Goal: Task Accomplishment & Management: Complete application form

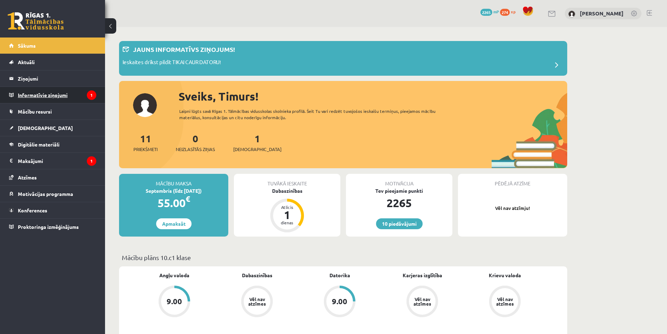
click at [58, 96] on legend "Informatīvie ziņojumi 1" at bounding box center [57, 95] width 78 height 16
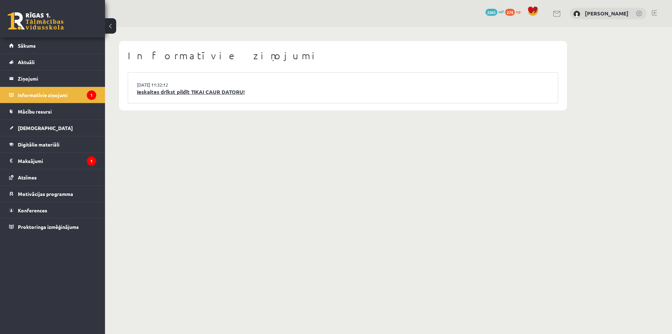
click at [155, 95] on link "Ieskaites drīkst pildīt TIKAI CAUR DATORU!" at bounding box center [343, 92] width 413 height 8
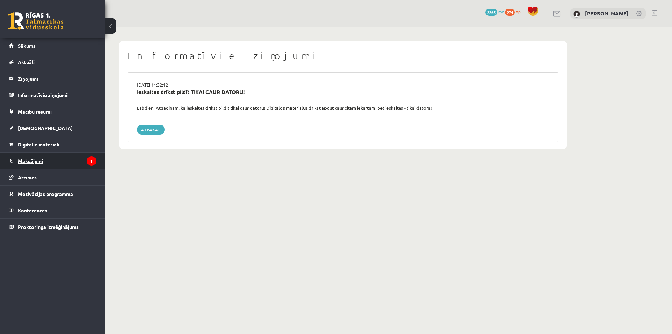
click at [67, 157] on legend "Maksājumi 1" at bounding box center [57, 161] width 78 height 16
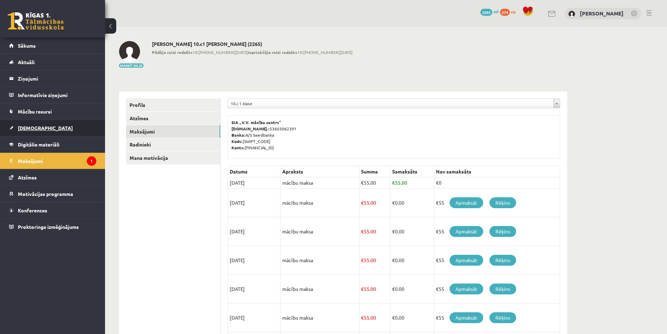
click at [60, 131] on link "[DEMOGRAPHIC_DATA]" at bounding box center [52, 128] width 87 height 16
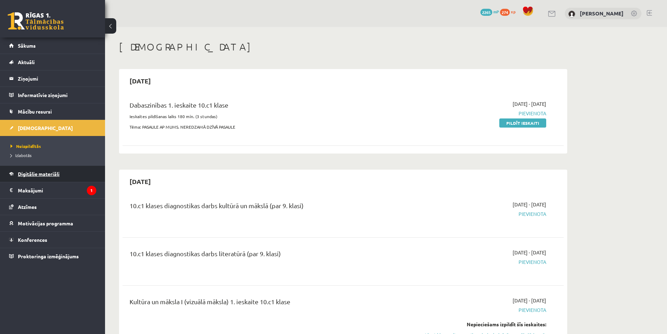
drag, startPoint x: 47, startPoint y: 115, endPoint x: 21, endPoint y: 172, distance: 62.7
click at [383, 101] on div "Dabaszinības 1. ieskaite 10.c1 klase" at bounding box center [267, 106] width 274 height 13
click at [524, 123] on link "Pildīt ieskaiti" at bounding box center [522, 122] width 47 height 9
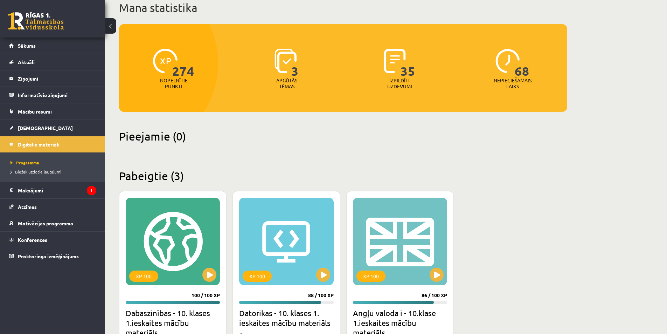
scroll to position [145, 0]
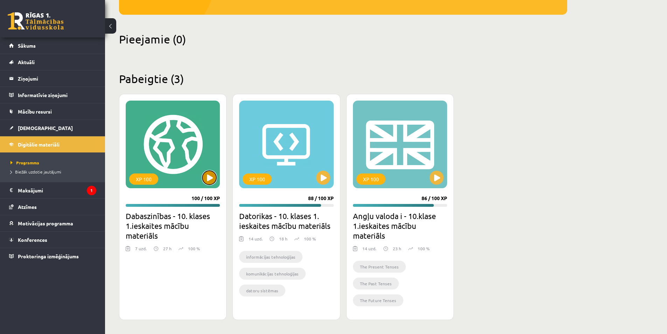
click at [213, 177] on button at bounding box center [209, 178] width 14 height 14
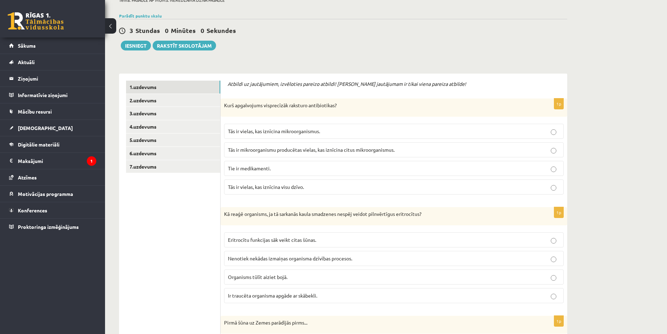
scroll to position [70, 0]
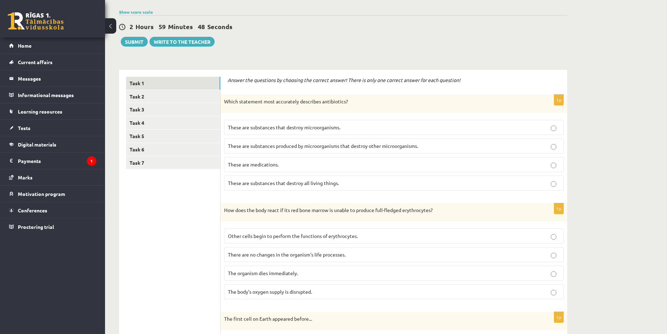
click at [263, 161] on p "These are medications." at bounding box center [394, 164] width 332 height 7
click at [279, 126] on font "These are substances that destroy microorganisms." at bounding box center [284, 127] width 112 height 6
click at [269, 143] on font "These are substances produced by microorganisms that destroy other microorganis…" at bounding box center [323, 146] width 190 height 6
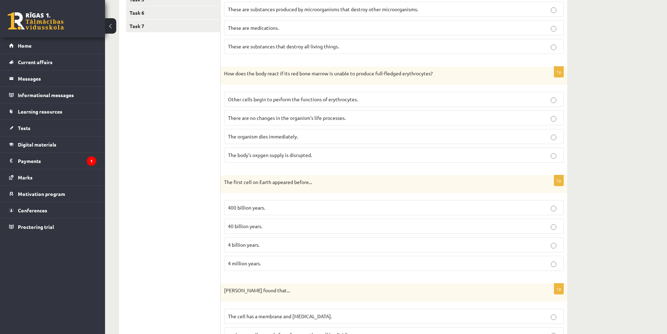
scroll to position [210, 0]
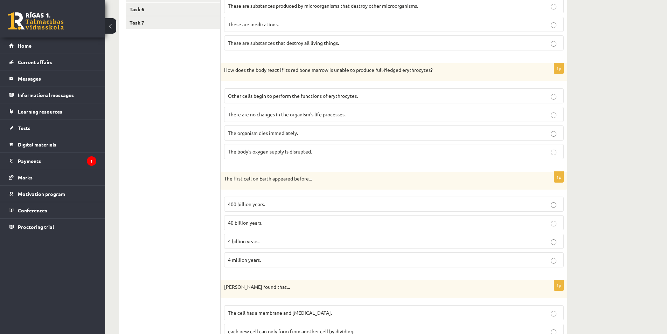
click at [232, 243] on font "4 billion years." at bounding box center [244, 241] width 32 height 6
click at [236, 221] on font "40 billion years." at bounding box center [245, 222] width 34 height 6
click at [242, 240] on font "4 billion years." at bounding box center [244, 241] width 32 height 6
click at [249, 262] on font "4 million years." at bounding box center [244, 259] width 33 height 6
click at [258, 240] on font "4 billion years." at bounding box center [244, 241] width 32 height 6
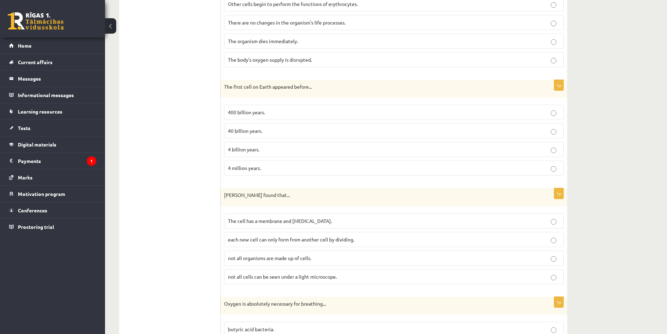
scroll to position [315, 0]
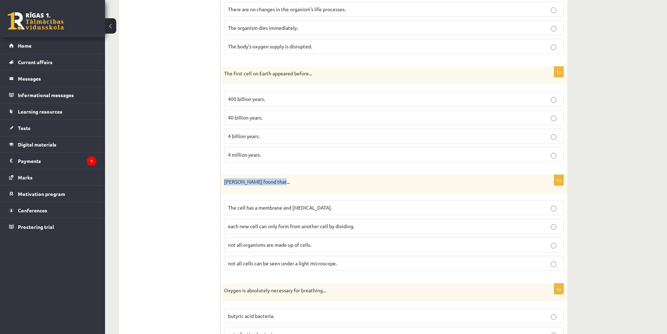
drag, startPoint x: 225, startPoint y: 182, endPoint x: 277, endPoint y: 183, distance: 52.2
click at [277, 183] on p "R. Virchow found that..." at bounding box center [376, 181] width 305 height 7
copy font "R. Virchow found that..."
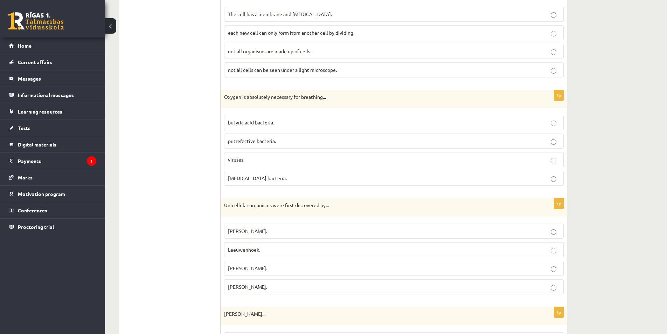
scroll to position [525, 0]
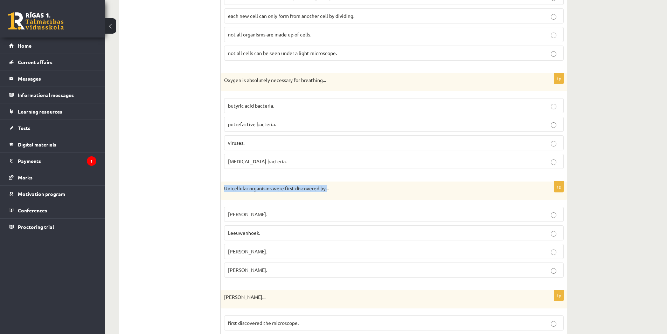
drag, startPoint x: 221, startPoint y: 188, endPoint x: 327, endPoint y: 192, distance: 106.2
click at [327, 192] on div "Unicellular organisms were first discovered by..." at bounding box center [394, 190] width 347 height 18
copy font "Unicellular organisms were first discovered by."
click at [225, 232] on label "Leeuwenhoek." at bounding box center [394, 232] width 340 height 15
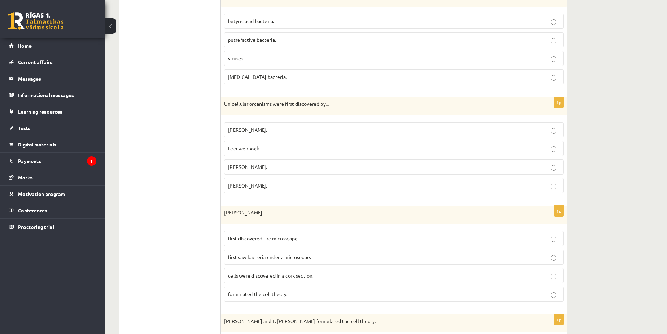
scroll to position [630, 0]
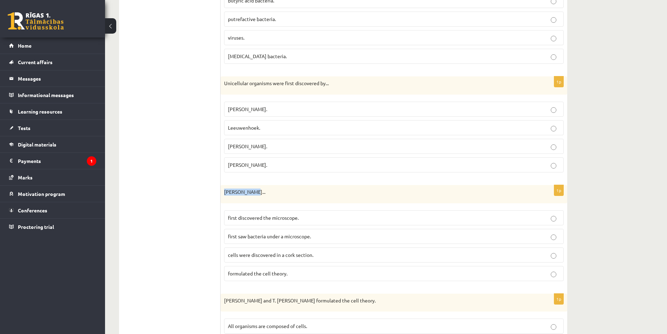
drag, startPoint x: 221, startPoint y: 197, endPoint x: 254, endPoint y: 199, distance: 33.7
click at [254, 199] on div "Robert Hooke..." at bounding box center [394, 194] width 347 height 18
copy font "Robert Hooke"
click at [240, 279] on label "formulated the cell theory." at bounding box center [394, 273] width 340 height 15
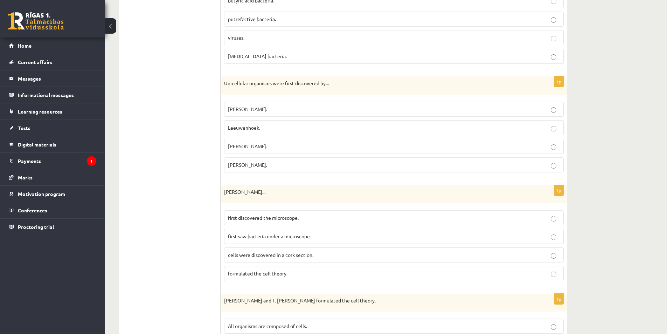
click at [255, 251] on p "cells were discovered in a cork section." at bounding box center [394, 254] width 332 height 7
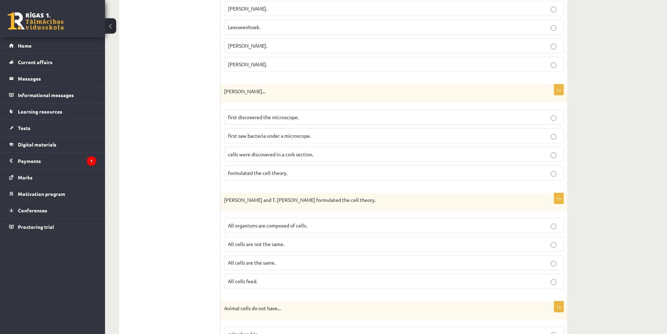
scroll to position [735, 0]
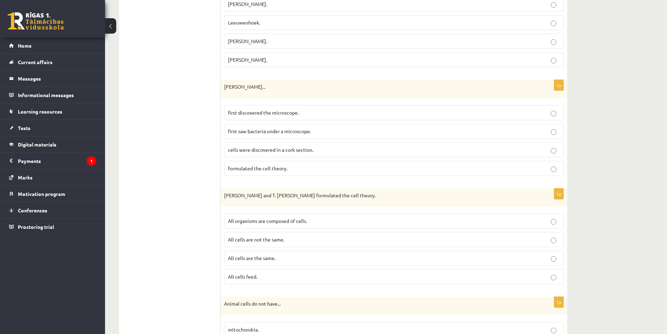
click at [228, 219] on label "All organisms are composed of cells." at bounding box center [394, 220] width 340 height 15
drag, startPoint x: 222, startPoint y: 195, endPoint x: 286, endPoint y: 199, distance: 64.9
click at [286, 199] on div "M. Schleiden and T. Schwann formulated the cell theory." at bounding box center [394, 197] width 347 height 18
copy font "M. Schleiden and T. Schwann"
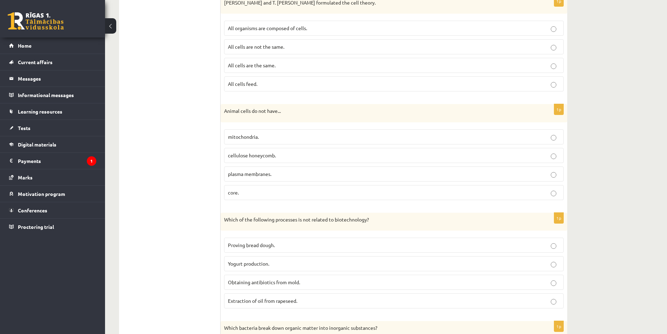
scroll to position [911, 0]
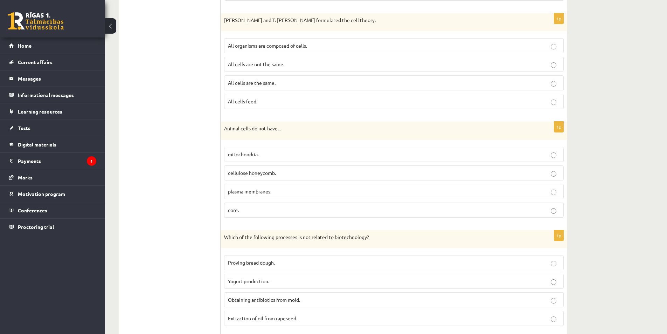
click at [232, 192] on font "plasma membranes." at bounding box center [249, 191] width 43 height 6
drag, startPoint x: 160, startPoint y: 127, endPoint x: 181, endPoint y: 35, distance: 94.8
click at [154, 78] on ul "Task 1 Task 2 Task 3 Task 4 Task 5 Task 6 Task 7" at bounding box center [173, 330] width 95 height 2189
click at [258, 174] on font "cellulose honeycomb." at bounding box center [252, 173] width 48 height 6
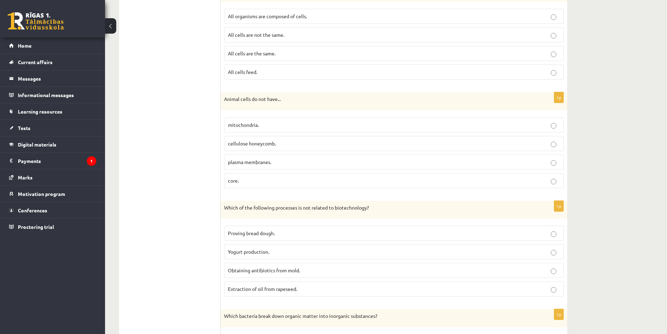
scroll to position [1051, 0]
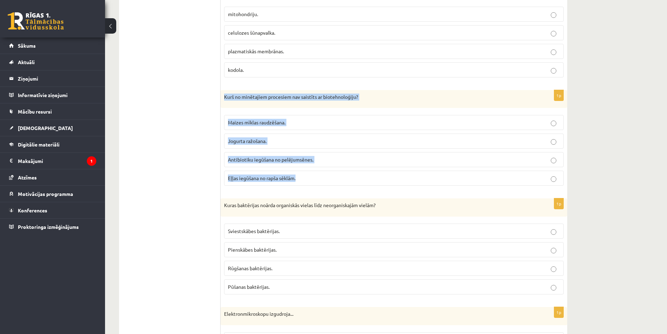
drag, startPoint x: 225, startPoint y: 99, endPoint x: 307, endPoint y: 176, distance: 112.5
click at [307, 176] on div "1p Kurš no minētajiem procesiem nav saistīts ar biotehnoloģiju? Maizes mīklas r…" at bounding box center [394, 141] width 347 height 102
copy div "Kurš no minētajiem procesiem nav saistīts ar biotehnoloģiju? Maizes mīklas raud…"
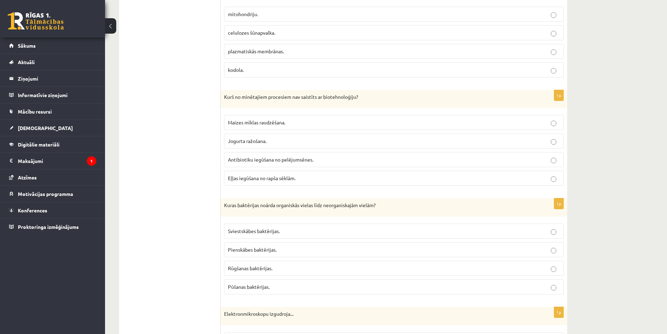
click at [176, 176] on ul "1.uzdevums 2.uzdevums 3.uzdevums 4.uzdevums 5.uzdevums 6.uzdevums 7.uzdevums" at bounding box center [173, 186] width 95 height 2181
click at [236, 180] on span "Eļļas iegūšana no rapša sēklām." at bounding box center [262, 178] width 68 height 6
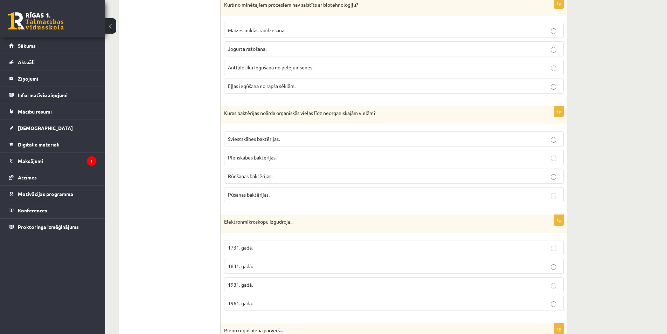
scroll to position [1156, 0]
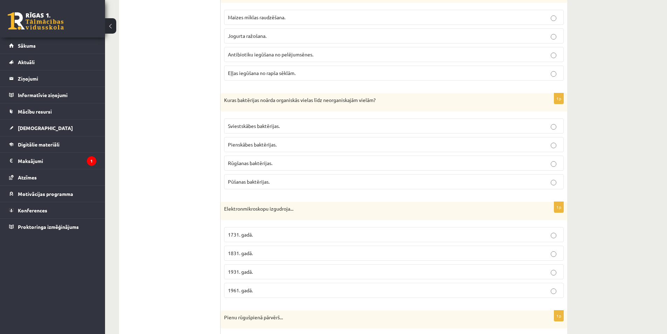
drag, startPoint x: 261, startPoint y: 163, endPoint x: 246, endPoint y: 153, distance: 17.9
click at [260, 163] on span "Rūgšanas baktērijas." at bounding box center [250, 163] width 44 height 6
drag, startPoint x: 200, startPoint y: 114, endPoint x: 177, endPoint y: 106, distance: 24.5
click at [177, 106] on ul "1.uzdevums 2.uzdevums 3.uzdevums 4.uzdevums 5.uzdevums 6.uzdevums 7.uzdevums" at bounding box center [173, 81] width 95 height 2181
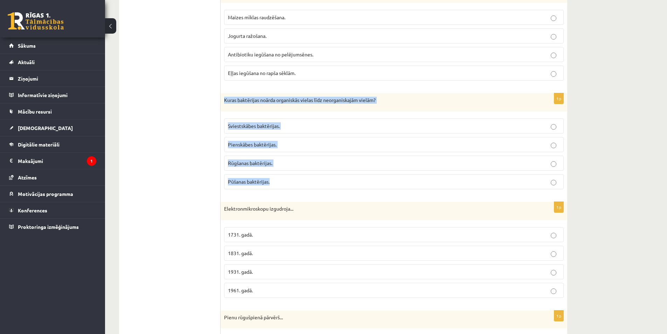
drag, startPoint x: 224, startPoint y: 98, endPoint x: 296, endPoint y: 181, distance: 110.0
click at [296, 181] on div "1p Kuras baktērijas noārda organiskās vielas līdz neorganiskajām vielām? Sviest…" at bounding box center [394, 144] width 347 height 102
copy div "Kuras baktērijas noārda organiskās vielas līdz neorganiskajām vielām? Sviestskā…"
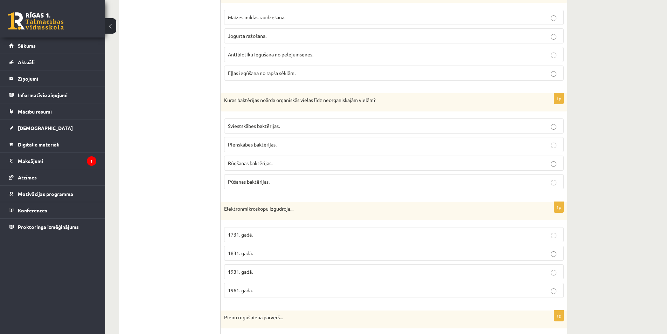
click at [185, 120] on ul "1.uzdevums 2.uzdevums 3.uzdevums 4.uzdevums 5.uzdevums 6.uzdevums 7.uzdevums" at bounding box center [173, 81] width 95 height 2181
click at [247, 290] on span "1961. gadā." at bounding box center [240, 290] width 25 height 6
click at [233, 272] on span "1931. gadā." at bounding box center [240, 271] width 25 height 6
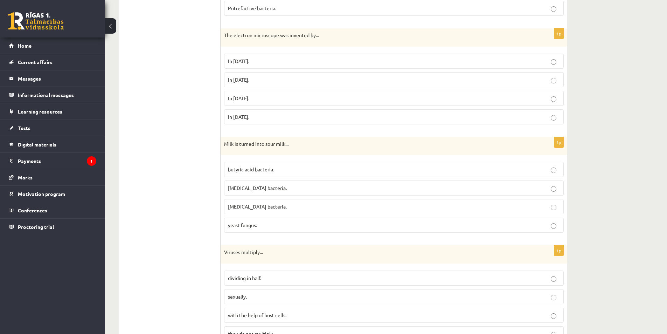
scroll to position [1331, 0]
click at [246, 227] on p "yeast fungus." at bounding box center [394, 223] width 332 height 7
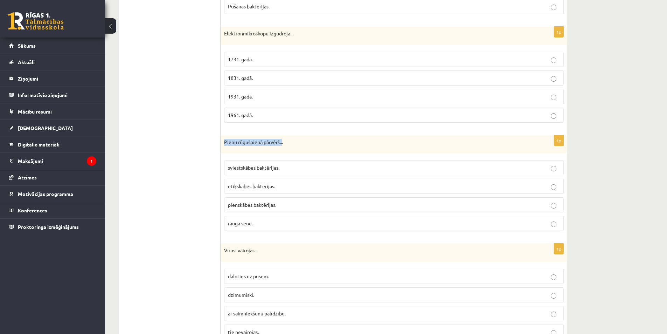
drag, startPoint x: 222, startPoint y: 145, endPoint x: 283, endPoint y: 144, distance: 61.0
click at [283, 144] on div "Pienu rūgušpienā pārvērš..." at bounding box center [394, 144] width 347 height 18
click at [234, 165] on p "sviestskābes baktērijas." at bounding box center [394, 167] width 332 height 7
click at [246, 203] on span "pienskābes baktērijas." at bounding box center [252, 204] width 48 height 6
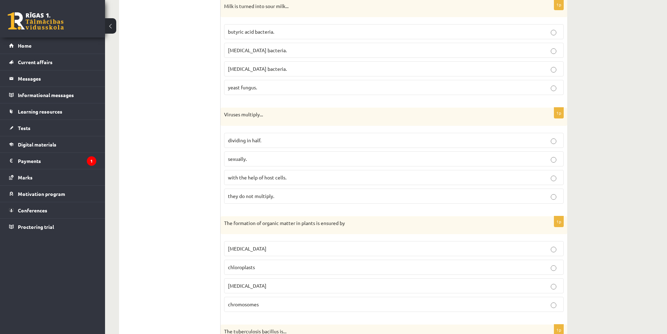
scroll to position [1471, 0]
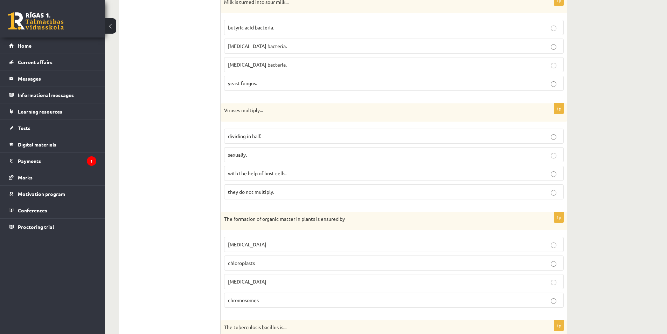
click at [235, 136] on font "dividing in half." at bounding box center [244, 136] width 33 height 6
click at [237, 171] on font "with the help of host cells." at bounding box center [257, 173] width 58 height 6
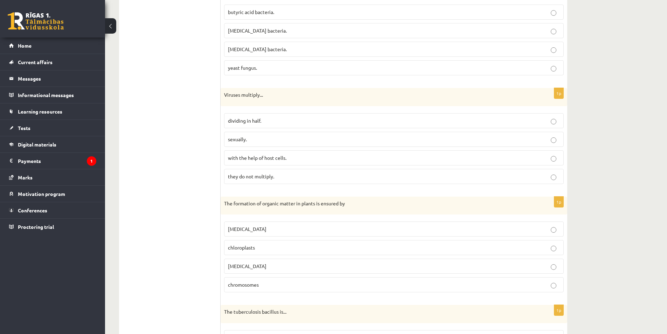
scroll to position [1506, 0]
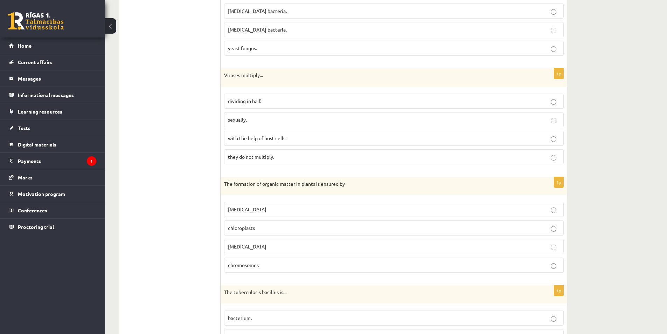
click at [232, 232] on p "chloroplasts" at bounding box center [394, 227] width 332 height 7
click at [266, 185] on font "The formation of organic matter in plants is ensured by" at bounding box center [284, 183] width 121 height 6
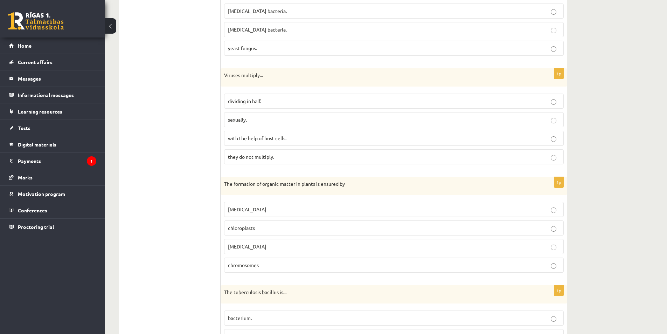
click at [235, 250] on p "cytoplasm" at bounding box center [394, 246] width 332 height 7
click at [269, 187] on p "The formation of organic matter in plants is ensured by" at bounding box center [376, 183] width 305 height 7
click at [269, 186] on font "The formation of organic matter in plants is ensured by" at bounding box center [284, 183] width 121 height 6
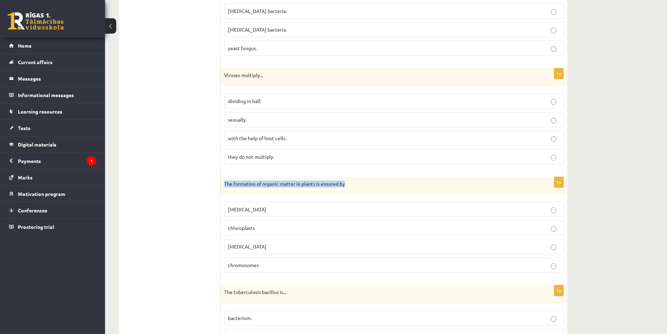
click at [269, 186] on font "The formation of organic matter in plants is ensured by" at bounding box center [284, 183] width 121 height 6
copy div "The formation of organic matter in plants is ensured by"
click at [234, 225] on font "chloroplasts" at bounding box center [241, 228] width 27 height 6
drag, startPoint x: 172, startPoint y: 185, endPoint x: 159, endPoint y: 173, distance: 17.6
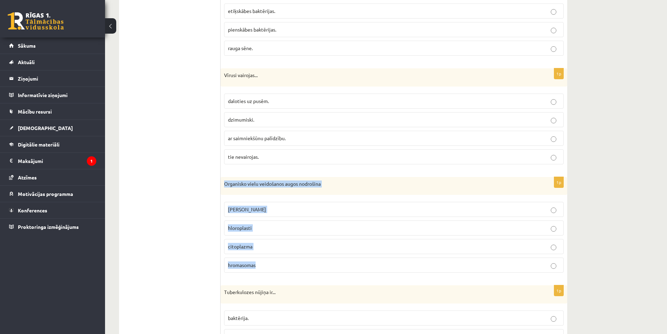
drag, startPoint x: 226, startPoint y: 186, endPoint x: 266, endPoint y: 264, distance: 87.9
click at [266, 264] on div "1p Organisko vielu veidošanos augos nodrošina šūnas kodols hloroplasti citoplaz…" at bounding box center [394, 228] width 347 height 102
copy div "Organisko vielu veidošanos augos nodrošina šūnas kodols hloroplasti citoplazma …"
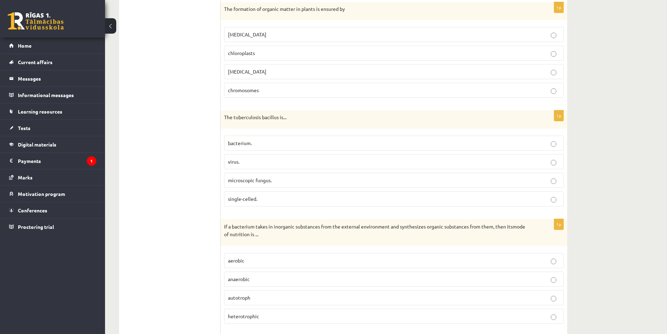
scroll to position [1681, 0]
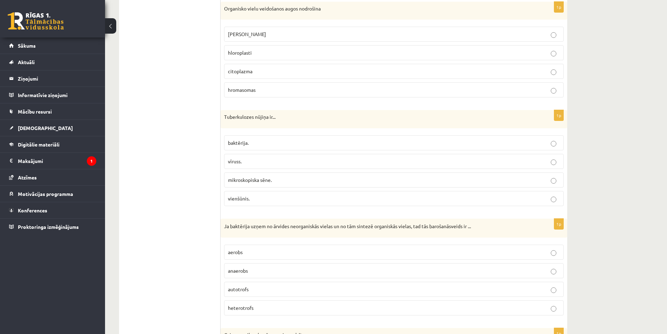
click at [235, 158] on span "vīruss." at bounding box center [235, 161] width 14 height 6
drag, startPoint x: 224, startPoint y: 118, endPoint x: 273, endPoint y: 194, distance: 90.3
click at [273, 194] on div "1p Tuberkulozes nūjiņa ir... baktērija. vīruss. mikroskopiska sēne. vienšūnis." at bounding box center [394, 161] width 347 height 102
copy div "Tuberkulozes nūjiņa ir... baktērija. vīruss. mikroskopiska sēne. vienšūnis."
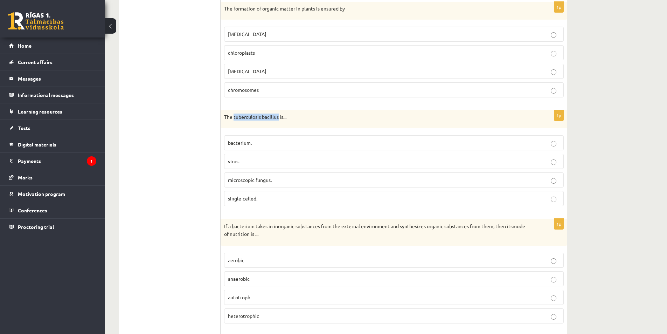
drag, startPoint x: 250, startPoint y: 117, endPoint x: 278, endPoint y: 122, distance: 28.4
click at [278, 122] on div "The tuberculosis bacillus is..." at bounding box center [394, 119] width 347 height 18
copy font "tuberculosis bacillus"
click at [239, 142] on font "bacterium." at bounding box center [240, 142] width 24 height 6
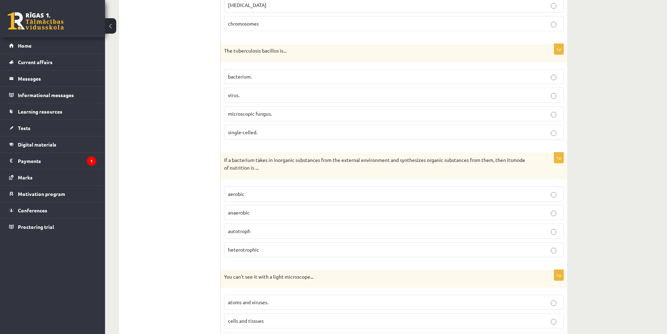
scroll to position [1751, 0]
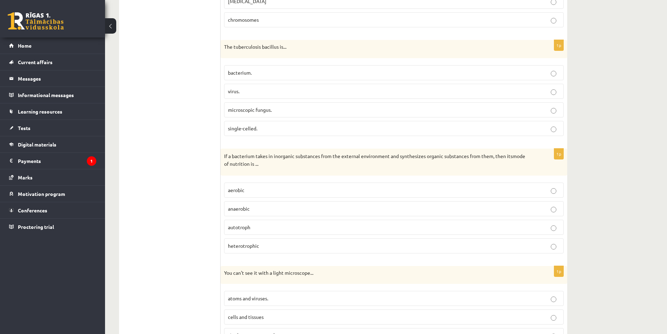
click at [228, 209] on font "anaerobic" at bounding box center [239, 208] width 22 height 6
click at [243, 245] on font "heterotrophic" at bounding box center [243, 245] width 31 height 6
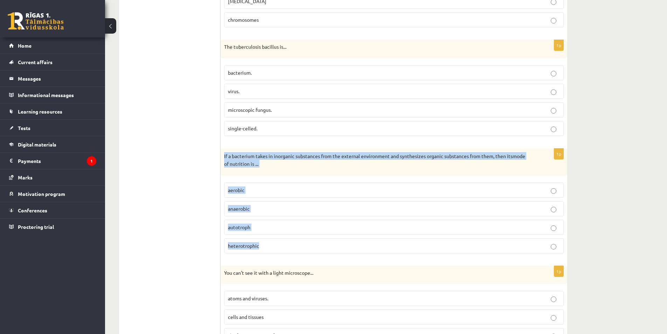
drag, startPoint x: 267, startPoint y: 177, endPoint x: 282, endPoint y: 239, distance: 64.3
click at [282, 239] on div "1p If a bacterium takes in inorganic substances from the external environment a…" at bounding box center [394, 203] width 347 height 110
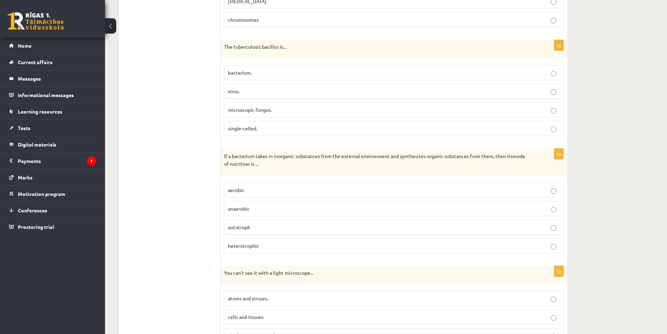
click at [241, 233] on label "autotroph" at bounding box center [394, 227] width 340 height 15
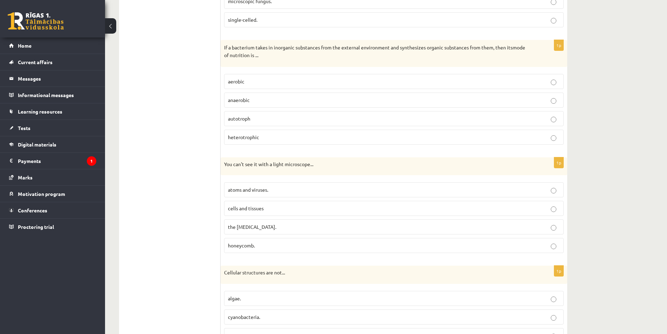
scroll to position [1891, 0]
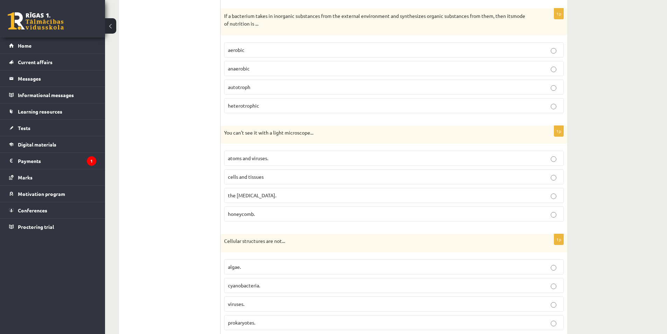
click at [239, 154] on p "atoms and viruses." at bounding box center [394, 157] width 332 height 7
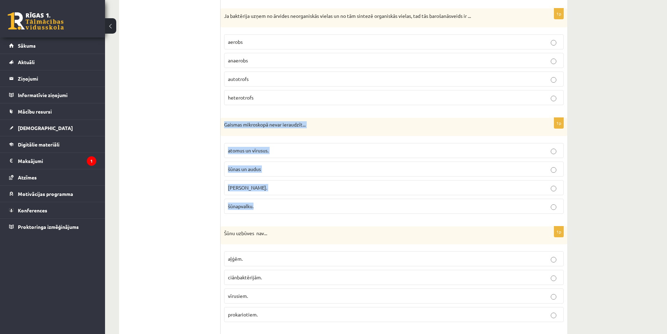
drag, startPoint x: 222, startPoint y: 124, endPoint x: 284, endPoint y: 206, distance: 103.0
click at [284, 206] on div "1p Gaismas mikroskopā nevar ieraudzīt... atomus un vīrusus. šūnas un audus šūna…" at bounding box center [394, 169] width 347 height 102
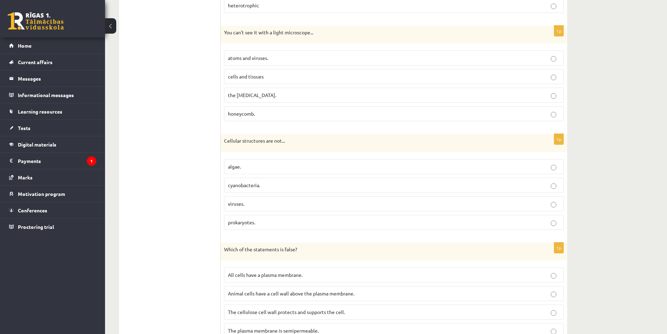
scroll to position [1996, 0]
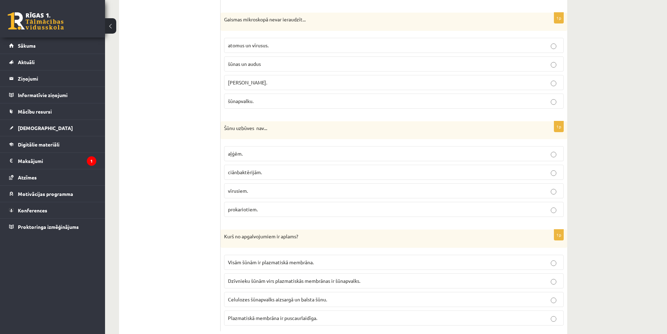
click at [261, 206] on p "prokariotiem." at bounding box center [394, 209] width 332 height 7
drag, startPoint x: 222, startPoint y: 126, endPoint x: 279, endPoint y: 203, distance: 96.9
click at [279, 203] on div "1p Šūnu uzbūves nav... aļģēm. ciānbaktērijām. vīrusiem. prokariotiem." at bounding box center [394, 172] width 347 height 102
click at [239, 189] on span "vīrusiem." at bounding box center [238, 190] width 20 height 6
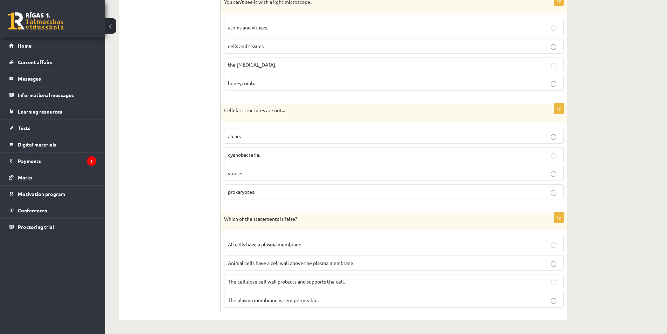
scroll to position [2015, 0]
click at [291, 251] on label "Visām šūnām ir plazmatiskā membrāna." at bounding box center [394, 243] width 340 height 15
click at [245, 238] on label "Visām šūnām ir plazmatiskā membrāna." at bounding box center [394, 243] width 340 height 15
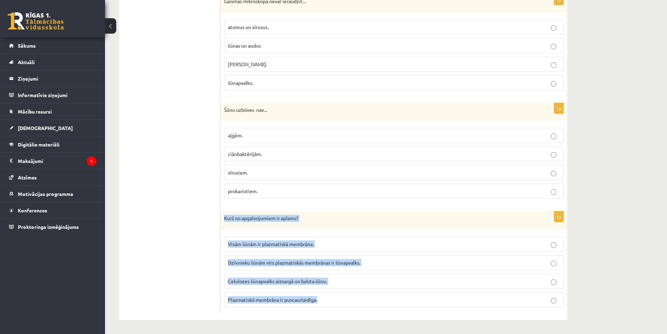
drag, startPoint x: 225, startPoint y: 217, endPoint x: 324, endPoint y: 299, distance: 129.4
click at [324, 299] on div "1p Kurš no apgalvojumiem ir aplams? Visām šūnām ir plazmatiskā membrāna. Dzīvni…" at bounding box center [394, 262] width 347 height 102
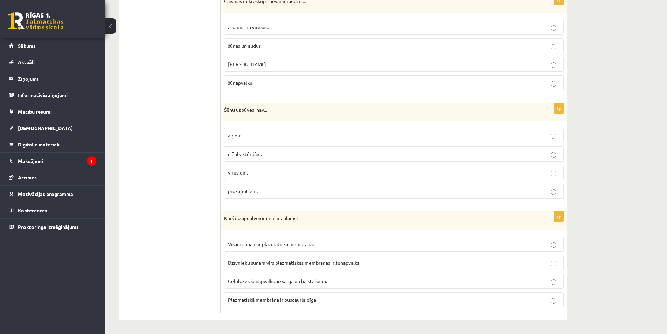
click at [236, 264] on span "Dzīvnieku šūnām virs plazmatiskās membrānas ir šūnapvalks." at bounding box center [294, 262] width 132 height 6
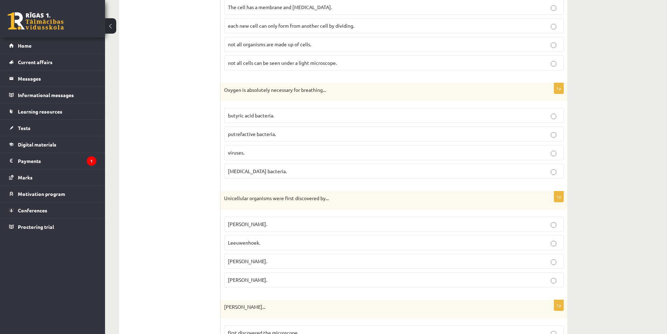
scroll to position [474, 0]
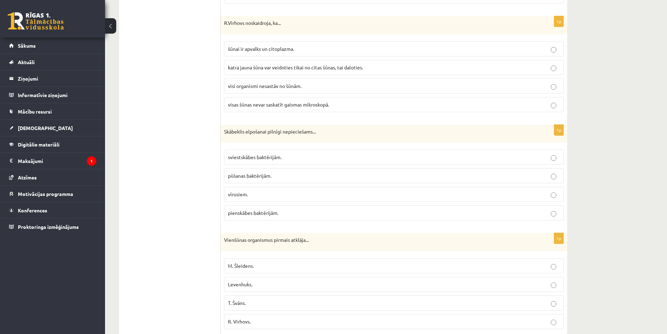
drag, startPoint x: 219, startPoint y: 130, endPoint x: 273, endPoint y: 158, distance: 60.8
click at [228, 136] on div "Skābeklis elpošanai pilnīgi nepieciešams..." at bounding box center [394, 134] width 347 height 18
click at [230, 130] on p "Skābeklis elpošanai pilnīgi nepieciešams..." at bounding box center [376, 131] width 305 height 7
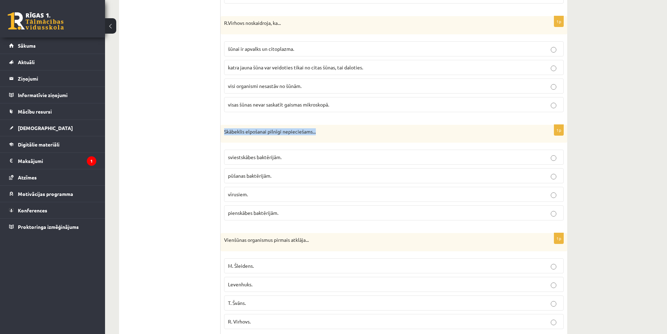
click at [230, 130] on p "Skābeklis elpošanai pilnīgi nepieciešams..." at bounding box center [376, 131] width 305 height 7
click at [226, 119] on div at bounding box center [226, 119] width 0 height 0
click at [228, 128] on div "Skābeklis elpošanai pilnīgi nepieciešams..." at bounding box center [394, 134] width 347 height 18
click at [230, 180] on label "pūšanas baktērijām." at bounding box center [394, 175] width 340 height 15
drag, startPoint x: 223, startPoint y: 132, endPoint x: 286, endPoint y: 214, distance: 103.7
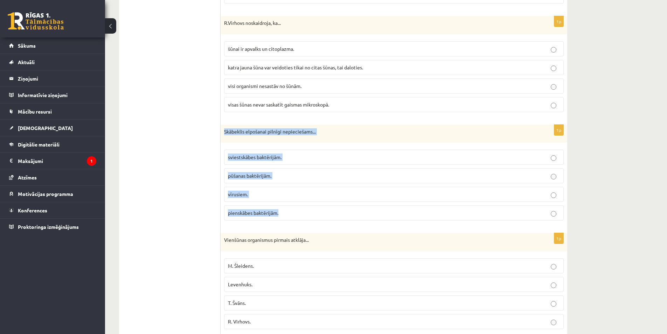
click at [286, 214] on div "1p Skābeklis elpošanai pilnīgi nepieciešams... sviestskābes baktērijām. pūšanas…" at bounding box center [394, 176] width 347 height 102
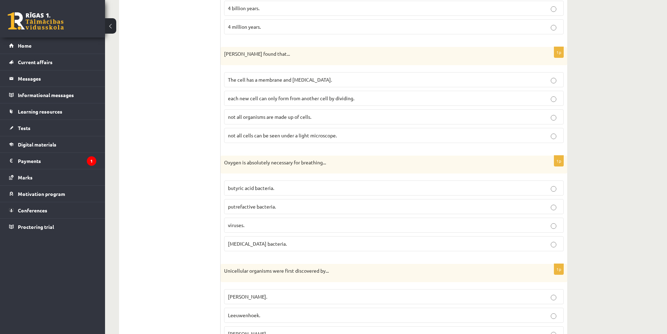
scroll to position [369, 0]
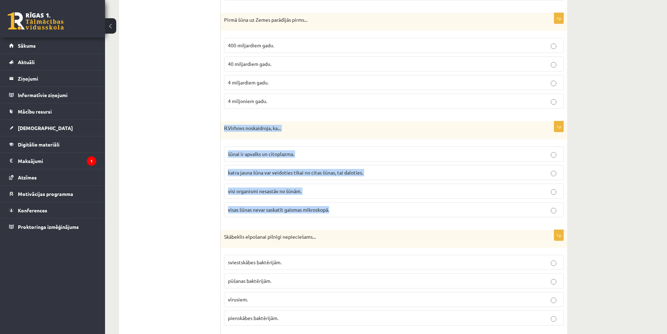
drag, startPoint x: 221, startPoint y: 126, endPoint x: 332, endPoint y: 185, distance: 125.7
click at [337, 214] on div "1p R.Virhovs noskaidroja, ka... šūnai ir apvalks un citoplazma. katra jauna šūn…" at bounding box center [394, 172] width 347 height 102
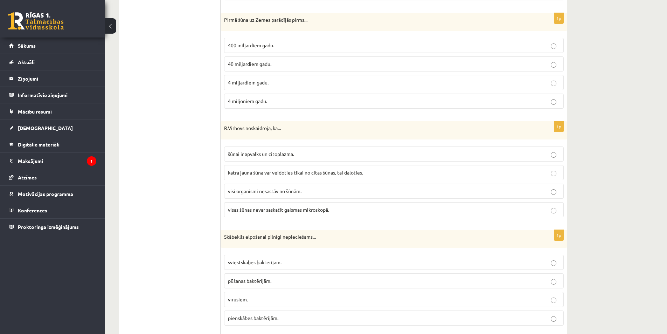
click at [251, 175] on font "each new cell can only form from another cell by dividing." at bounding box center [291, 172] width 126 height 6
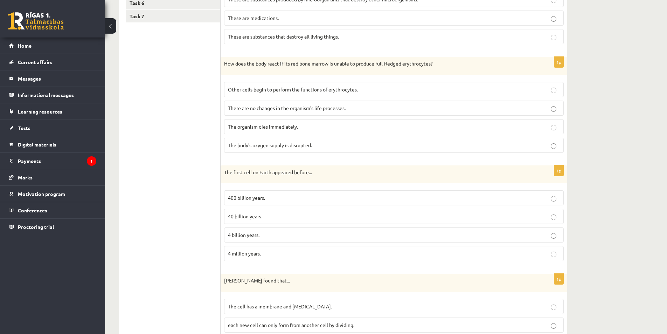
scroll to position [194, 0]
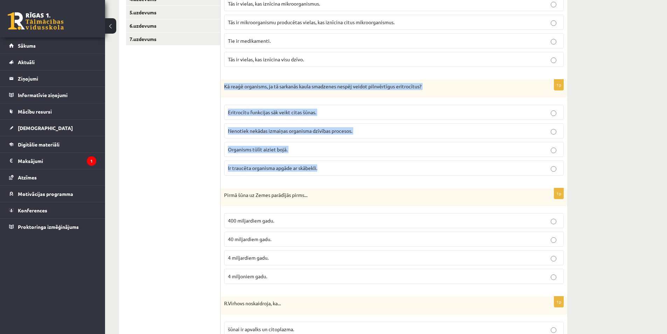
drag, startPoint x: 224, startPoint y: 87, endPoint x: 344, endPoint y: 165, distance: 143.3
click at [344, 165] on div "1p Kā reaģē organisms, ja tā sarkanās kaula smadzenes nespēj veidot pilnvērtīgu…" at bounding box center [394, 131] width 347 height 102
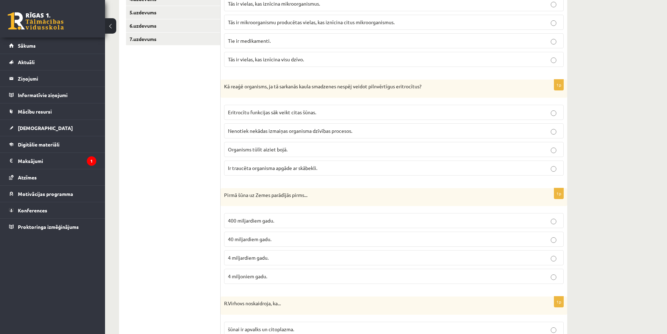
click at [263, 166] on span "Ir traucēta organisma apgāde ar skābekli." at bounding box center [272, 168] width 89 height 6
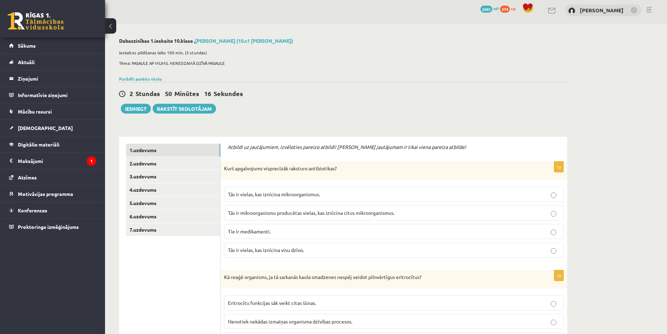
scroll to position [0, 0]
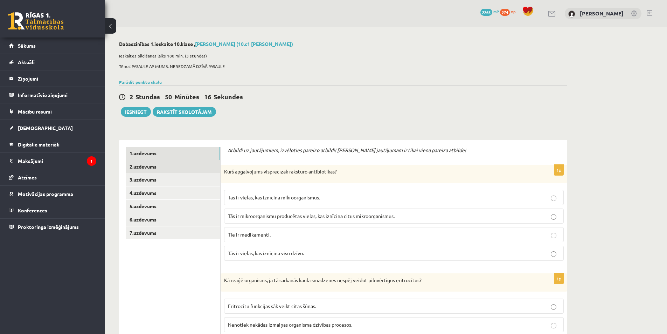
click at [172, 166] on link "2.uzdevums" at bounding box center [173, 166] width 94 height 13
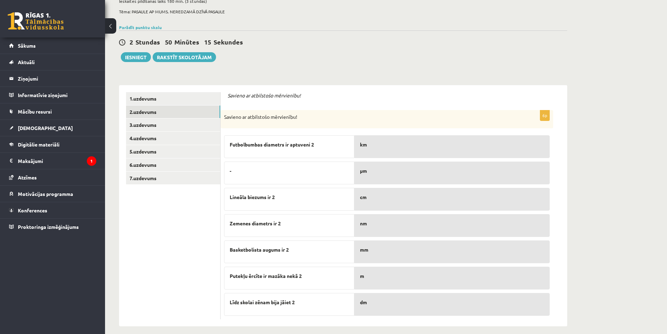
scroll to position [61, 0]
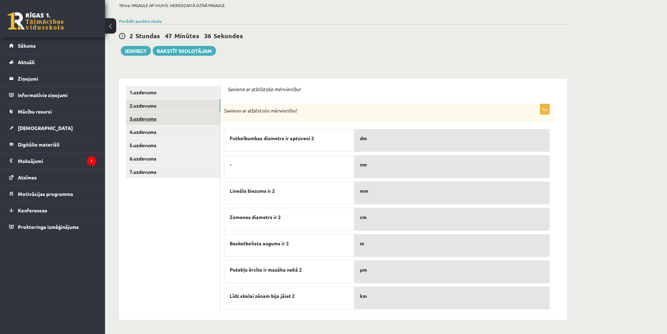
click at [169, 117] on link "3.uzdevums" at bounding box center [173, 118] width 94 height 13
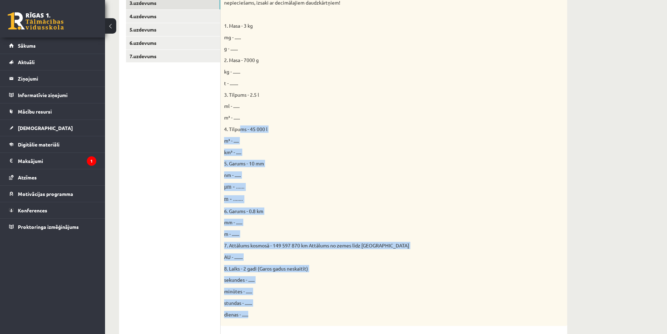
scroll to position [175, 0]
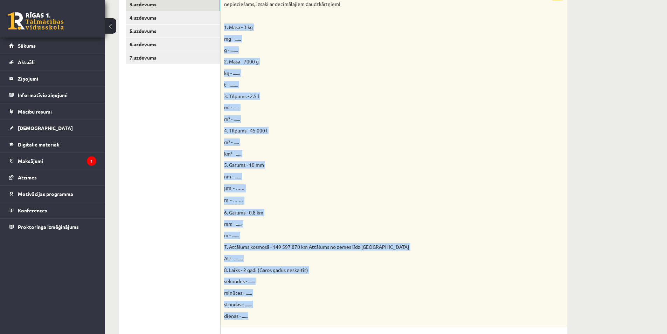
drag, startPoint x: 251, startPoint y: 175, endPoint x: 225, endPoint y: 29, distance: 148.9
click at [225, 29] on div "Doti fizikālie lielumi un to mērvienības. Pārveido mērvienības citās norādītajā…" at bounding box center [394, 157] width 347 height 337
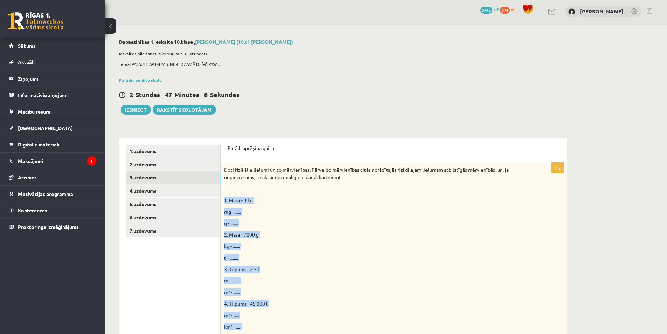
scroll to position [0, 0]
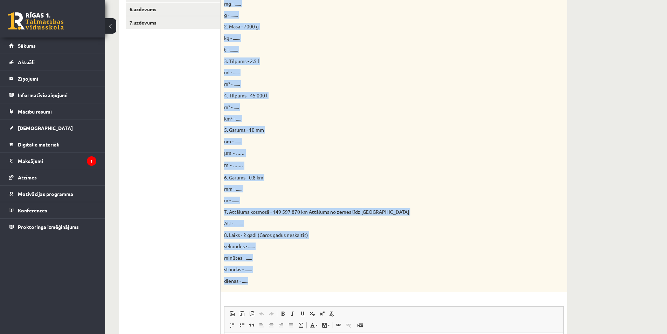
click at [376, 145] on p "nm - ......" at bounding box center [376, 141] width 305 height 7
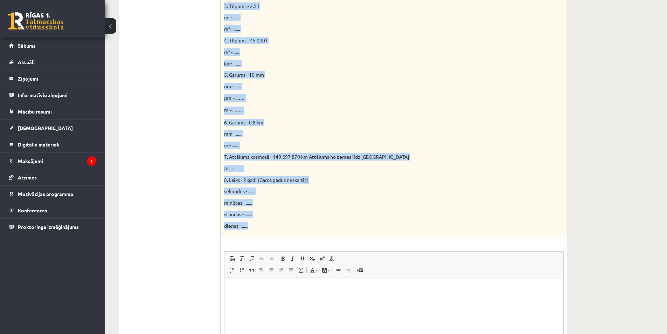
scroll to position [349, 0]
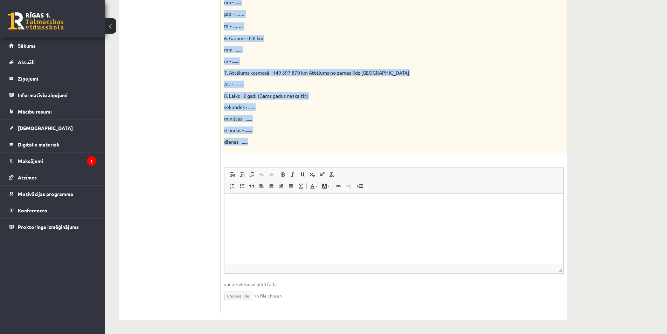
click at [227, 94] on span "8. Laiks - 2 gadi (Garos gadus neskaitīt)" at bounding box center [266, 95] width 84 height 6
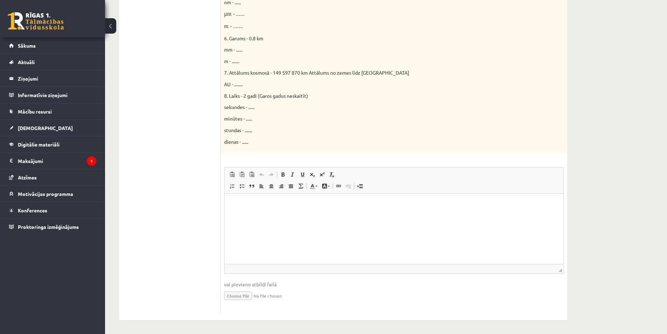
click at [264, 215] on html at bounding box center [394, 203] width 339 height 21
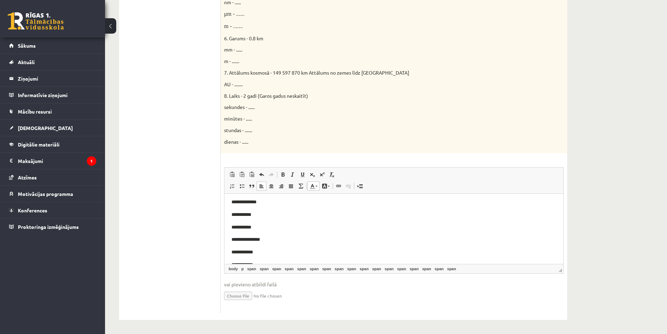
scroll to position [0, 0]
click at [254, 215] on p "**********" at bounding box center [394, 217] width 325 height 8
drag, startPoint x: 252, startPoint y: 230, endPoint x: 238, endPoint y: 229, distance: 13.7
click at [238, 229] on p "**********" at bounding box center [394, 229] width 325 height 8
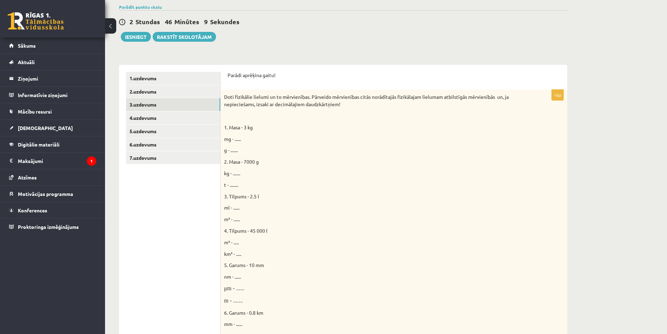
scroll to position [69, 0]
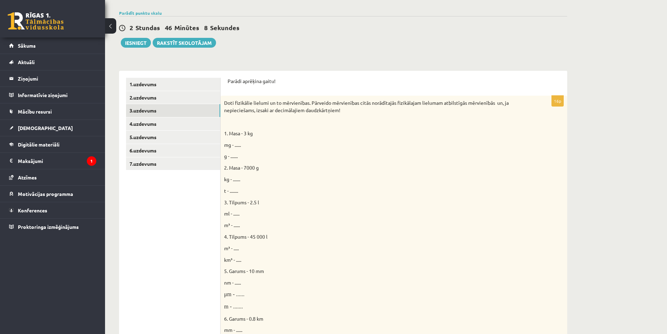
click at [303, 105] on span "Doti fizikālie lielumi un to mērvienības. Pārveido mērvienības citās norādītajā…" at bounding box center [366, 106] width 285 height 14
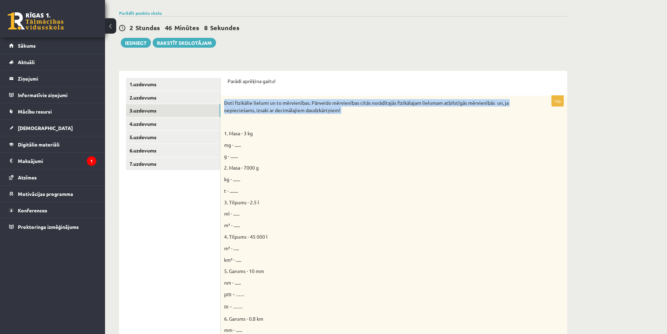
click at [303, 105] on span "Doti fizikālie lielumi un to mērvienības. Pārveido mērvienības citās norādītajā…" at bounding box center [366, 106] width 285 height 14
click at [298, 90] on div at bounding box center [298, 90] width 0 height 0
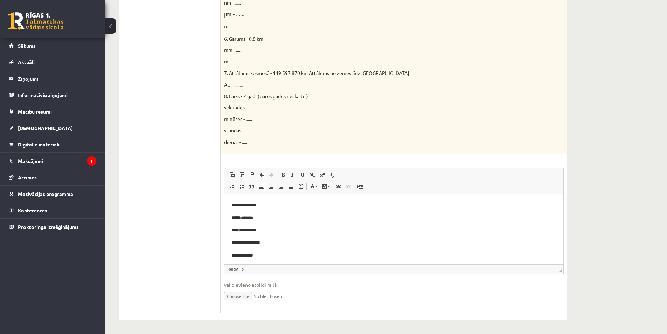
scroll to position [349, 0]
click at [257, 216] on p "**** *******" at bounding box center [392, 217] width 320 height 8
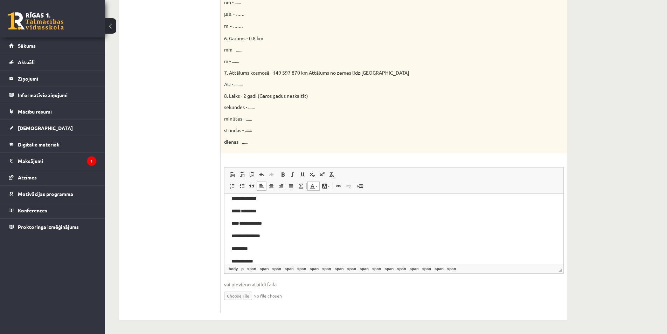
click at [247, 248] on span "*********" at bounding box center [240, 248] width 16 height 5
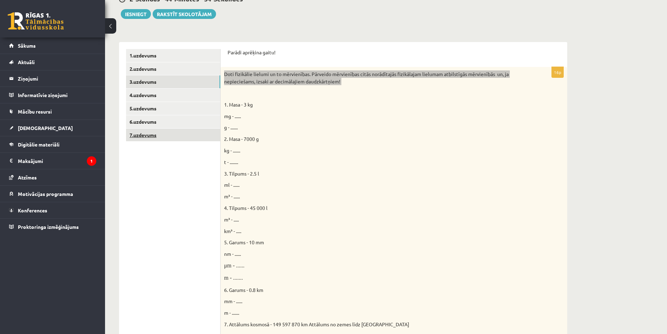
scroll to position [69, 0]
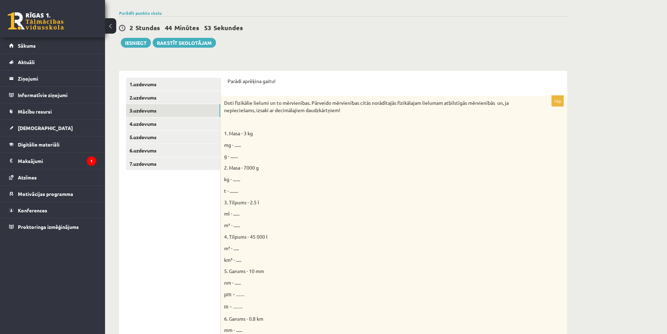
click at [243, 201] on span "3. Tilpums - 2.5 l" at bounding box center [241, 202] width 35 height 6
click at [243, 204] on span "3. Tilpums - 2.5 l" at bounding box center [241, 202] width 35 height 6
click at [240, 201] on span "3. Tilpums - 2.5 l" at bounding box center [241, 202] width 35 height 6
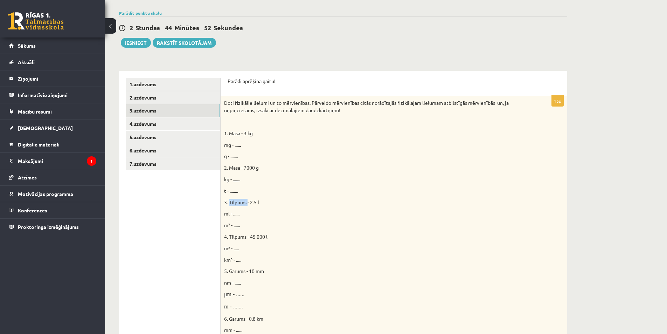
click at [236, 190] on div at bounding box center [236, 190] width 0 height 0
click at [239, 206] on p "3. Tilpums - 2.5 l" at bounding box center [376, 202] width 305 height 7
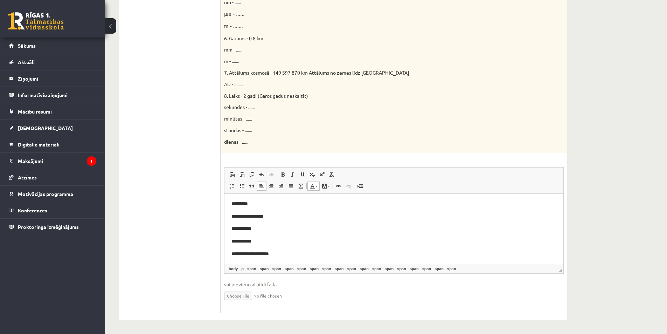
scroll to position [67, 0]
click at [251, 225] on p "**********" at bounding box center [394, 225] width 325 height 8
click at [254, 236] on p "**********" at bounding box center [394, 238] width 325 height 8
click at [251, 227] on p "**********" at bounding box center [394, 228] width 325 height 8
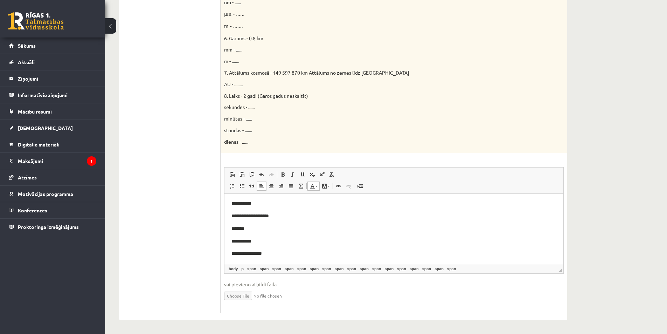
click at [256, 240] on p "**********" at bounding box center [394, 241] width 325 height 8
drag, startPoint x: 258, startPoint y: 240, endPoint x: 244, endPoint y: 241, distance: 13.4
click at [244, 241] on p "**********" at bounding box center [394, 241] width 325 height 8
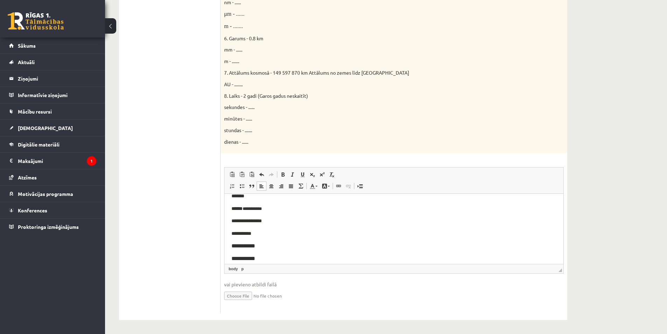
scroll to position [137, 0]
click at [259, 231] on p "**********" at bounding box center [394, 231] width 325 height 8
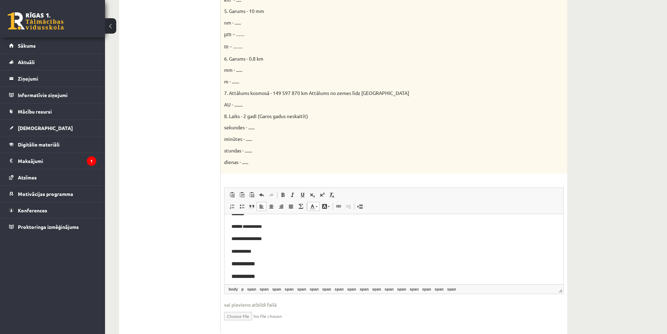
scroll to position [209, 0]
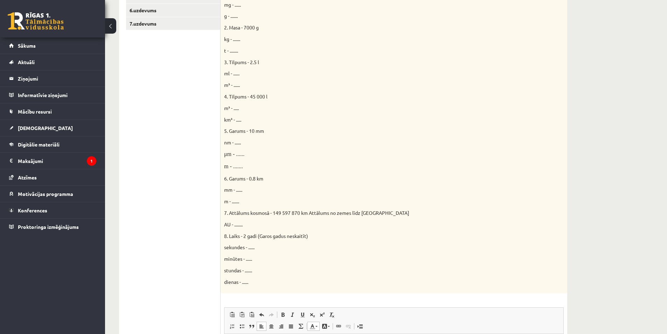
click at [230, 178] on span "6. Garums - 0.8 km" at bounding box center [243, 178] width 39 height 6
click at [234, 127] on div "Doti fizikālie lielumi un to mērvienības. Pārveido mērvienības citās norādītajā…" at bounding box center [394, 124] width 347 height 337
click at [236, 132] on span "5. Garums - 10 mm" at bounding box center [244, 130] width 40 height 6
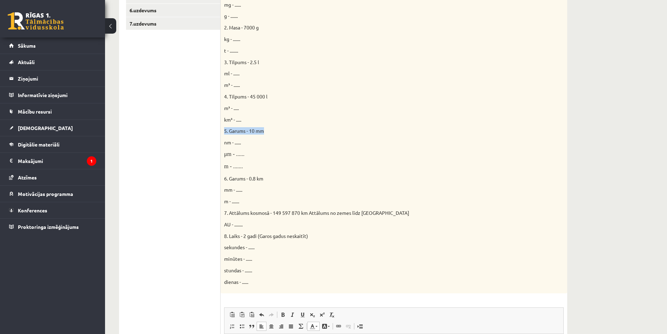
click at [236, 132] on span "5. Garums - 10 mm" at bounding box center [244, 130] width 40 height 6
click at [232, 134] on div at bounding box center [232, 134] width 0 height 0
click at [235, 131] on span "5. Garums - 10 mm" at bounding box center [244, 130] width 40 height 6
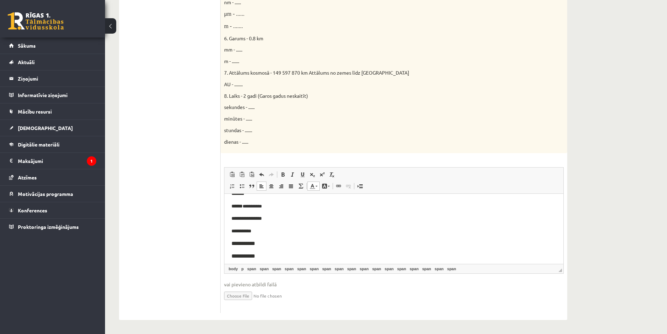
click at [252, 254] on p "**********" at bounding box center [394, 256] width 325 height 8
drag, startPoint x: 252, startPoint y: 230, endPoint x: 242, endPoint y: 232, distance: 10.6
click at [242, 232] on p "**********" at bounding box center [394, 231] width 325 height 8
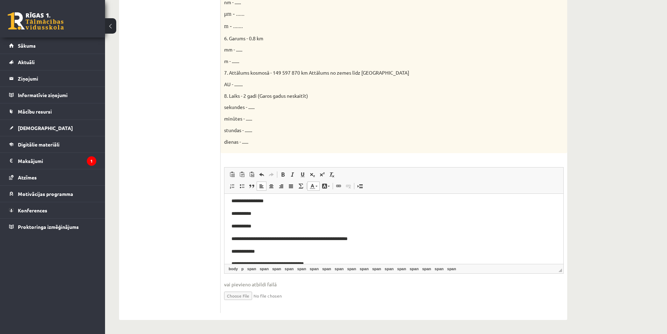
scroll to position [207, 0]
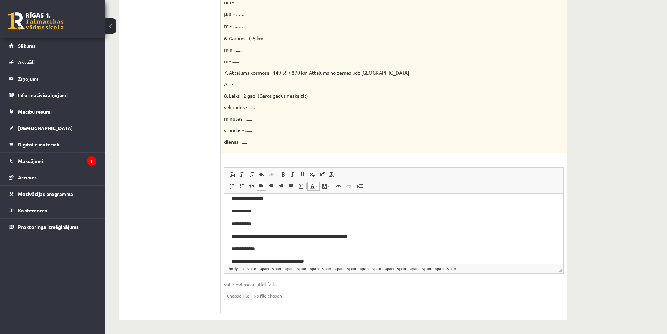
click at [255, 225] on p "**********" at bounding box center [394, 223] width 325 height 8
drag, startPoint x: 282, startPoint y: 236, endPoint x: 308, endPoint y: 236, distance: 25.9
click at [308, 236] on span "**********" at bounding box center [290, 235] width 116 height 5
drag, startPoint x: 258, startPoint y: 249, endPoint x: 243, endPoint y: 249, distance: 15.1
click at [243, 249] on p "**********" at bounding box center [394, 248] width 325 height 8
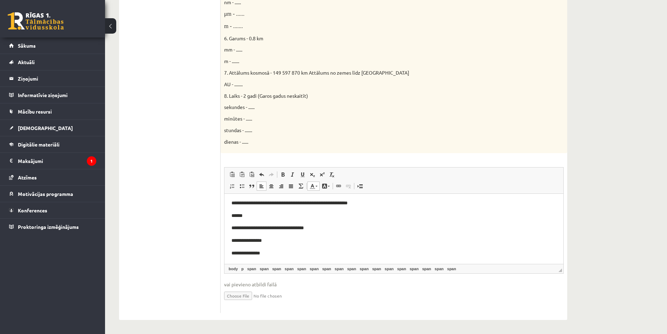
scroll to position [242, 0]
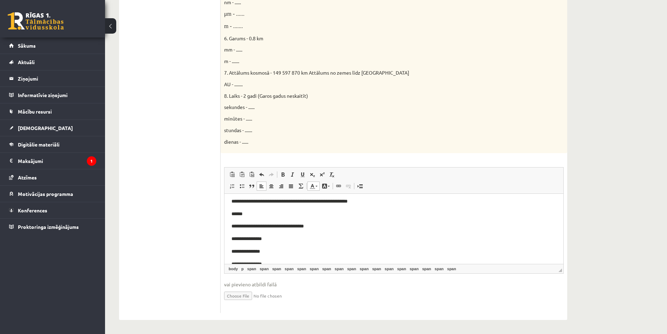
click at [269, 239] on p "**********" at bounding box center [394, 238] width 325 height 8
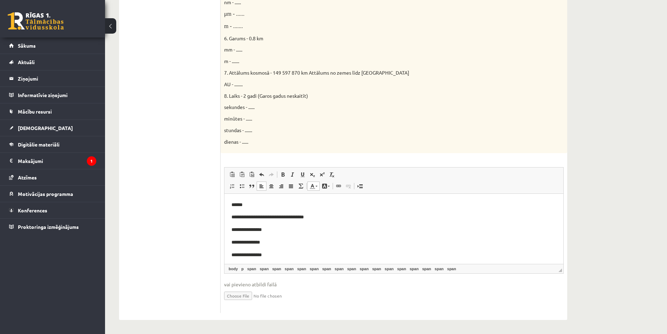
scroll to position [265, 0]
click at [265, 249] on p "**********" at bounding box center [394, 253] width 325 height 8
click at [268, 236] on p "**********" at bounding box center [394, 240] width 325 height 8
click at [258, 241] on span "**********" at bounding box center [245, 239] width 27 height 5
click at [277, 217] on p "**********" at bounding box center [394, 215] width 325 height 8
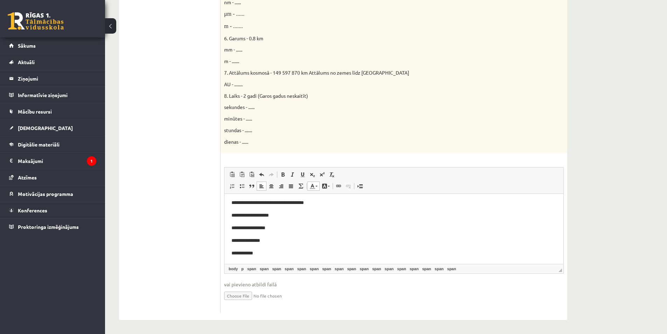
click at [185, 218] on ul "1.uzdevums 2.uzdevums 3.uzdevums 4.uzdevums 5.uzdevums 6.uzdevums 7.uzdevums" at bounding box center [173, 55] width 95 height 515
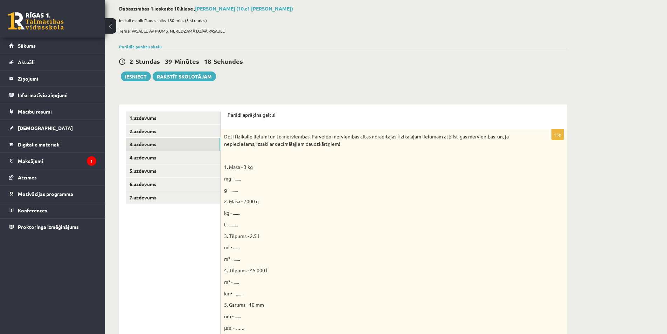
scroll to position [34, 0]
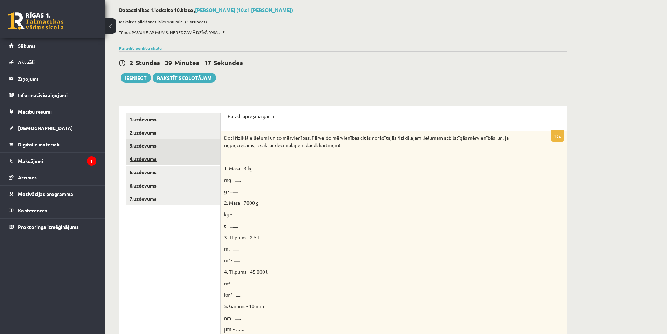
click at [164, 162] on link "4.uzdevums" at bounding box center [173, 158] width 94 height 13
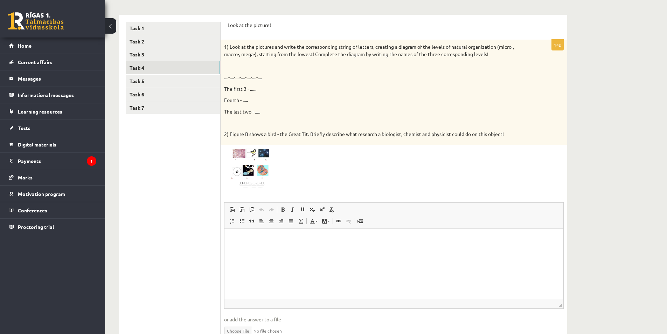
scroll to position [126, 0]
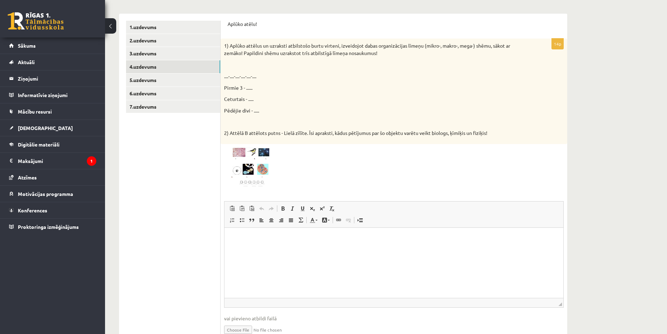
click at [294, 244] on html at bounding box center [394, 237] width 339 height 21
click at [377, 46] on p "1) Aplūko attēlus un uzraksti atbilstošo burtu virteni, izveidojot dabas organi…" at bounding box center [376, 49] width 305 height 15
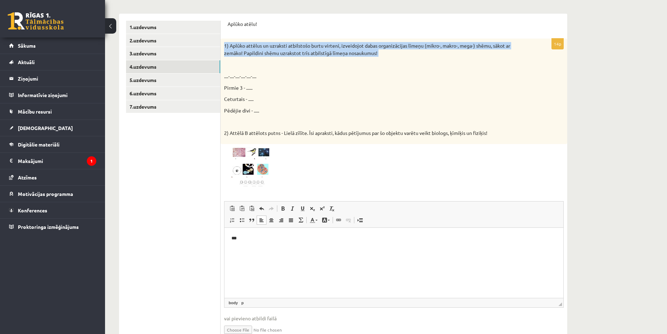
click at [377, 46] on p "1) Aplūko attēlus un uzraksti atbilstošo burtu virteni, izveidojot dabas organi…" at bounding box center [376, 49] width 305 height 15
click at [372, 33] on div at bounding box center [372, 33] width 0 height 0
click at [378, 35] on form "**********" at bounding box center [394, 184] width 333 height 326
click at [351, 38] on form "**********" at bounding box center [394, 184] width 333 height 326
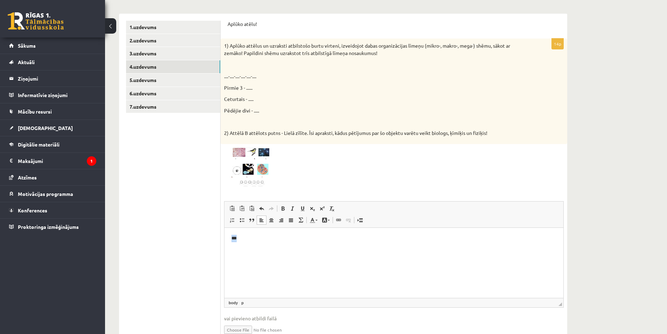
drag, startPoint x: 240, startPoint y: 237, endPoint x: 209, endPoint y: 241, distance: 31.7
click at [225, 241] on html "***" at bounding box center [394, 237] width 339 height 21
click at [274, 43] on p "1) Aplūko attēlus un uzraksti atbilstošo burtu virteni, izveidojot dabas organi…" at bounding box center [376, 49] width 305 height 15
click at [275, 46] on p "1) Aplūko attēlus un uzraksti atbilstošo burtu virteni, izveidojot dabas organi…" at bounding box center [376, 49] width 305 height 15
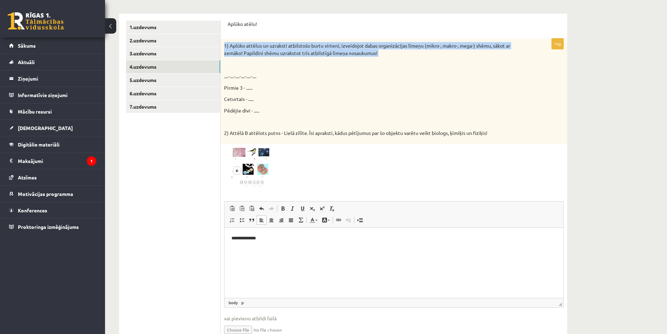
click at [275, 46] on p "1) Aplūko attēlus un uzraksti atbilstošo burtu virteni, izveidojot dabas organi…" at bounding box center [376, 49] width 305 height 15
click at [271, 33] on div at bounding box center [271, 33] width 0 height 0
click at [275, 41] on div "1) Aplūko attēlus un uzraksti atbilstošo burtu virteni, izveidojot dabas organi…" at bounding box center [394, 91] width 347 height 105
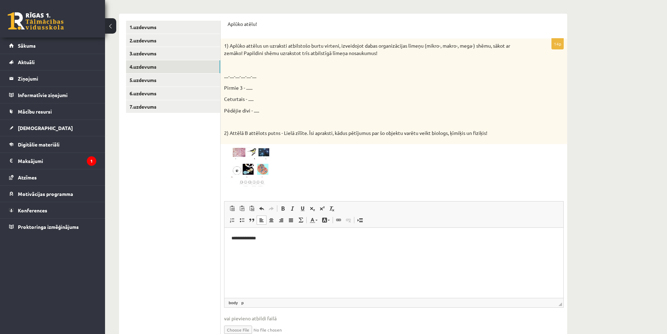
click at [283, 240] on p "**********" at bounding box center [394, 237] width 325 height 7
click at [278, 254] on p "**********" at bounding box center [394, 245] width 325 height 22
click at [332, 52] on p "1) Aplūko attēlus un uzraksti atbilstošo burtu virteni, izveidojot dabas organi…" at bounding box center [376, 49] width 305 height 15
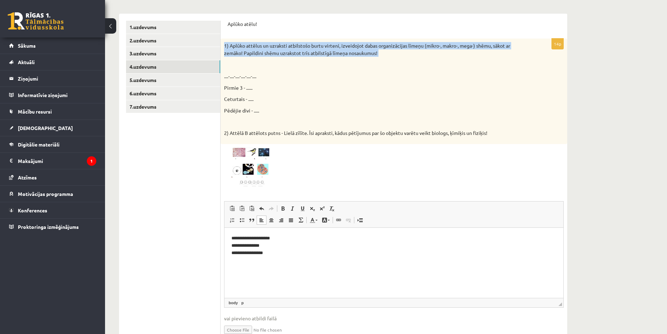
click at [332, 52] on p "1) Aplūko attēlus un uzraksti atbilstošo burtu virteni, izveidojot dabas organi…" at bounding box center [376, 49] width 305 height 15
click at [332, 47] on p "1) Aplūko attēlus un uzraksti atbilstošo burtu virteni, izveidojot dabas organi…" at bounding box center [376, 49] width 305 height 15
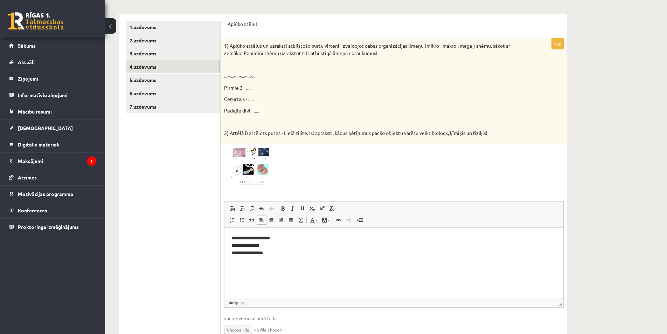
click at [332, 47] on p "1) Aplūko attēlus un uzraksti atbilstošo burtu virteni, izveidojot dabas organi…" at bounding box center [376, 49] width 305 height 15
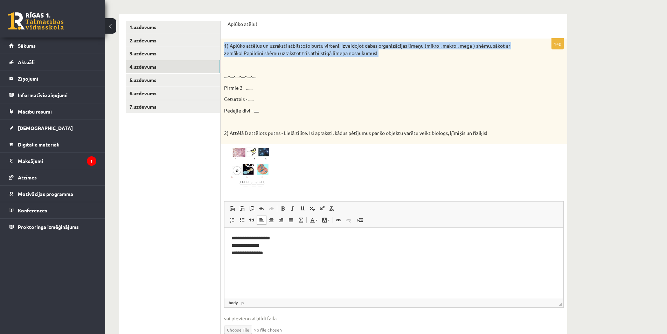
click at [332, 47] on p "1) Aplūko attēlus un uzraksti atbilstošo burtu virteni, izveidojot dabas organi…" at bounding box center [376, 49] width 305 height 15
click at [328, 33] on div at bounding box center [328, 33] width 0 height 0
click at [332, 43] on p "1) Aplūko attēlus un uzraksti atbilstošo burtu virteni, izveidojot dabas organi…" at bounding box center [376, 49] width 305 height 15
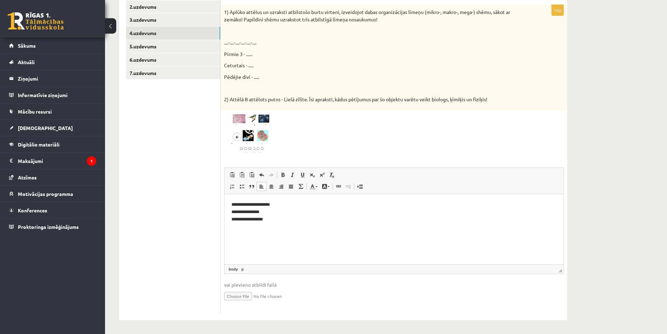
scroll to position [161, 0]
click at [304, 98] on p "2) Attēlā B attēlots putns - Lielā zīlīte. Īsi apraksti, kādus pētījumus par šo…" at bounding box center [376, 98] width 305 height 7
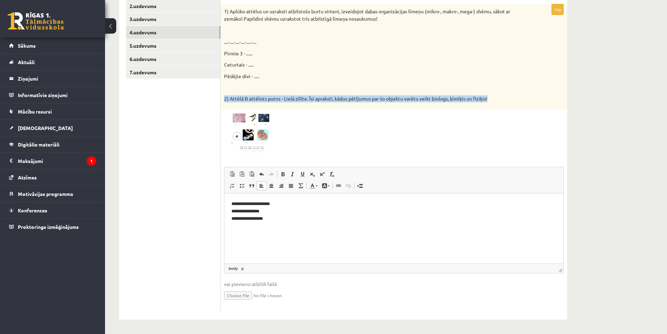
click at [304, 98] on p "2) Attēlā B attēlots putns - Lielā zīlīte. Īsi apraksti, kādus pētījumus par šo…" at bounding box center [376, 98] width 305 height 7
click at [300, 102] on div at bounding box center [300, 102] width 0 height 0
click at [308, 97] on p "2) Attēlā B attēlots putns - Lielā zīlīte. Īsi apraksti, kādus pētījumus par šo…" at bounding box center [376, 98] width 305 height 7
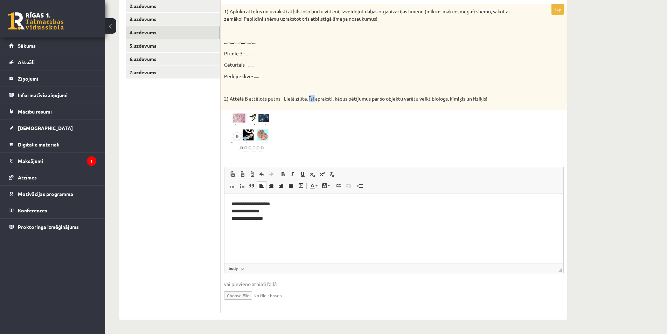
click at [308, 97] on p "2) Attēlā B attēlots putns - Lielā zīlīte. Īsi apraksti, kādus pētījumus par šo…" at bounding box center [376, 98] width 305 height 7
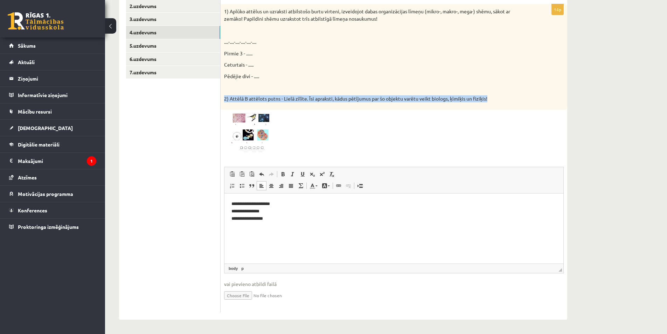
click at [308, 97] on p "2) Attēlā B attēlots putns - Lielā zīlīte. Īsi apraksti, kādus pētījumus par šo…" at bounding box center [376, 98] width 305 height 7
click at [304, 86] on div at bounding box center [304, 86] width 0 height 0
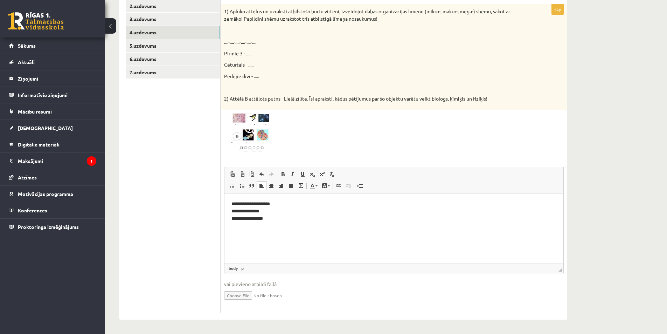
click at [337, 82] on div "1) Aplūko attēlus un uzraksti atbilstošo burtu virteni, izveidojot dabas organi…" at bounding box center [394, 56] width 347 height 105
click at [289, 220] on p "**********" at bounding box center [394, 211] width 325 height 22
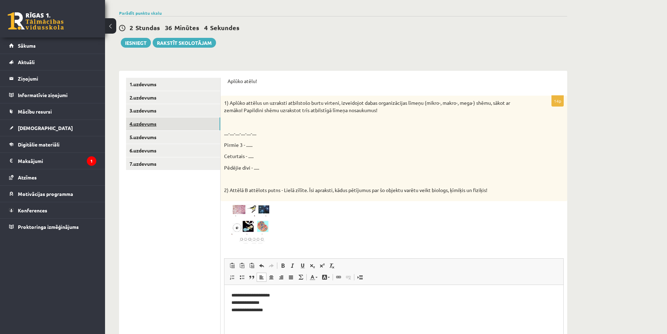
scroll to position [56, 0]
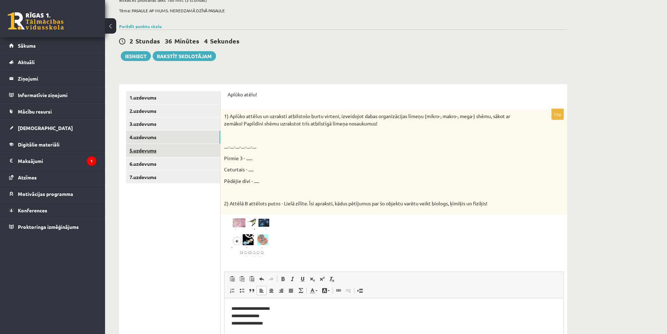
click at [161, 151] on link "5.uzdevums" at bounding box center [173, 150] width 94 height 13
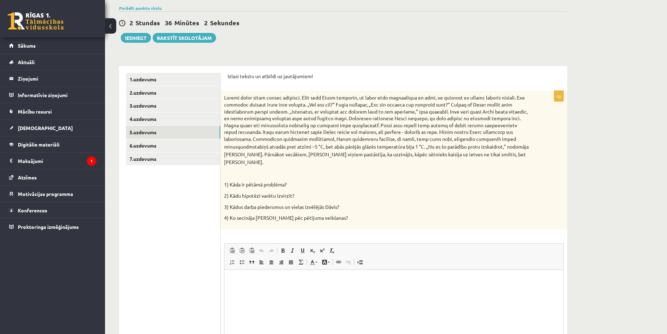
scroll to position [0, 0]
click at [184, 147] on link "6.uzdevums" at bounding box center [173, 145] width 94 height 13
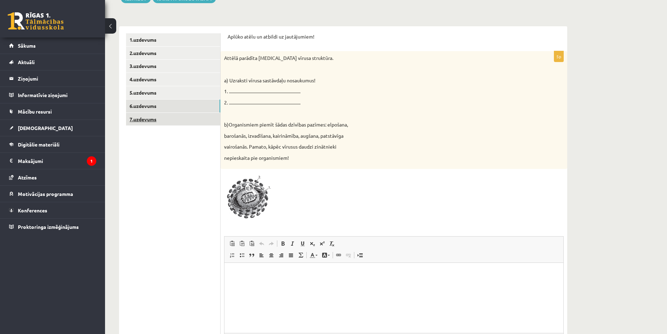
click at [180, 119] on link "7.uzdevums" at bounding box center [173, 119] width 94 height 13
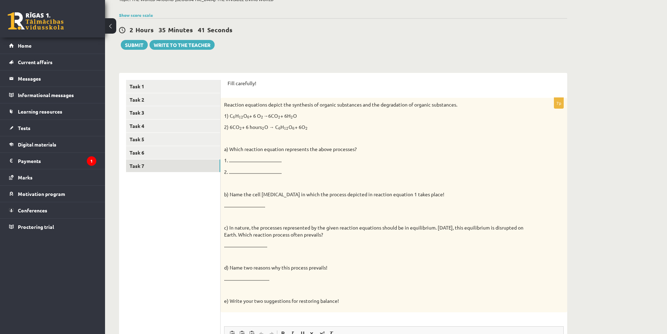
scroll to position [121, 0]
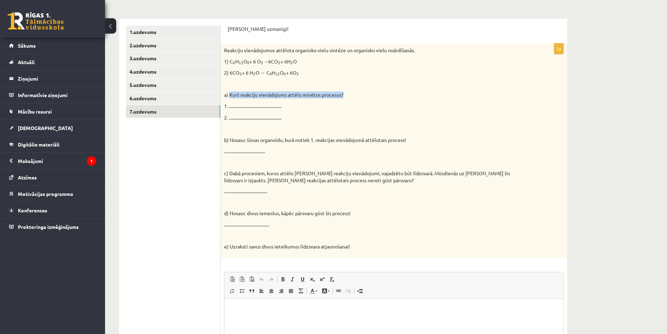
drag, startPoint x: 230, startPoint y: 95, endPoint x: 361, endPoint y: 96, distance: 130.6
click at [361, 96] on p "a) Kurš reakciju vienādojums attēlo minētos procesus?" at bounding box center [376, 94] width 305 height 7
click at [357, 98] on div at bounding box center [357, 98] width 0 height 0
click at [360, 87] on p at bounding box center [376, 83] width 305 height 7
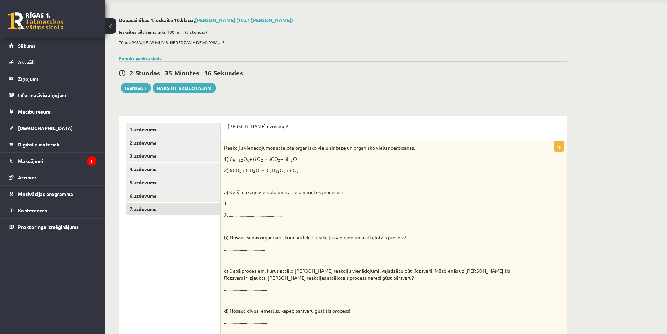
scroll to position [16, 0]
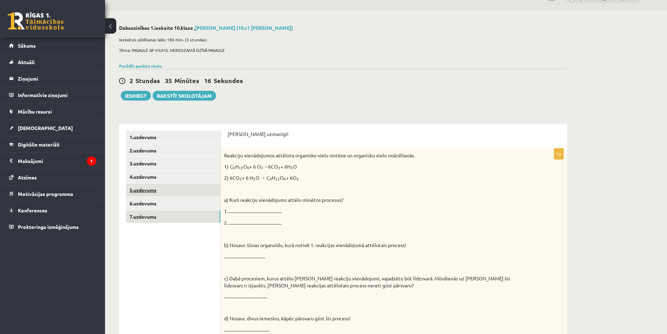
click at [187, 187] on link "5.uzdevums" at bounding box center [173, 190] width 94 height 13
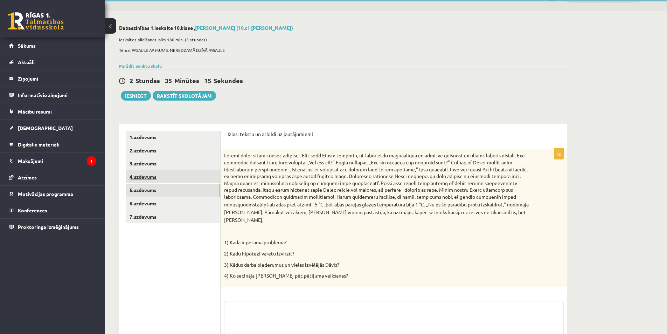
click at [188, 178] on link "4.uzdevums" at bounding box center [173, 176] width 94 height 13
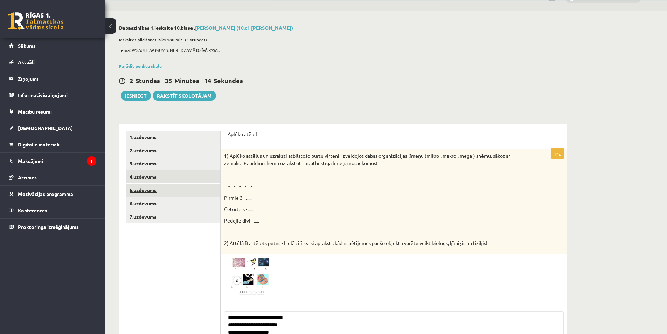
click at [188, 191] on link "5.uzdevums" at bounding box center [173, 190] width 94 height 13
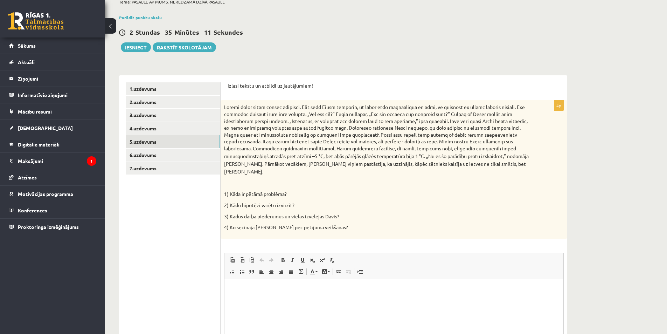
scroll to position [86, 0]
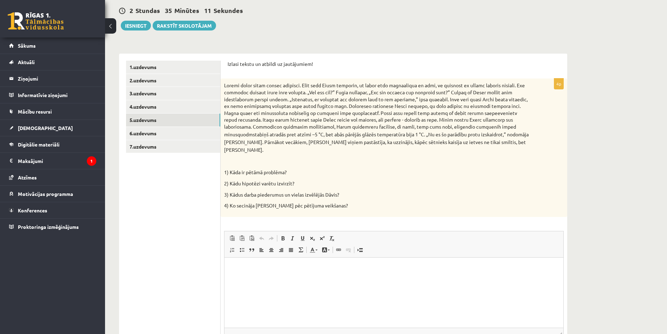
click at [249, 85] on p "stabiņš atradās pret atzīmi –5 °C, bet abās pārējās glāzēs temperatūra bija 1 °…" at bounding box center [376, 117] width 305 height 71
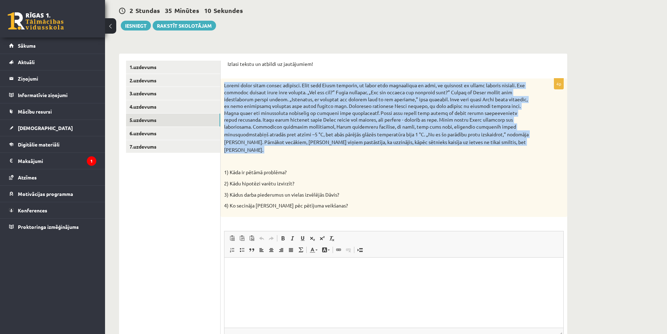
click at [249, 85] on p "stabiņš atradās pret atzīmi –5 °C, bet abās pārējās glāzēs temperatūra bija 1 °…" at bounding box center [376, 117] width 305 height 71
click at [252, 79] on div "stabiņš atradās pret atzīmi –5 °C, bet abās pārējās glāzēs temperatūra bija 1 °…" at bounding box center [394, 147] width 347 height 138
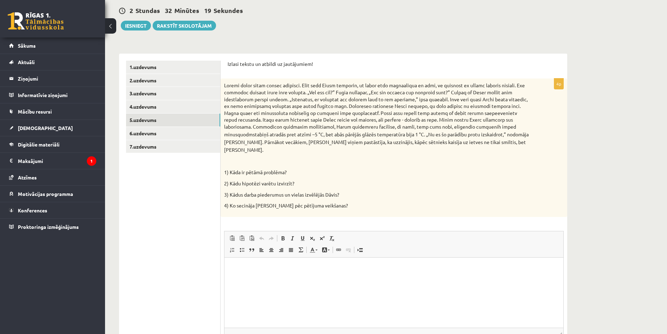
click at [483, 86] on p "stabiņš atradās pret atzīmi –5 °C, bet abās pārējās glāzēs temperatūra bija 1 °…" at bounding box center [376, 117] width 305 height 71
click at [479, 89] on div at bounding box center [479, 89] width 0 height 0
click at [400, 99] on p "stabiņš atradās pret atzīmi –5 °C, bet abās pārējās glāzēs temperatūra bija 1 °…" at bounding box center [376, 117] width 305 height 71
click at [262, 278] on html at bounding box center [394, 267] width 339 height 21
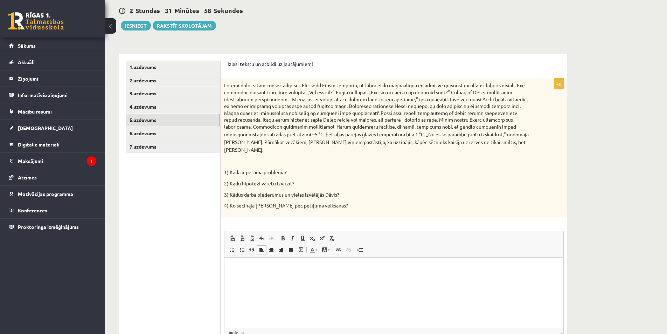
click at [270, 191] on p "3) Kādus darba piederumus un vielas izvēlējās Dāvis?" at bounding box center [376, 194] width 305 height 7
click at [272, 191] on p "3) Kādus darba piederumus un vielas izvēlējās Dāvis?" at bounding box center [376, 194] width 305 height 7
click at [268, 175] on div at bounding box center [268, 175] width 0 height 0
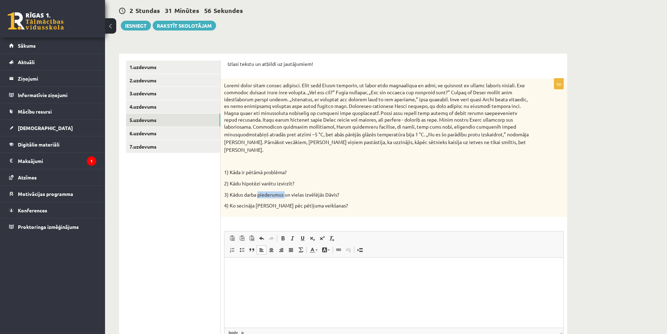
click at [271, 191] on p "3) Kādus darba piederumus un vielas izvēlējās Dāvis?" at bounding box center [376, 194] width 305 height 7
click at [267, 175] on div at bounding box center [267, 175] width 0 height 0
click at [271, 191] on p "3) Kādus darba piederumus un vielas izvēlējās Dāvis?" at bounding box center [376, 194] width 305 height 7
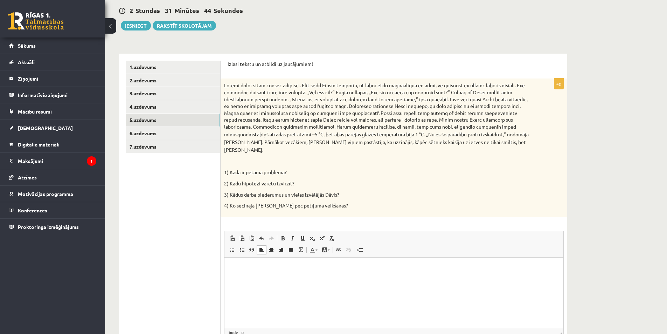
click at [271, 202] on p "4) Ko secināja Dāvis pēc pētījuma veikšanas?" at bounding box center [376, 205] width 305 height 7
click at [267, 186] on div at bounding box center [267, 186] width 0 height 0
click at [274, 202] on p "4) Ko secināja Dāvis pēc pētījuma veikšanas?" at bounding box center [376, 205] width 305 height 7
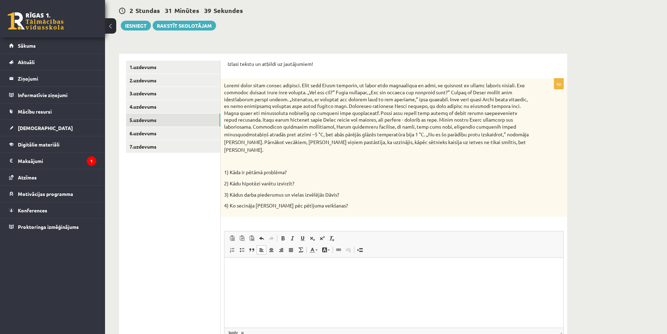
click at [277, 191] on p "3) Kādus darba piederumus un vielas izvēlējās Dāvis?" at bounding box center [376, 194] width 305 height 7
click at [272, 175] on div at bounding box center [272, 175] width 0 height 0
click at [275, 182] on div "stabiņš atradās pret atzīmi –5 °C, bet abās pārējās glāzēs temperatūra bija 1 °…" at bounding box center [394, 147] width 347 height 138
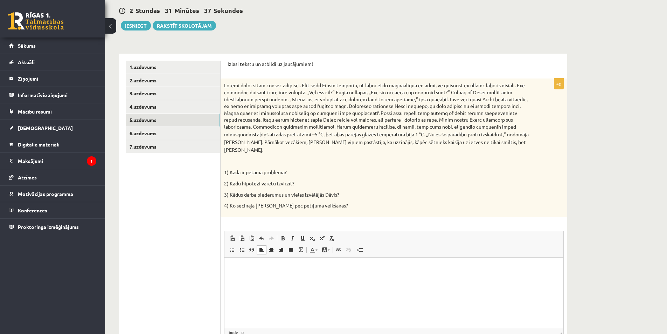
click at [270, 202] on p "4) Ko secināja Dāvis pēc pētījuma veikšanas?" at bounding box center [376, 205] width 305 height 7
click at [266, 186] on div at bounding box center [266, 186] width 0 height 0
click at [269, 202] on p "4) Ko secināja Dāvis pēc pētījuma veikšanas?" at bounding box center [376, 205] width 305 height 7
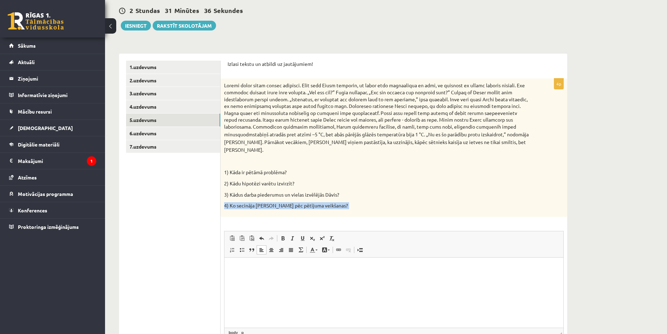
click at [269, 202] on p "4) Ko secināja Dāvis pēc pētījuma veikšanas?" at bounding box center [376, 205] width 305 height 7
click at [264, 186] on div at bounding box center [264, 186] width 0 height 0
click at [269, 193] on div "stabiņš atradās pret atzīmi –5 °C, bet abās pārējās glāzēs temperatūra bija 1 °…" at bounding box center [394, 147] width 347 height 138
click at [267, 191] on p "3) Kādus darba piederumus un vielas izvēlējās Dāvis?" at bounding box center [376, 194] width 305 height 7
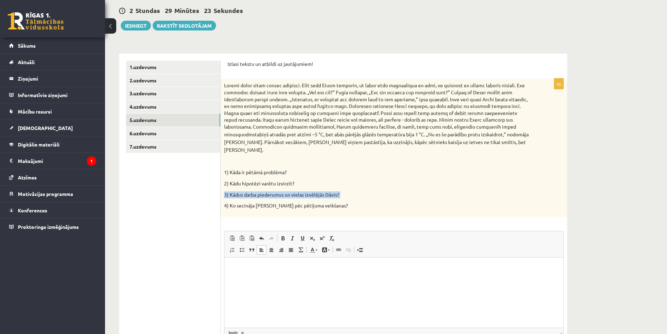
click at [267, 191] on p "3) Kādus darba piederumus un vielas izvēlējās Dāvis?" at bounding box center [376, 194] width 305 height 7
click at [263, 191] on div at bounding box center [263, 191] width 0 height 0
click at [268, 191] on p "3) Kādus darba piederumus un vielas izvēlējās Dāvis?" at bounding box center [376, 194] width 305 height 7
click at [255, 180] on p "2) Kādu hipotēzi varētu izvirzīt?" at bounding box center [376, 183] width 305 height 7
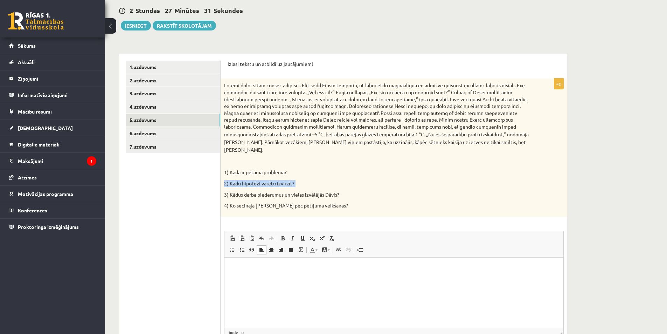
click at [255, 180] on p "2) Kādu hipotēzi varētu izvirzīt?" at bounding box center [376, 183] width 305 height 7
click at [250, 164] on div at bounding box center [250, 164] width 0 height 0
click at [291, 181] on div "stabiņš atradās pret atzīmi –5 °C, bet abās pārējās glāzēs temperatūra bija 1 °…" at bounding box center [394, 147] width 347 height 138
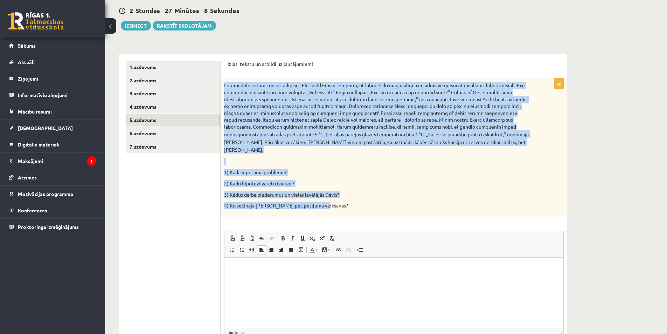
drag, startPoint x: 330, startPoint y: 198, endPoint x: 223, endPoint y: 82, distance: 157.6
click at [223, 82] on div "stabiņš atradās pret atzīmi –5 °C, bet abās pārējās glāzēs temperatūra bija 1 °…" at bounding box center [394, 147] width 347 height 138
click at [335, 109] on p "stabiņš atradās pret atzīmi –5 °C, bet abās pārējās glāzēs temperatūra bija 1 °…" at bounding box center [376, 117] width 305 height 71
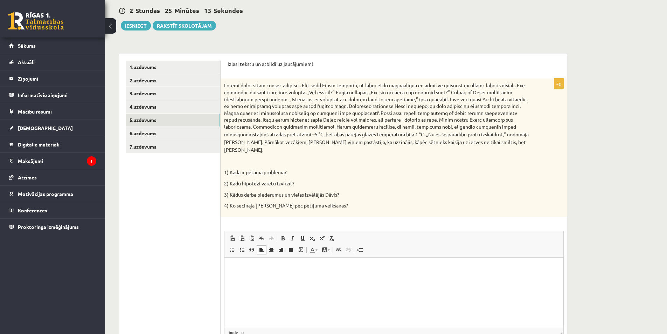
click at [260, 278] on html at bounding box center [394, 267] width 339 height 21
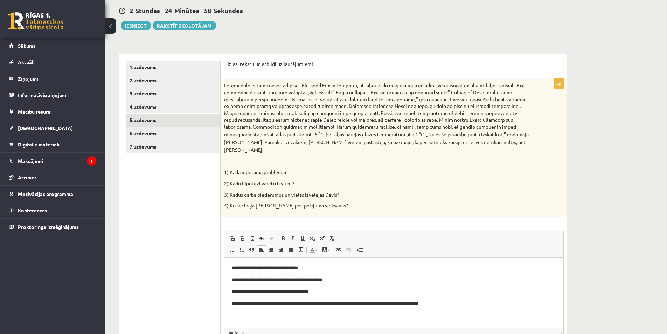
click at [232, 276] on p "**********" at bounding box center [394, 279] width 325 height 7
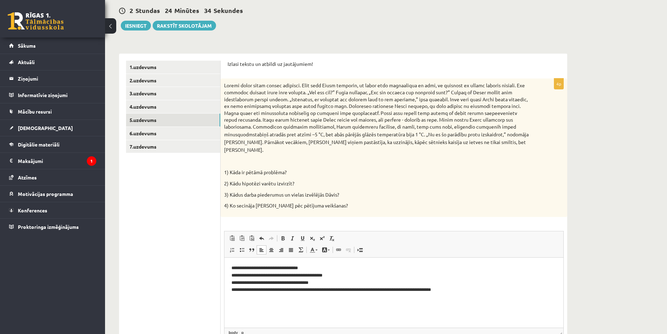
click at [394, 84] on p "stabiņš atradās pret atzīmi –5 °C, bet abās pārējās glāzēs temperatūra bija 1 °…" at bounding box center [376, 117] width 305 height 71
click at [390, 73] on div at bounding box center [390, 73] width 0 height 0
click at [394, 77] on form "**********" at bounding box center [394, 219] width 333 height 316
click at [441, 87] on p "stabiņš atradās pret atzīmi –5 °C, bet abās pārējās glāzēs temperatūra bija 1 °…" at bounding box center [376, 117] width 305 height 71
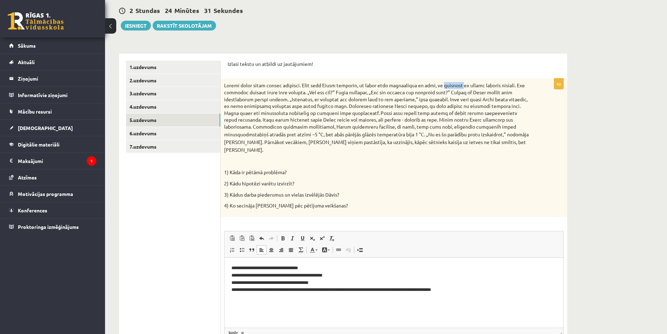
click at [441, 87] on p "stabiņš atradās pret atzīmi –5 °C, bet abās pārējās glāzēs temperatūra bija 1 °…" at bounding box center [376, 117] width 305 height 71
click at [436, 89] on div at bounding box center [436, 89] width 0 height 0
click at [441, 84] on p "stabiņš atradās pret atzīmi –5 °C, bet abās pārējās glāzēs temperatūra bija 1 °…" at bounding box center [376, 117] width 305 height 71
click at [268, 267] on p "**********" at bounding box center [394, 278] width 325 height 29
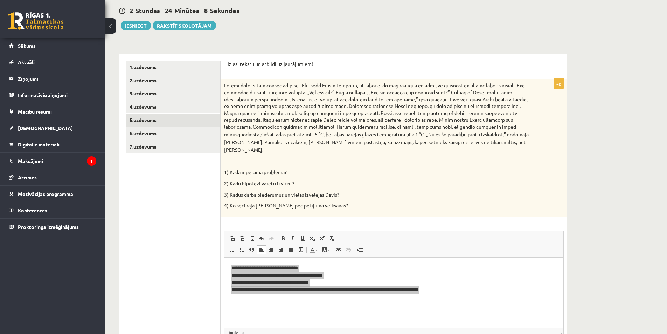
click at [370, 102] on p "stabiņš atradās pret atzīmi –5 °C, bet abās pārējās glāzēs temperatūra bija 1 °…" at bounding box center [376, 117] width 305 height 71
click at [184, 138] on link "6.uzdevums" at bounding box center [173, 133] width 94 height 13
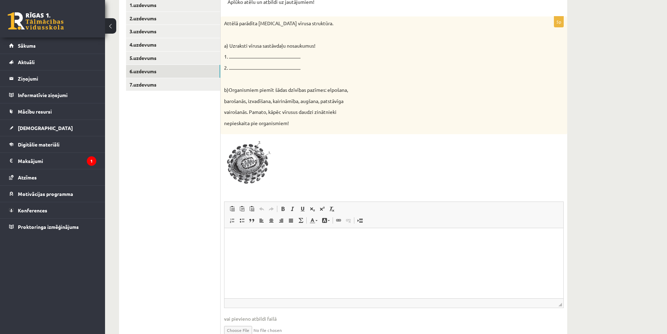
scroll to position [156, 0]
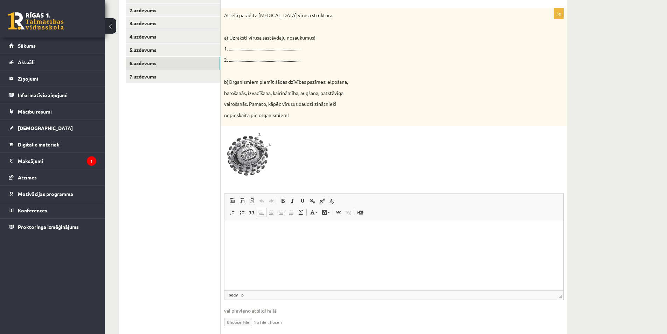
click at [279, 236] on html at bounding box center [394, 230] width 339 height 21
click at [265, 237] on p "** ******" at bounding box center [394, 234] width 325 height 15
drag, startPoint x: 368, startPoint y: 99, endPoint x: 279, endPoint y: 112, distance: 89.6
click at [291, 110] on div "Attēlā parādīta HIV vīrusa struktūra. a) Uzraksti vīrusa sastāvdaļu nosaukumus!…" at bounding box center [394, 67] width 347 height 118
click at [269, 113] on p "nepieskaita pie organismiem!" at bounding box center [376, 115] width 305 height 7
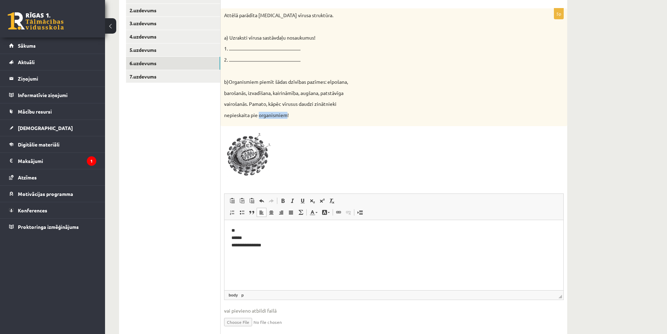
click at [269, 113] on p "nepieskaita pie organismiem!" at bounding box center [376, 115] width 305 height 7
click at [266, 82] on p "b)Organismiem piemīt šādas dzīvības pazīmes: elpošana," at bounding box center [376, 81] width 305 height 7
click at [251, 239] on p "**********" at bounding box center [394, 238] width 325 height 22
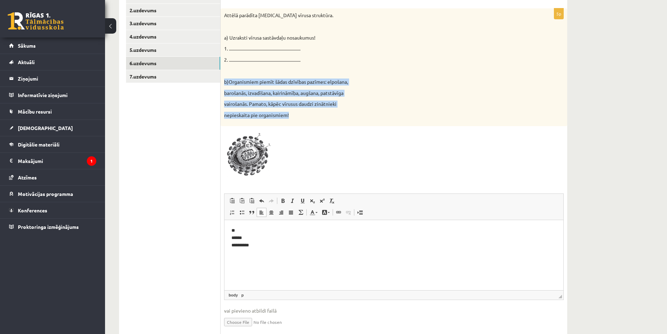
drag, startPoint x: 225, startPoint y: 83, endPoint x: 301, endPoint y: 114, distance: 82.1
click at [301, 114] on div "Attēlā parādīta HIV vīrusa struktūra. a) Uzraksti vīrusa sastāvdaļu nosaukumus!…" at bounding box center [394, 67] width 347 height 118
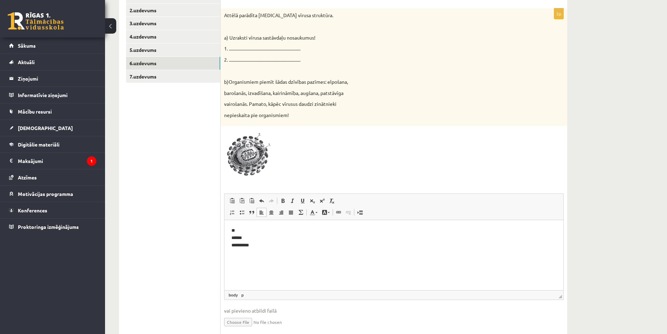
click at [183, 154] on ul "1.uzdevums 2.uzdevums 3.uzdevums 4.uzdevums 5.uzdevums 6.uzdevums 7.uzdevums" at bounding box center [173, 165] width 95 height 348
click at [259, 244] on p "**********" at bounding box center [394, 238] width 325 height 22
drag, startPoint x: 255, startPoint y: 248, endPoint x: 210, endPoint y: 221, distance: 52.3
click at [225, 221] on html "**********" at bounding box center [394, 238] width 339 height 36
click at [292, 241] on html at bounding box center [394, 230] width 339 height 21
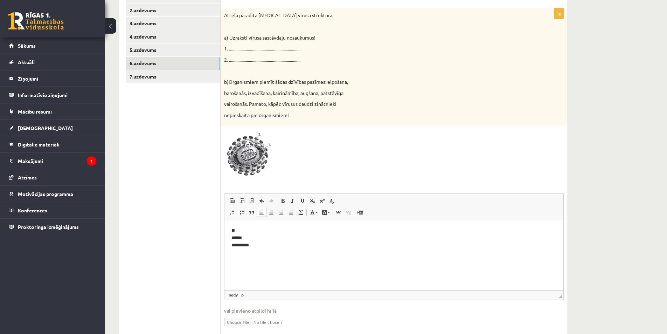
click at [208, 236] on ul "1.uzdevums 2.uzdevums 3.uzdevums 4.uzdevums 5.uzdevums 6.uzdevums 7.uzdevums" at bounding box center [173, 165] width 95 height 348
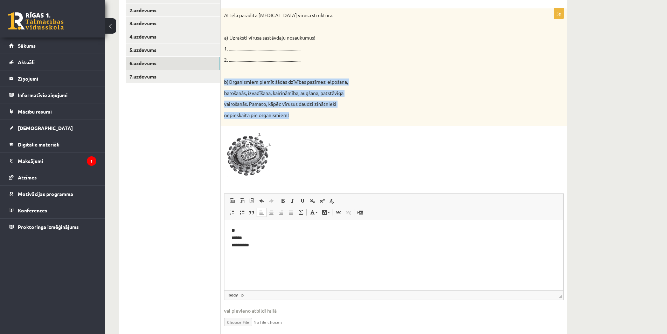
drag, startPoint x: 292, startPoint y: 117, endPoint x: 225, endPoint y: 81, distance: 75.5
click at [225, 81] on div "Attēlā parādīta HIV vīrusa struktūra. a) Uzraksti vīrusa sastāvdaļu nosaukumus!…" at bounding box center [394, 67] width 347 height 118
click at [306, 103] on p "vairošanās. Pamato, kāpēc vīrusus daudzi zinātnieki" at bounding box center [376, 104] width 305 height 7
drag, startPoint x: 243, startPoint y: 103, endPoint x: 307, endPoint y: 113, distance: 64.6
click at [307, 113] on div "Attēlā parādīta HIV vīrusa struktūra. a) Uzraksti vīrusa sastāvdaļu nosaukumus!…" at bounding box center [394, 67] width 347 height 118
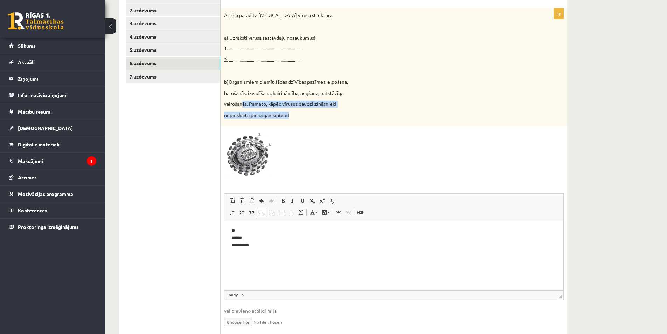
click at [303, 118] on div at bounding box center [303, 118] width 0 height 0
click at [306, 93] on p "barošanās, izvadīšana, kairināmība, augšana, patstāvīga" at bounding box center [376, 93] width 305 height 7
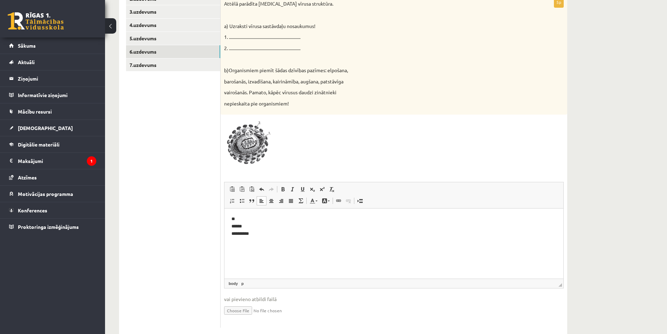
scroll to position [183, 0]
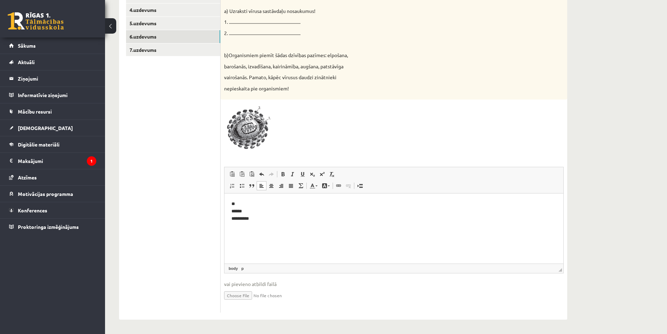
click at [263, 223] on html "**********" at bounding box center [394, 211] width 339 height 36
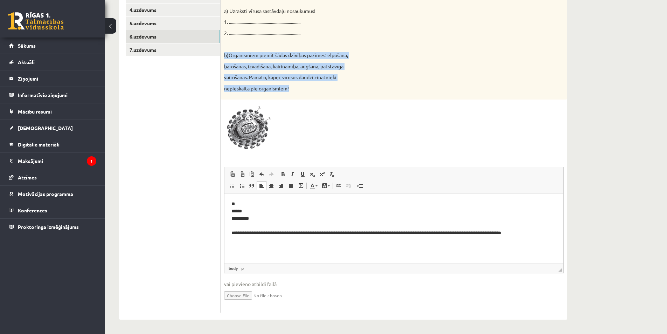
drag, startPoint x: 288, startPoint y: 89, endPoint x: 222, endPoint y: 56, distance: 73.3
click at [222, 56] on div "Attēlā parādīta HIV vīrusa struktūra. a) Uzraksti vīrusa sastāvdaļu nosaukumus!…" at bounding box center [394, 41] width 347 height 118
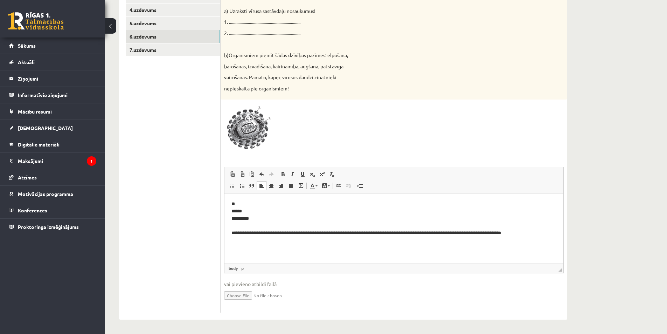
click at [409, 112] on div at bounding box center [394, 128] width 340 height 50
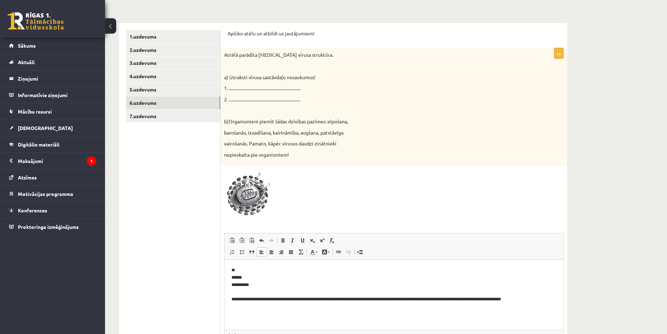
scroll to position [113, 0]
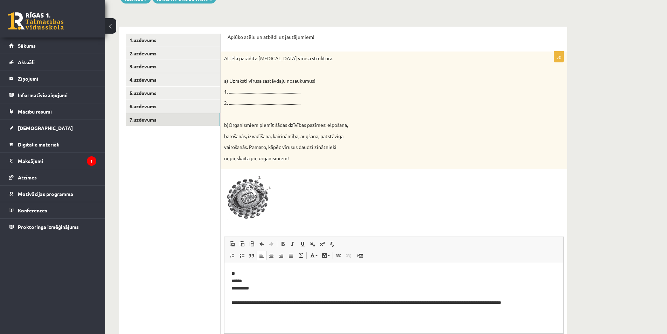
click at [185, 122] on link "7.uzdevums" at bounding box center [173, 119] width 94 height 13
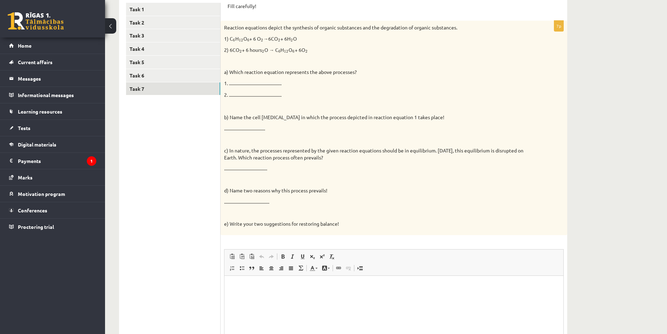
scroll to position [122, 0]
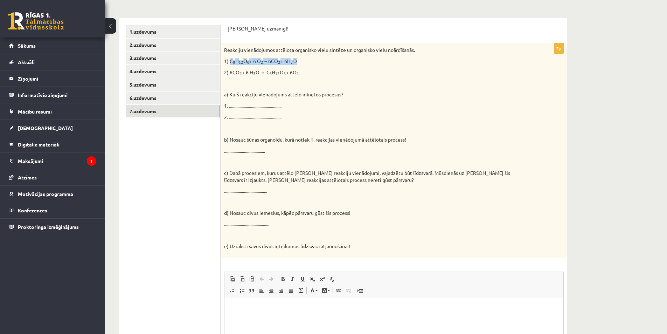
drag, startPoint x: 308, startPoint y: 63, endPoint x: 231, endPoint y: 61, distance: 76.4
click at [231, 61] on p "1) C 6 6 H 12 12 O 6 6 + 6 O 2 2 →6CO 2 2 + 6H 2 2 O" at bounding box center [376, 61] width 305 height 7
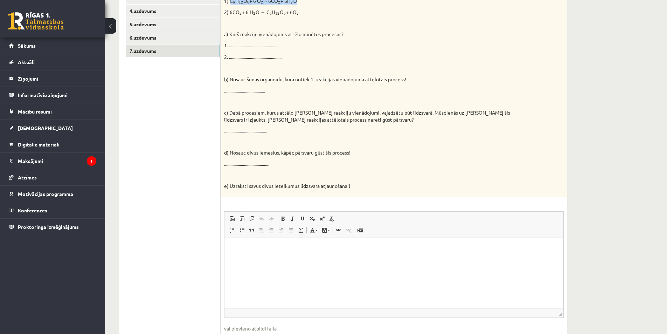
scroll to position [192, 0]
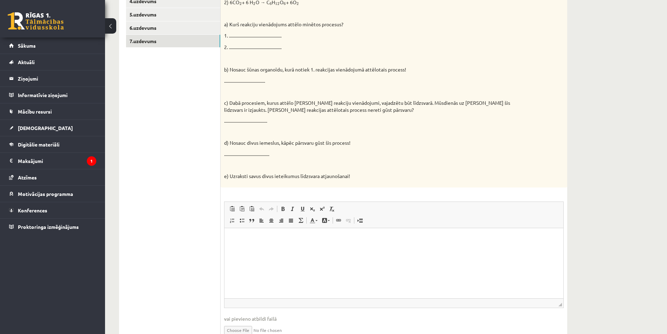
click at [247, 249] on html at bounding box center [394, 238] width 339 height 21
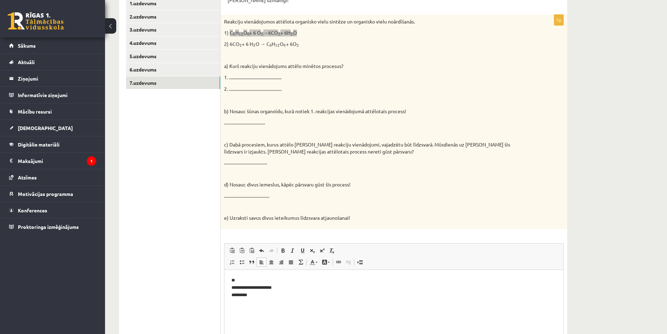
scroll to position [51, 0]
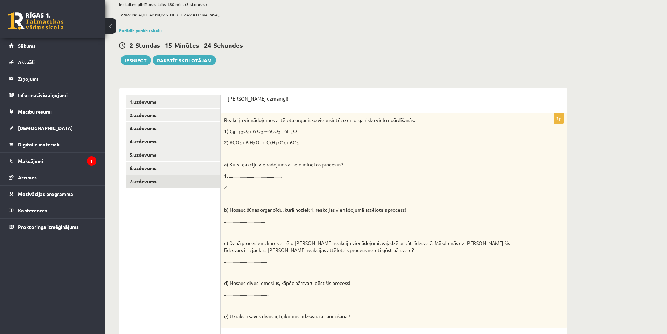
click at [308, 144] on p "2) 6CO 2 2 + 6 H 2 2 O → C 6 6 H 12 12 O 6 6 + 6O 2 2" at bounding box center [376, 142] width 305 height 7
drag, startPoint x: 297, startPoint y: 141, endPoint x: 230, endPoint y: 141, distance: 66.9
click at [230, 141] on p "2) 6CO 2 2 + 6 H 2 2 O → C 6 6 H 12 12 O 6 6 + 6O 2 2" at bounding box center [376, 142] width 305 height 7
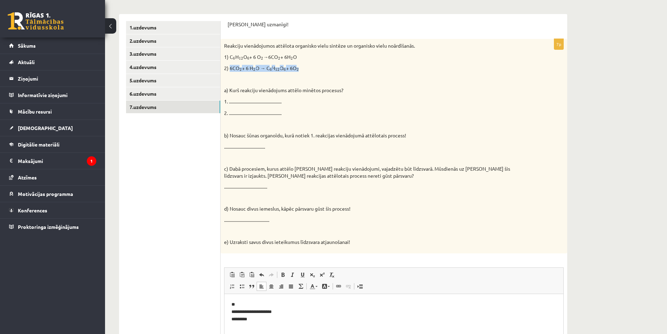
scroll to position [226, 0]
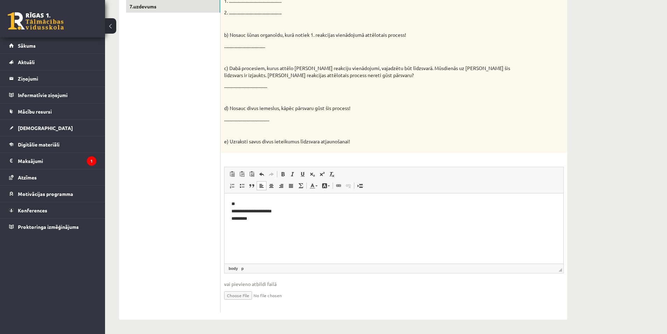
click at [265, 218] on p "**********" at bounding box center [394, 211] width 325 height 22
click at [237, 220] on p "**********" at bounding box center [394, 211] width 325 height 22
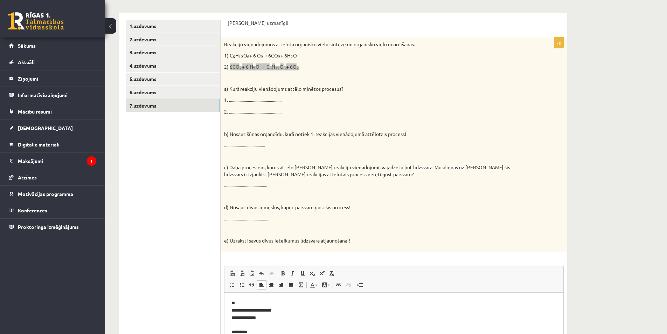
scroll to position [121, 0]
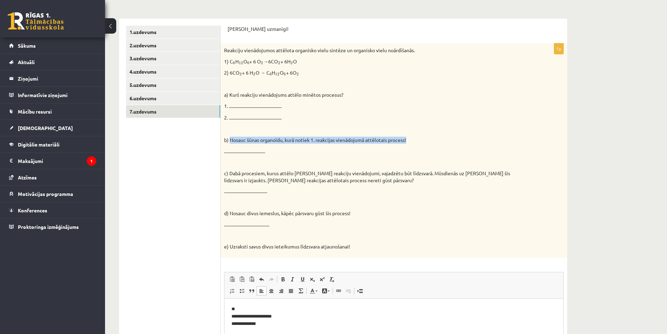
drag, startPoint x: 231, startPoint y: 140, endPoint x: 430, endPoint y: 142, distance: 199.6
click at [430, 142] on p "b) Nosauc šūnas organoīdu, kurā notiek 1. reakcijas vienādojumā attēlotais proc…" at bounding box center [376, 140] width 305 height 7
click at [354, 128] on p at bounding box center [376, 129] width 305 height 7
click at [326, 140] on p "b) Nosauc šūnas organoīdu, kurā notiek 1. reakcijas vienādojumā attēlotais proc…" at bounding box center [376, 140] width 305 height 7
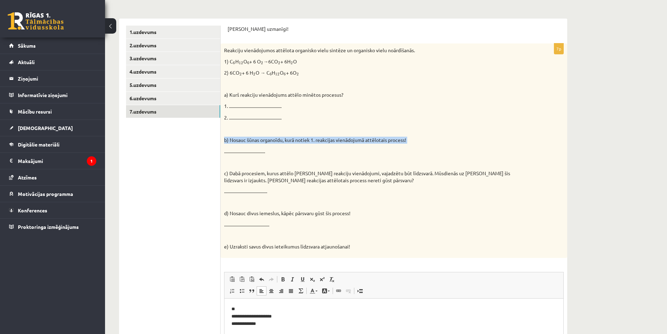
click at [326, 140] on p "b) Nosauc šūnas organoīdu, kurā notiek 1. reakcijas vienādojumā attēlotais proc…" at bounding box center [376, 140] width 305 height 7
click at [322, 127] on div at bounding box center [322, 127] width 0 height 0
click at [295, 139] on p "b) Nosauc šūnas organoīdu, kurā notiek 1. reakcijas vienādojumā attēlotais proc…" at bounding box center [376, 140] width 305 height 7
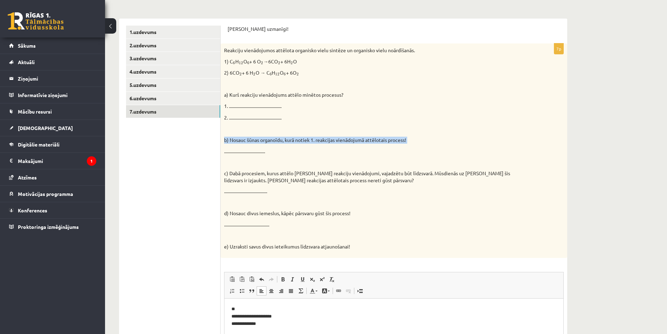
click at [295, 139] on p "b) Nosauc šūnas organoīdu, kurā notiek 1. reakcijas vienādojumā attēlotais proc…" at bounding box center [376, 140] width 305 height 7
click at [255, 66] on div "Reakciju vienādojumos attēlota organisko vielu sintēze un organisko vielu noārd…" at bounding box center [394, 150] width 347 height 214
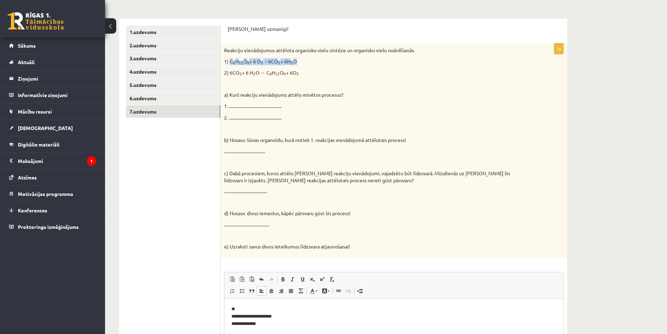
drag, startPoint x: 263, startPoint y: 60, endPoint x: 229, endPoint y: 58, distance: 34.0
click at [229, 58] on p "1) C 6 6 H 12 12 O 6 6 + 6 O 2 2 →6CO 2 2 + 6H 2 2 O" at bounding box center [376, 61] width 305 height 7
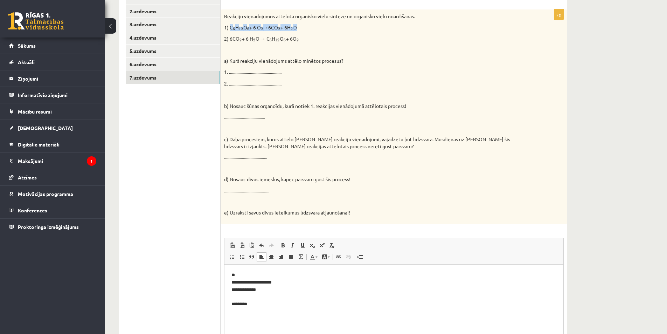
scroll to position [156, 0]
click at [260, 303] on p "**********" at bounding box center [394, 288] width 325 height 36
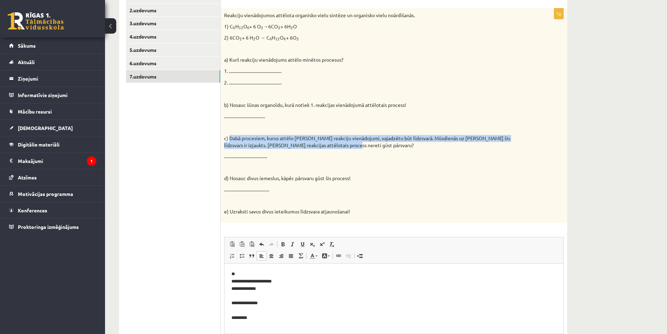
drag, startPoint x: 284, startPoint y: 140, endPoint x: 231, endPoint y: 139, distance: 53.2
click at [231, 139] on p "c) Dabā procesiem, kurus attēlo dotie reakciju vienādojumi, vajadzētu būt līdzs…" at bounding box center [376, 142] width 305 height 14
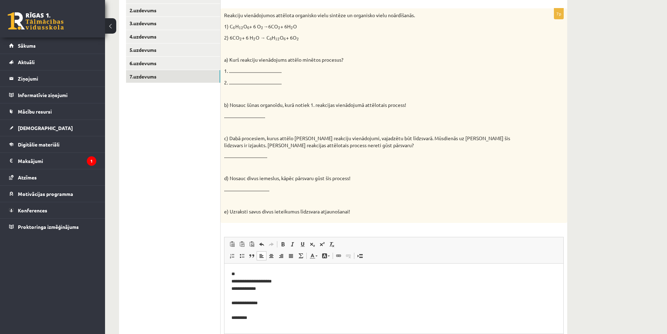
click at [205, 202] on ul "1.uzdevums 2.uzdevums 3.uzdevums 4.uzdevums 5.uzdevums 6.uzdevums 7.uzdevums" at bounding box center [173, 187] width 95 height 392
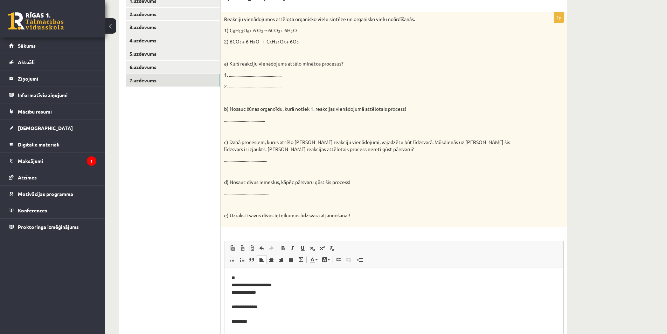
scroll to position [226, 0]
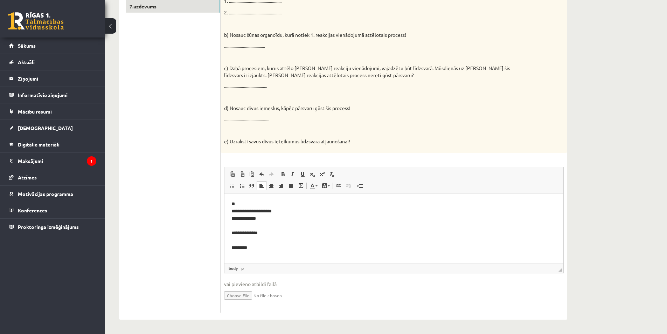
click at [248, 250] on p "**********" at bounding box center [394, 225] width 325 height 51
drag, startPoint x: 232, startPoint y: 108, endPoint x: 364, endPoint y: 105, distance: 132.1
click at [364, 105] on div "Reakciju vienādojumos attēlota organisko vielu sintēze un organisko vielu noārd…" at bounding box center [394, 45] width 347 height 214
click at [359, 96] on div at bounding box center [359, 96] width 0 height 0
click at [358, 99] on p at bounding box center [376, 97] width 305 height 7
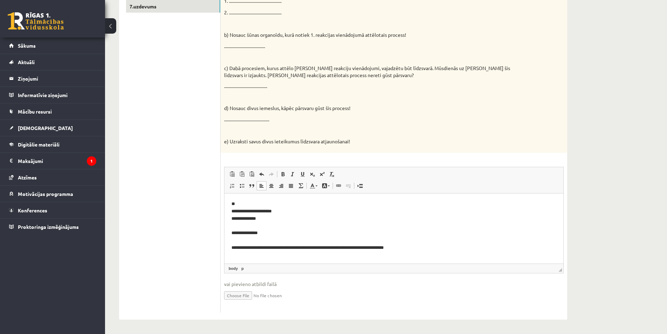
click at [415, 243] on p "**********" at bounding box center [394, 225] width 325 height 51
click at [415, 248] on p "**********" at bounding box center [394, 225] width 325 height 51
click at [251, 108] on p "d) Nosauc divus iemeslus, kāpēc pārsvaru gūst šis process!" at bounding box center [376, 108] width 305 height 7
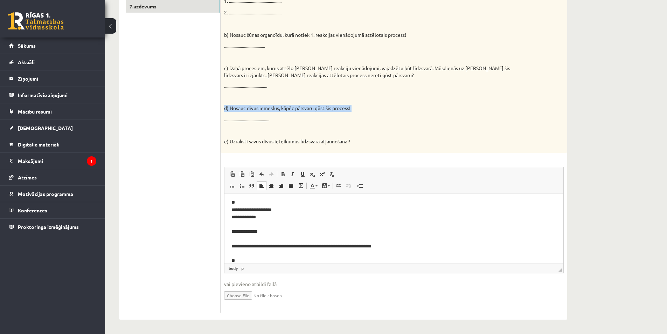
click at [251, 108] on p "d) Nosauc divus iemeslus, kāpēc pārsvaru gūst šis process!" at bounding box center [376, 108] width 305 height 7
click at [246, 96] on div at bounding box center [246, 96] width 0 height 0
click at [251, 102] on div "Reakciju vienādojumos attēlota organisko vielu sintēze un organisko vielu noārd…" at bounding box center [394, 45] width 347 height 214
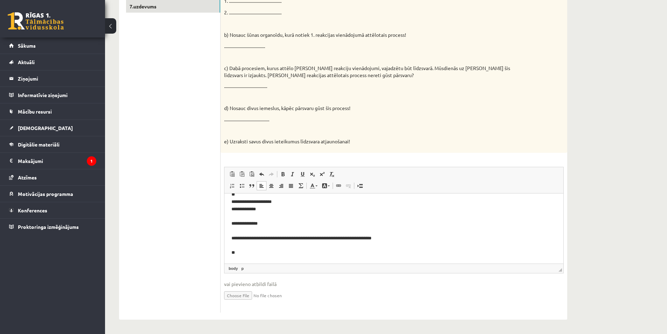
click at [248, 255] on p "**********" at bounding box center [392, 223] width 320 height 65
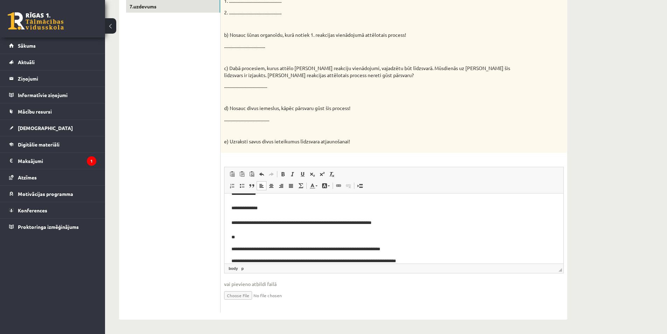
click at [228, 259] on html "**********" at bounding box center [394, 219] width 339 height 103
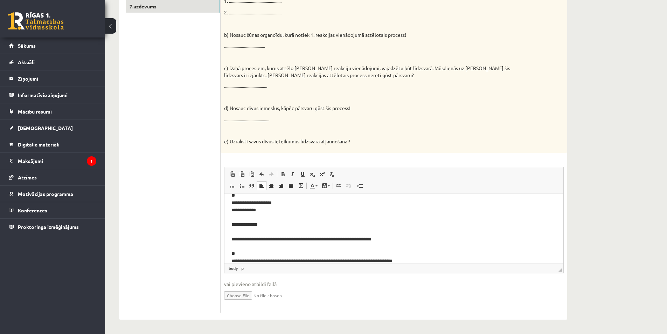
scroll to position [16, 0]
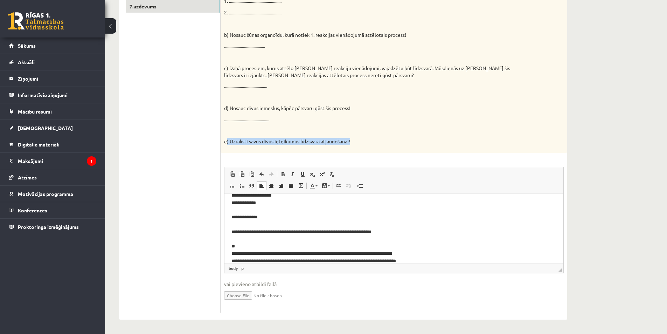
drag, startPoint x: 226, startPoint y: 141, endPoint x: 358, endPoint y: 137, distance: 132.4
click at [358, 137] on div "Reakciju vienādojumos attēlota organisko vielu sintēze un organisko vielu noārd…" at bounding box center [394, 45] width 347 height 214
click at [353, 129] on div at bounding box center [353, 129] width 0 height 0
click at [358, 133] on p at bounding box center [376, 130] width 305 height 7
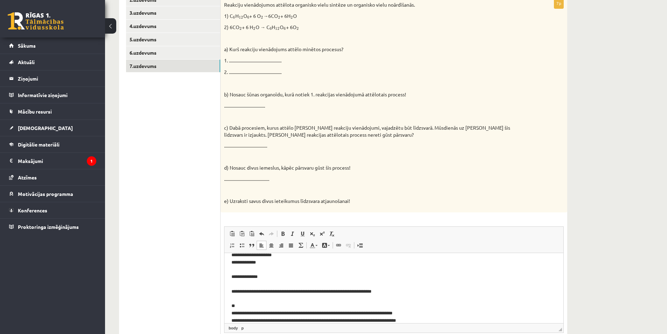
scroll to position [156, 0]
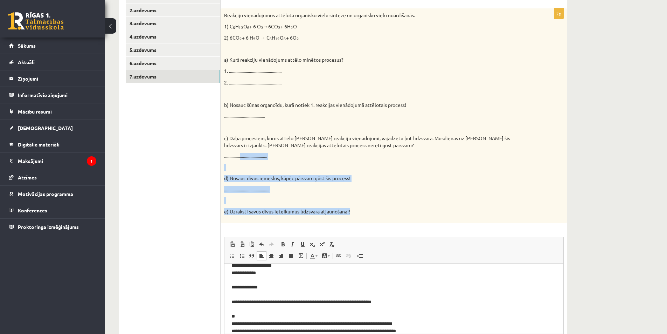
drag, startPoint x: 358, startPoint y: 216, endPoint x: 242, endPoint y: 150, distance: 133.8
click at [242, 150] on div "Reakciju vienādojumos attēlota organisko vielu sintēze un organisko vielu noārd…" at bounding box center [394, 115] width 347 height 214
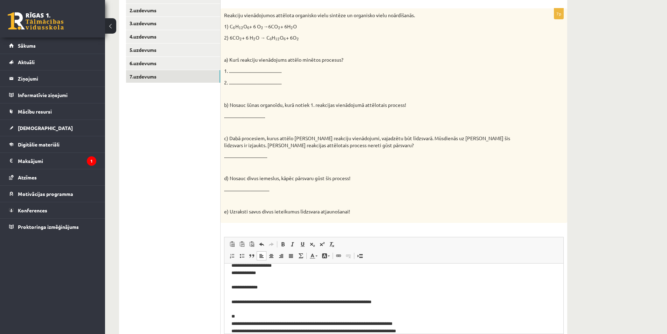
click at [269, 137] on p "c) Dabā procesiem, kurus attēlo dotie reakciju vienādojumi, vajadzētu būt līdzs…" at bounding box center [376, 142] width 305 height 14
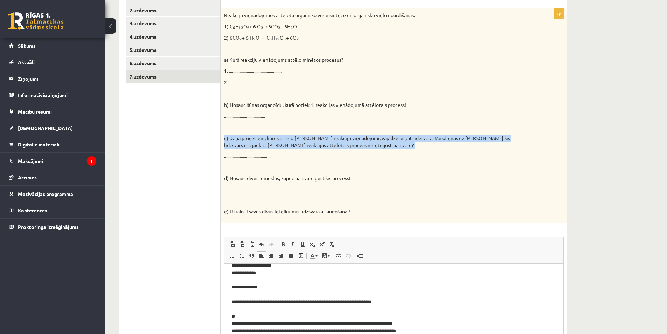
click at [269, 137] on p "c) Dabā procesiem, kurus attēlo dotie reakciju vienādojumi, vajadzētu būt līdzs…" at bounding box center [376, 142] width 305 height 14
click at [264, 126] on div at bounding box center [264, 126] width 0 height 0
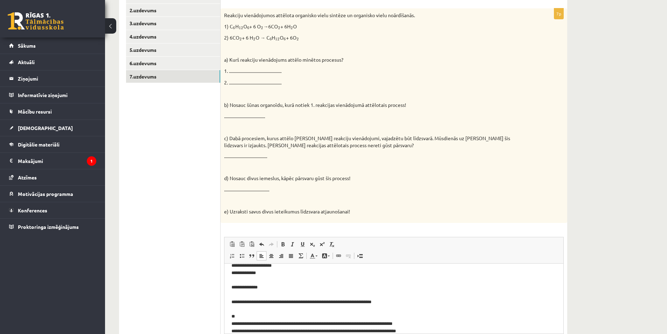
click at [282, 129] on p at bounding box center [376, 127] width 305 height 7
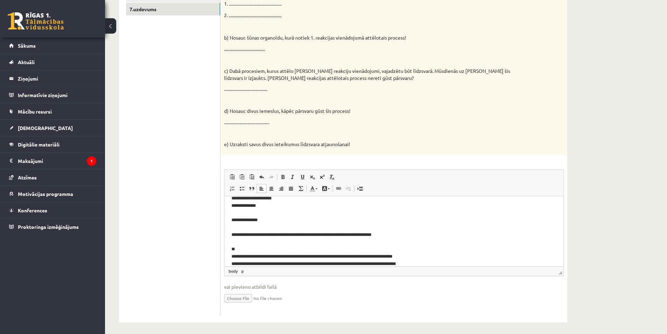
scroll to position [226, 0]
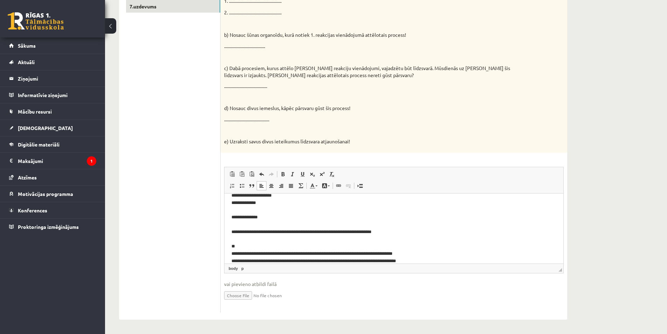
click at [249, 141] on p "e) Uzraksti savus divus ieteikumus līdzsvara atjaunošanai!" at bounding box center [376, 141] width 305 height 7
click at [249, 139] on p "e) Uzraksti savus divus ieteikumus līdzsvara atjaunošanai!" at bounding box center [376, 141] width 305 height 7
click at [249, 141] on p "e) Uzraksti savus divus ieteikumus līdzsvara atjaunošanai!" at bounding box center [376, 141] width 305 height 7
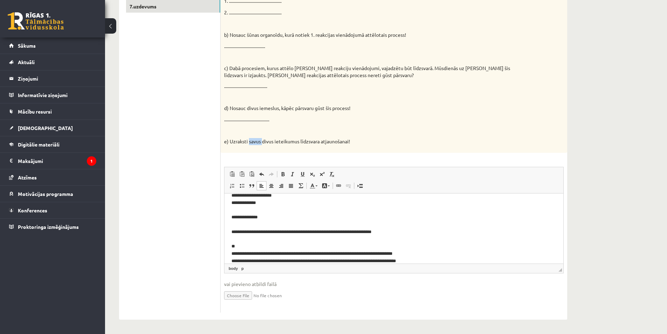
click at [249, 141] on p "e) Uzraksti savus divus ieteikumus līdzsvara atjaunošanai!" at bounding box center [376, 141] width 305 height 7
click at [245, 129] on div at bounding box center [245, 129] width 0 height 0
click at [248, 132] on p at bounding box center [376, 130] width 305 height 7
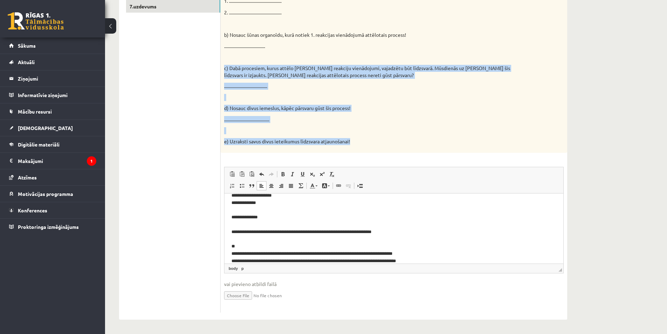
drag, startPoint x: 361, startPoint y: 143, endPoint x: 223, endPoint y: 69, distance: 156.8
click at [223, 69] on div "Reakciju vienādojumos attēlota organisko vielu sintēze un organisko vielu noārd…" at bounding box center [394, 45] width 347 height 214
click at [262, 141] on p "e) Uzraksti savus divus ieteikumus līdzsvara atjaunošanai!" at bounding box center [376, 141] width 305 height 7
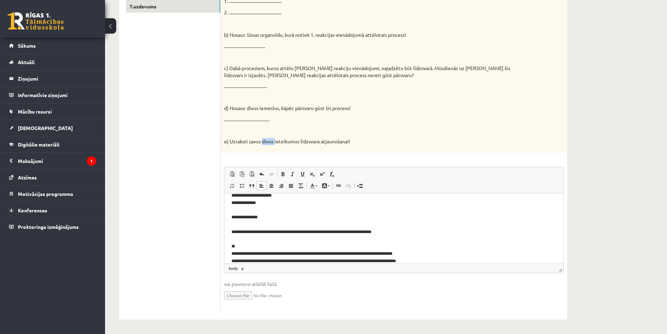
click at [262, 141] on p "e) Uzraksti savus divus ieteikumus līdzsvara atjaunošanai!" at bounding box center [376, 141] width 305 height 7
click at [258, 129] on div at bounding box center [258, 129] width 0 height 0
click at [262, 131] on p at bounding box center [376, 130] width 305 height 7
drag, startPoint x: 354, startPoint y: 141, endPoint x: 230, endPoint y: 144, distance: 124.0
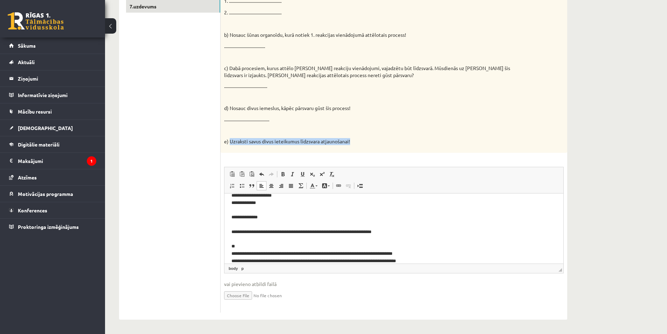
click at [230, 144] on p "e) Uzraksti savus divus ieteikumus līdzsvara atjaunošanai!" at bounding box center [376, 141] width 305 height 7
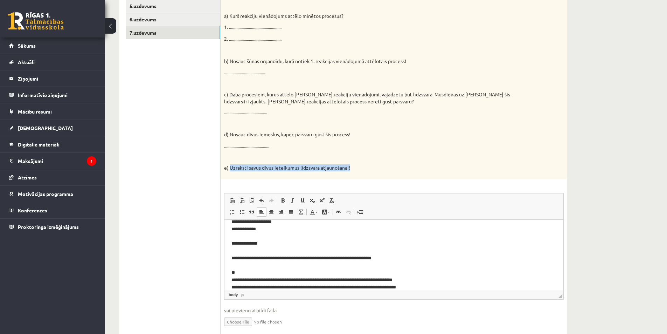
scroll to position [86, 0]
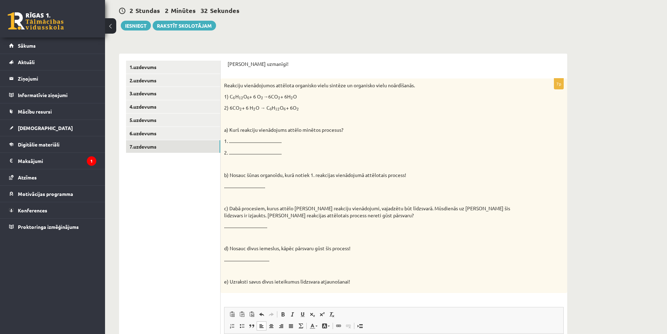
click at [401, 77] on form "Pildi uzmanīgi! 7p Reakciju vienādojumos attēlota organisko vielu sintēze un or…" at bounding box center [394, 257] width 333 height 392
click at [582, 229] on div "Dabaszinības 1.ieskaite 10.klase , Timurs Gorodņičevs (10.c1 klase) Ieskaites p…" at bounding box center [386, 207] width 562 height 533
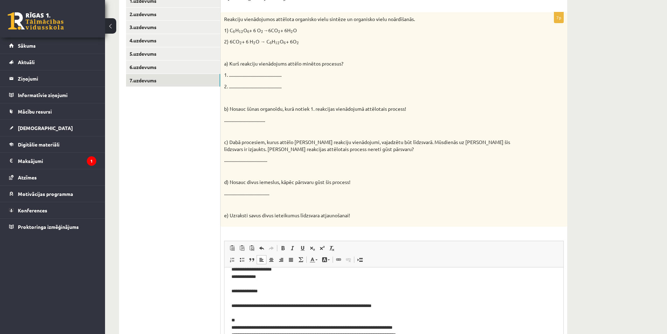
scroll to position [226, 0]
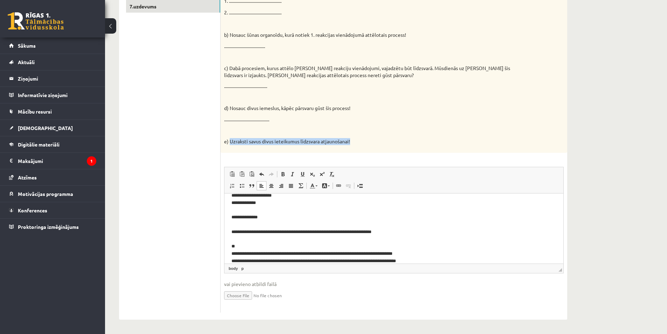
drag, startPoint x: 230, startPoint y: 140, endPoint x: 358, endPoint y: 134, distance: 128.3
click at [358, 134] on div "Reakciju vienādojumos attēlota organisko vielu sintēze un organisko vielu noārd…" at bounding box center [394, 45] width 347 height 214
click at [410, 133] on p at bounding box center [376, 130] width 305 height 7
drag, startPoint x: 354, startPoint y: 142, endPoint x: 224, endPoint y: 141, distance: 130.3
click at [224, 141] on div "Reakciju vienādojumos attēlota organisko vielu sintēze un organisko vielu noārd…" at bounding box center [394, 45] width 347 height 214
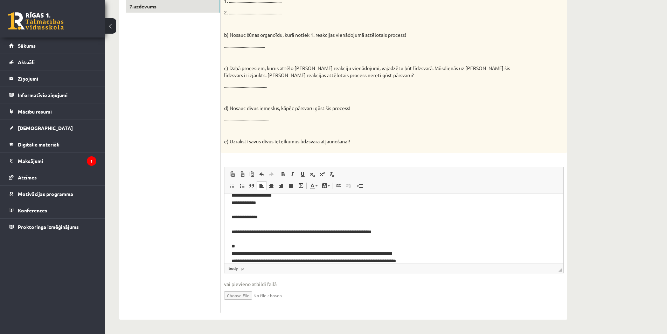
click at [341, 131] on p at bounding box center [376, 130] width 305 height 7
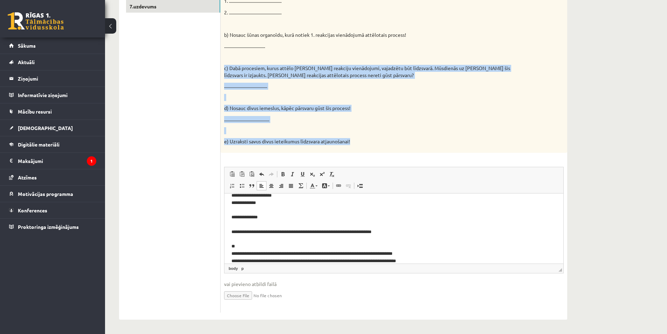
drag, startPoint x: 354, startPoint y: 144, endPoint x: 223, endPoint y: 72, distance: 149.1
click at [223, 72] on div "Reakciju vienādojumos attēlota organisko vielu sintēze un organisko vielu noārd…" at bounding box center [394, 45] width 347 height 214
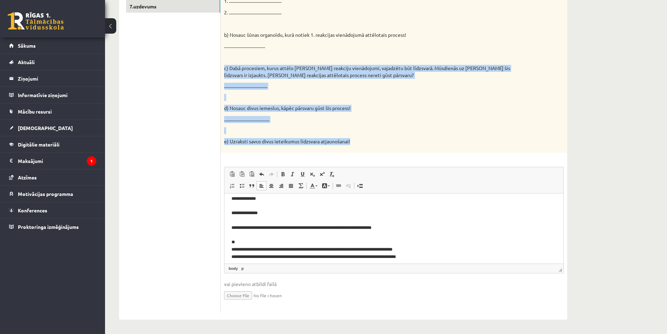
scroll to position [24, 0]
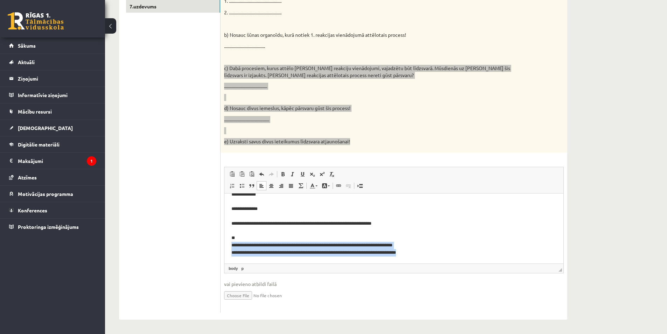
drag, startPoint x: 424, startPoint y: 252, endPoint x: 226, endPoint y: 247, distance: 198.3
click at [226, 247] on html "**********" at bounding box center [394, 216] width 339 height 94
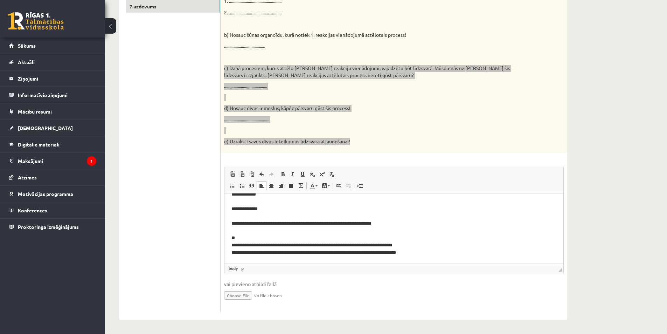
scroll to position [17, 0]
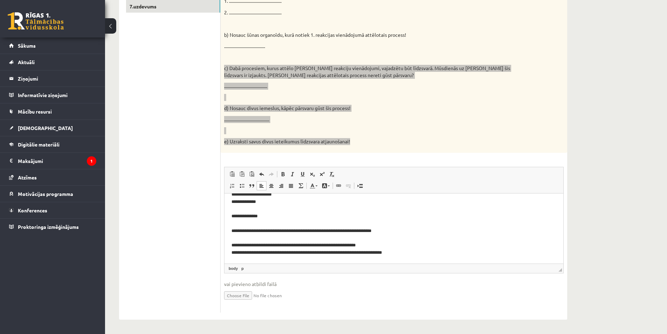
click at [236, 242] on p "**********" at bounding box center [392, 219] width 320 height 73
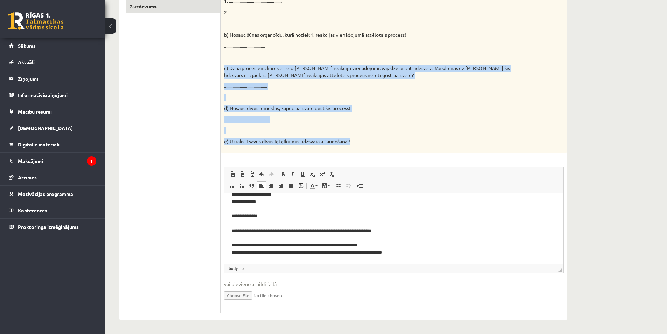
click at [319, 97] on p at bounding box center [376, 97] width 305 height 7
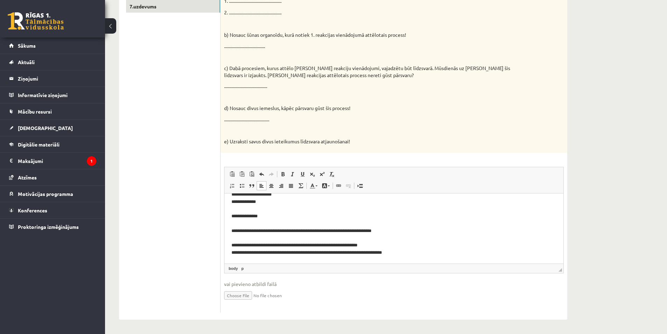
click at [297, 68] on p "c) Dabā procesiem, kurus attēlo dotie reakciju vienādojumi, vajadzētu būt līdzs…" at bounding box center [376, 72] width 305 height 14
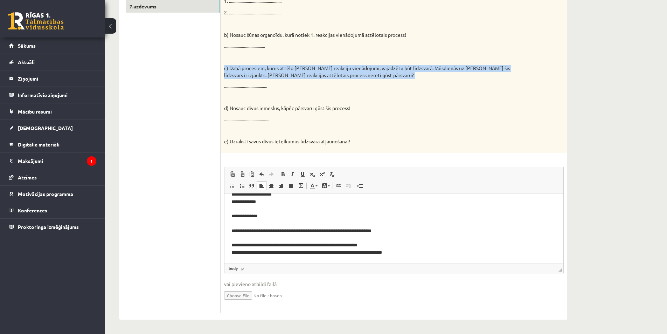
click at [297, 68] on p "c) Dabā procesiem, kurus attēlo dotie reakciju vienādojumi, vajadzētu būt līdzs…" at bounding box center [376, 72] width 305 height 14
click at [292, 56] on div at bounding box center [292, 56] width 0 height 0
click at [294, 63] on div "Reakciju vienādojumos attēlota organisko vielu sintēze un organisko vielu noārd…" at bounding box center [394, 45] width 347 height 214
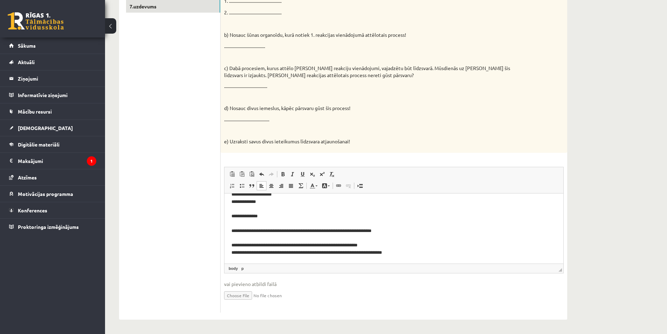
click at [287, 33] on p "b) Nosauc šūnas organoīdu, kurā notiek 1. reakcijas vienādojumā attēlotais proc…" at bounding box center [376, 35] width 305 height 7
click at [283, 22] on div at bounding box center [283, 22] width 0 height 0
click at [243, 36] on p "b) Nosauc šūnas organoīdu, kurā notiek 1. reakcijas vienādojumā attēlotais proc…" at bounding box center [376, 35] width 305 height 7
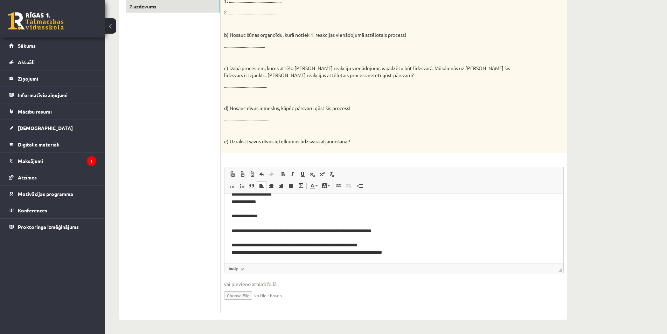
click at [257, 68] on p "c) Dabā procesiem, kurus attēlo dotie reakciju vienādojumi, vajadzētu būt līdzs…" at bounding box center [376, 72] width 305 height 14
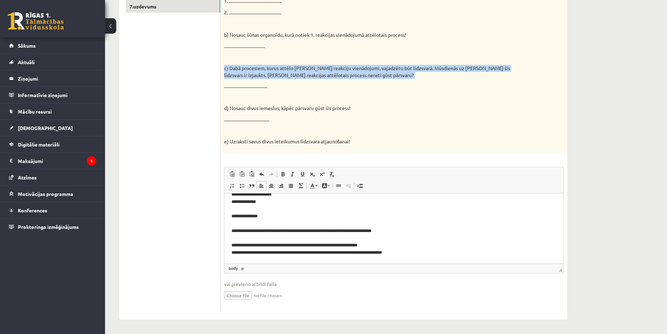
click at [257, 68] on p "c) Dabā procesiem, kurus attēlo dotie reakciju vienādojumi, vajadzētu būt līdzs…" at bounding box center [376, 72] width 305 height 14
click at [253, 56] on div at bounding box center [253, 56] width 0 height 0
click at [257, 62] on div "Reakciju vienādojumos attēlota organisko vielu sintēze un organisko vielu noārd…" at bounding box center [394, 45] width 347 height 214
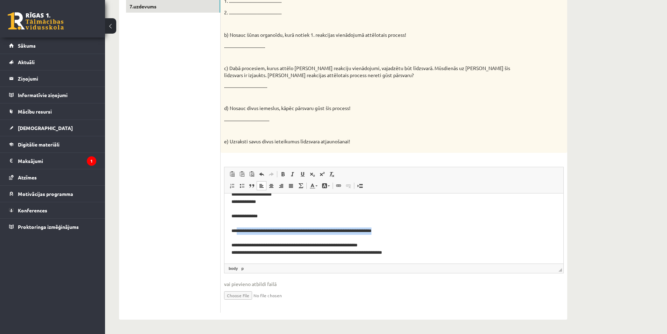
drag, startPoint x: 407, startPoint y: 230, endPoint x: 237, endPoint y: 230, distance: 169.2
click at [237, 230] on p "**********" at bounding box center [392, 219] width 320 height 73
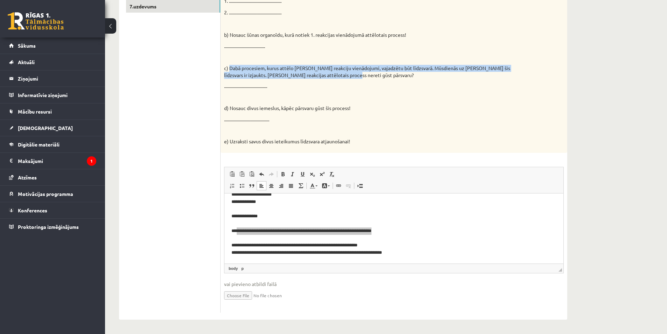
drag, startPoint x: 339, startPoint y: 76, endPoint x: 229, endPoint y: 70, distance: 110.5
click at [229, 70] on p "c) Dabā procesiem, kurus attēlo dotie reakciju vienādojumi, vajadzētu būt līdzs…" at bounding box center [376, 72] width 305 height 14
click at [231, 65] on p "c) Dabā procesiem, kurus attēlo dotie reakciju vienādojumi, vajadzētu būt līdzs…" at bounding box center [376, 72] width 305 height 14
drag, startPoint x: 229, startPoint y: 68, endPoint x: 342, endPoint y: 75, distance: 113.0
click at [342, 75] on p "c) Dabā procesiem, kurus attēlo dotie reakciju vienādojumi, vajadzētu būt līdzs…" at bounding box center [376, 72] width 305 height 14
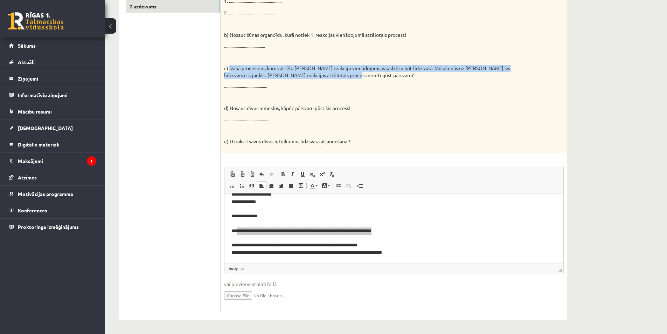
click at [337, 78] on div at bounding box center [337, 78] width 0 height 0
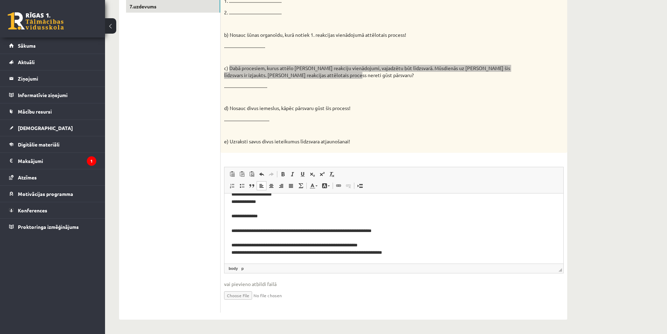
click at [379, 235] on p "**********" at bounding box center [392, 219] width 320 height 73
drag, startPoint x: 405, startPoint y: 231, endPoint x: 236, endPoint y: 232, distance: 169.2
click at [236, 232] on p "**********" at bounding box center [392, 219] width 320 height 73
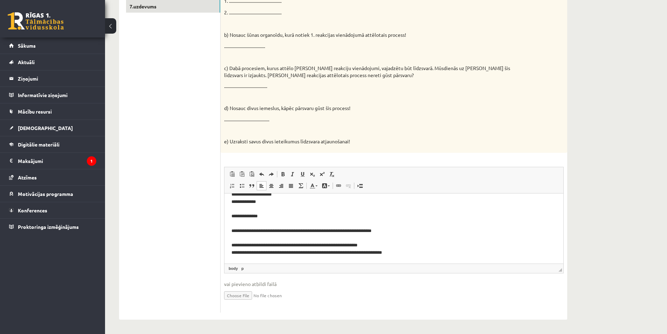
click at [180, 160] on ul "1.uzdevums 2.uzdevums 3.uzdevums 4.uzdevums 5.uzdevums 6.uzdevums 7.uzdevums" at bounding box center [173, 116] width 95 height 392
drag, startPoint x: 305, startPoint y: 75, endPoint x: 507, endPoint y: 68, distance: 201.5
click at [507, 68] on p "c) Dabā procesiem, kurus attēlo dotie reakciju vienādojumi, vajadzētu būt līdzs…" at bounding box center [376, 72] width 305 height 14
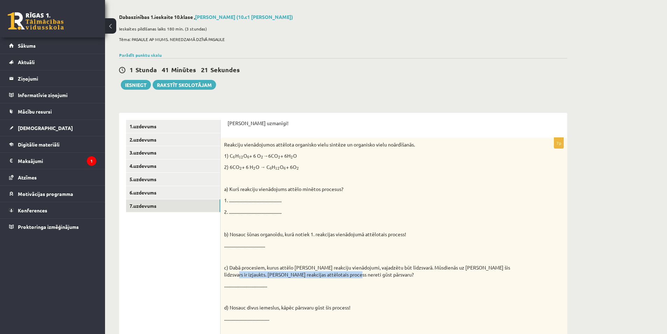
scroll to position [16, 0]
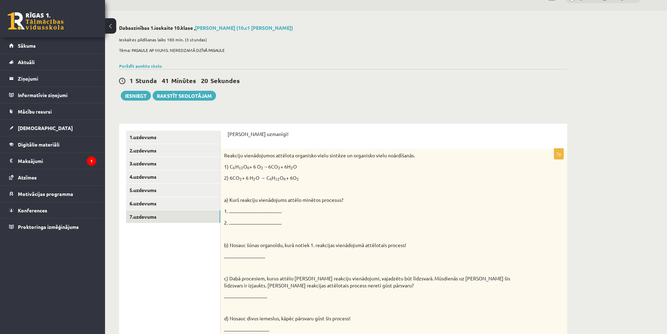
drag, startPoint x: 321, startPoint y: 171, endPoint x: 315, endPoint y: 170, distance: 6.3
click at [321, 171] on div "Reakciju vienādojumos attēlota organisko vielu sintēze un organisko vielu noārd…" at bounding box center [394, 255] width 347 height 214
drag, startPoint x: 252, startPoint y: 165, endPoint x: 230, endPoint y: 165, distance: 22.4
click at [230, 165] on p "1) C 6 6 H 12 12 O 6 6 + 6 O 2 2 →6CO 2 2 + 6H 2 2 O" at bounding box center [376, 166] width 305 height 7
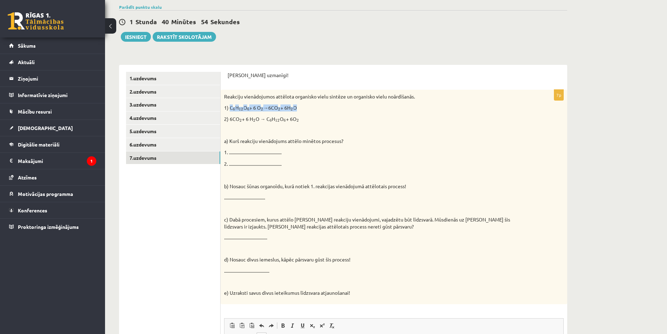
scroll to position [226, 0]
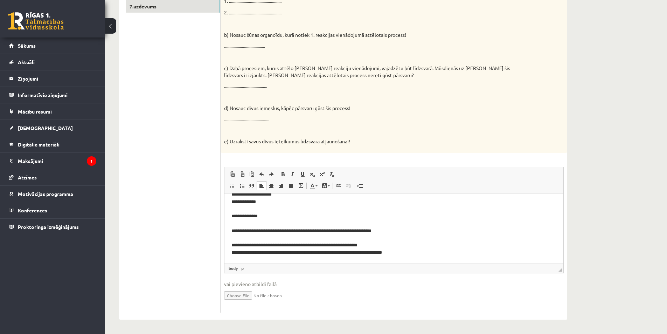
drag, startPoint x: 385, startPoint y: 94, endPoint x: 380, endPoint y: 92, distance: 4.9
click at [383, 93] on div "Reakciju vienādojumos attēlota organisko vielu sintēze un organisko vielu noārd…" at bounding box center [394, 45] width 347 height 214
drag, startPoint x: 300, startPoint y: 76, endPoint x: 329, endPoint y: 77, distance: 29.1
click at [329, 77] on p "c) Dabā procesiem, kurus attēlo dotie reakciju vienādojumi, vajadzētu būt līdzs…" at bounding box center [376, 72] width 305 height 14
click at [286, 75] on p "c) Dabā procesiem, kurus attēlo dotie reakciju vienādojumi, vajadzētu būt līdzs…" at bounding box center [376, 72] width 305 height 14
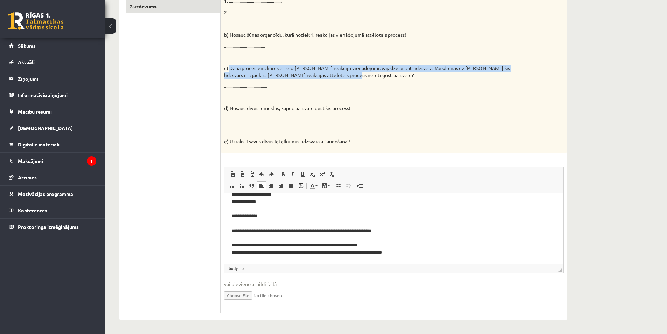
drag, startPoint x: 229, startPoint y: 66, endPoint x: 361, endPoint y: 74, distance: 131.9
click at [361, 74] on p "c) Dabā procesiem, kurus attēlo dotie reakciju vienādojumi, vajadzētu būt līdzs…" at bounding box center [376, 72] width 305 height 14
click at [357, 78] on div at bounding box center [357, 78] width 0 height 0
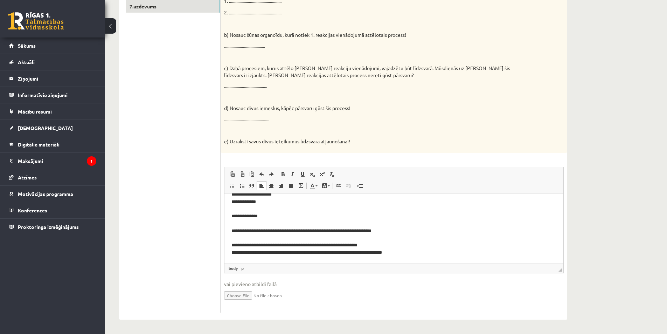
click at [195, 137] on ul "1.uzdevums 2.uzdevums 3.uzdevums 4.uzdevums 5.uzdevums 6.uzdevums 7.uzdevums" at bounding box center [173, 116] width 95 height 392
click at [397, 235] on p "**********" at bounding box center [392, 219] width 320 height 73
drag, startPoint x: 402, startPoint y: 230, endPoint x: 236, endPoint y: 229, distance: 165.3
click at [236, 229] on p "**********" at bounding box center [392, 219] width 320 height 73
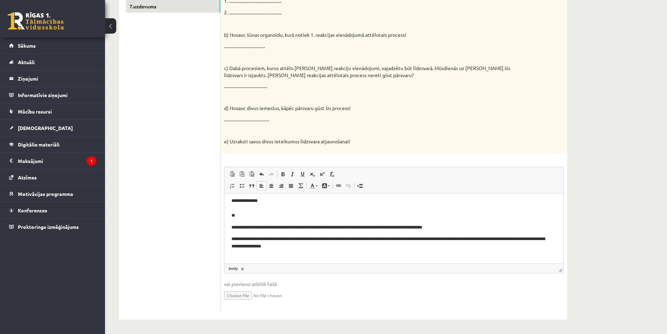
scroll to position [53, 0]
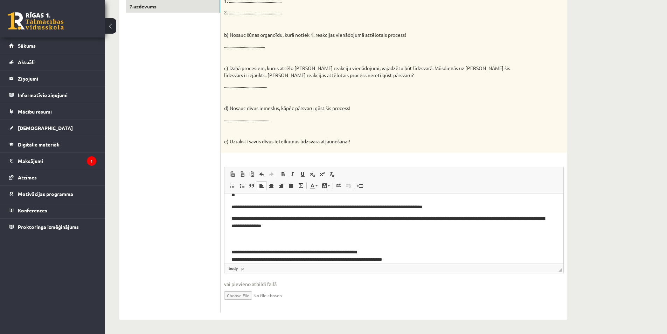
click at [231, 208] on html "**********" at bounding box center [394, 205] width 339 height 130
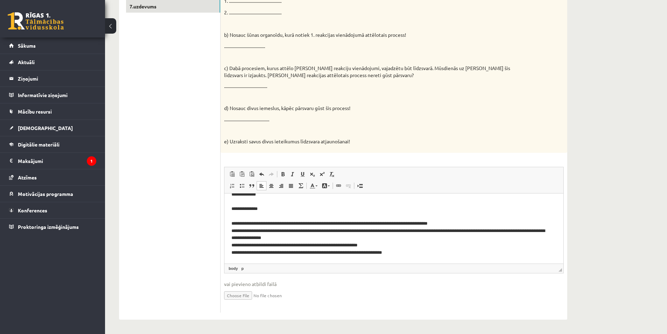
scroll to position [32, 0]
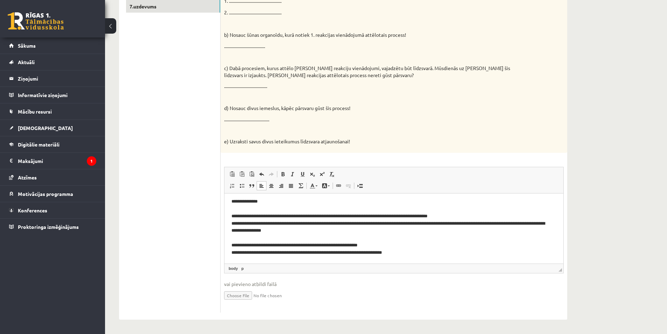
drag, startPoint x: 265, startPoint y: 106, endPoint x: 259, endPoint y: 111, distance: 7.4
click at [264, 107] on p "d) Nosauc divus iemeslus, kāpēc pārsvaru gūst šis process!" at bounding box center [376, 108] width 305 height 7
click at [259, 111] on p "d) Nosauc divus iemeslus, kāpēc pārsvaru gūst šis process!" at bounding box center [376, 108] width 305 height 7
click at [261, 105] on p "d) Nosauc divus iemeslus, kāpēc pārsvaru gūst šis process!" at bounding box center [376, 108] width 305 height 7
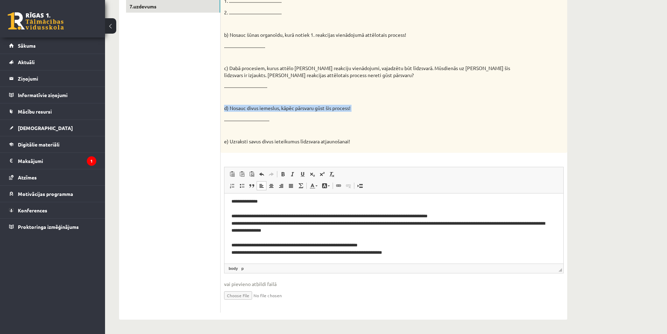
click at [261, 105] on p "d) Nosauc divus iemeslus, kāpēc pārsvaru gūst šis process!" at bounding box center [376, 108] width 305 height 7
click at [257, 96] on div at bounding box center [257, 96] width 0 height 0
click at [262, 98] on p at bounding box center [376, 97] width 305 height 7
click at [243, 144] on p "e) Uzraksti savus divus ieteikumus līdzsvara atjaunošanai!" at bounding box center [376, 141] width 305 height 7
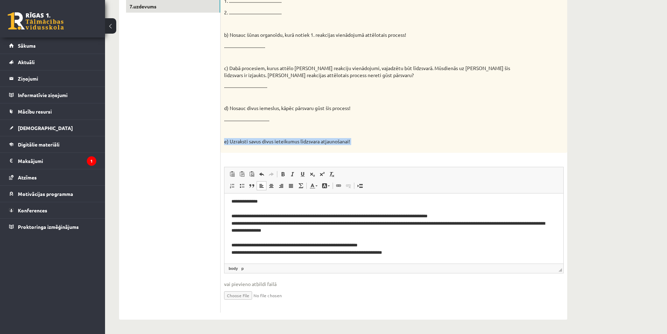
click at [243, 144] on p "e) Uzraksti savus divus ieteikumus līdzsvara atjaunošanai!" at bounding box center [376, 141] width 305 height 7
click at [238, 129] on div at bounding box center [238, 129] width 0 height 0
click at [244, 132] on p at bounding box center [376, 130] width 305 height 7
click at [424, 256] on html "**********" at bounding box center [394, 212] width 339 height 102
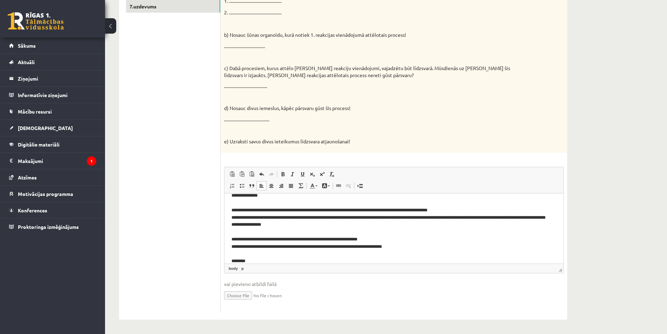
scroll to position [38, 0]
drag, startPoint x: 359, startPoint y: 141, endPoint x: 230, endPoint y: 140, distance: 129.6
click at [230, 140] on p "e) Uzraksti savus divus ieteikumus līdzsvara atjaunošanai!" at bounding box center [376, 141] width 305 height 7
click at [225, 129] on div at bounding box center [225, 129] width 0 height 0
click at [218, 130] on ul "1.uzdevums 2.uzdevums 3.uzdevums 4.uzdevums 5.uzdevums 6.uzdevums 7.uzdevums" at bounding box center [173, 116] width 95 height 392
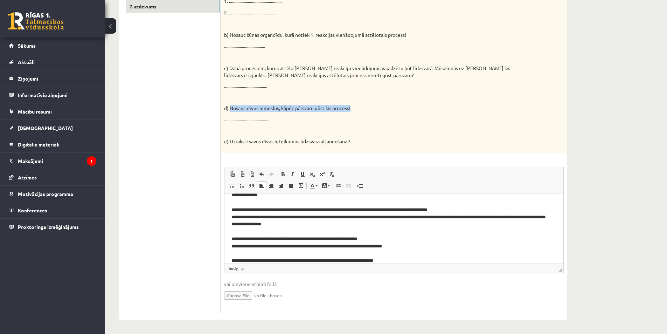
drag, startPoint x: 230, startPoint y: 107, endPoint x: 361, endPoint y: 105, distance: 131.0
click at [361, 105] on div "Reakciju vienādojumos attēlota organisko vielu sintēze un organisko vielu noārd…" at bounding box center [394, 45] width 347 height 214
click at [357, 96] on div at bounding box center [357, 96] width 0 height 0
click at [362, 101] on p at bounding box center [376, 97] width 305 height 7
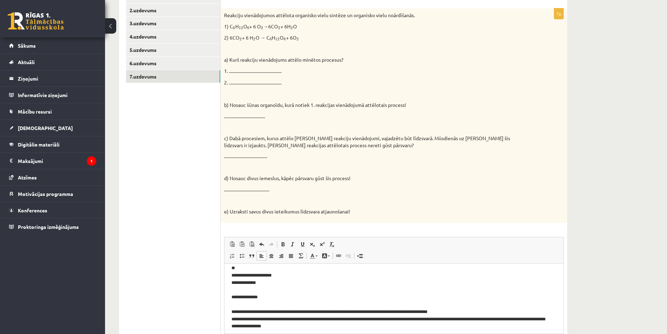
scroll to position [0, 0]
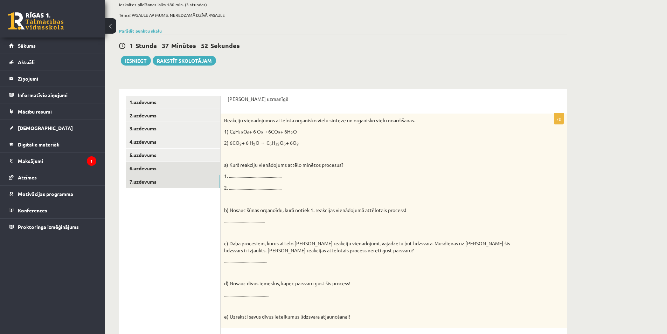
click at [174, 168] on link "6.uzdevums" at bounding box center [173, 168] width 94 height 13
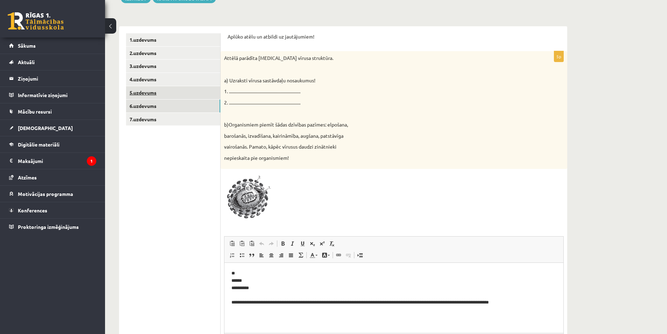
click at [171, 94] on link "5.uzdevums" at bounding box center [173, 92] width 94 height 13
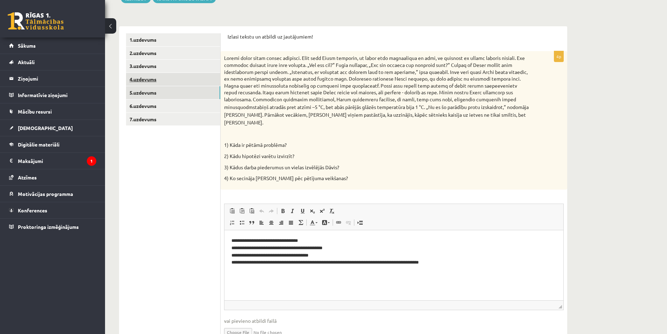
click at [184, 83] on link "4.uzdevums" at bounding box center [173, 79] width 94 height 13
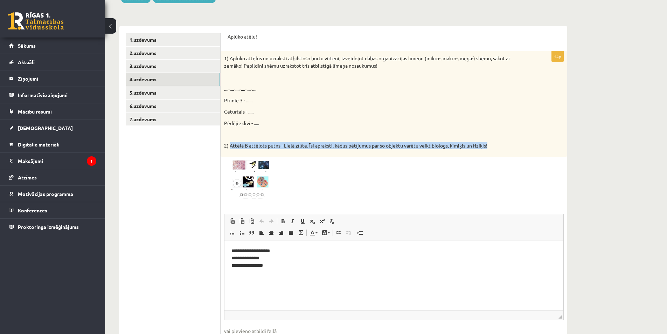
drag, startPoint x: 230, startPoint y: 146, endPoint x: 521, endPoint y: 141, distance: 290.7
click at [521, 141] on div "1) Aplūko attēlus un uzraksti atbilstošo burtu virteni, izveidojot dabas organi…" at bounding box center [394, 103] width 347 height 105
click at [516, 133] on div at bounding box center [516, 133] width 0 height 0
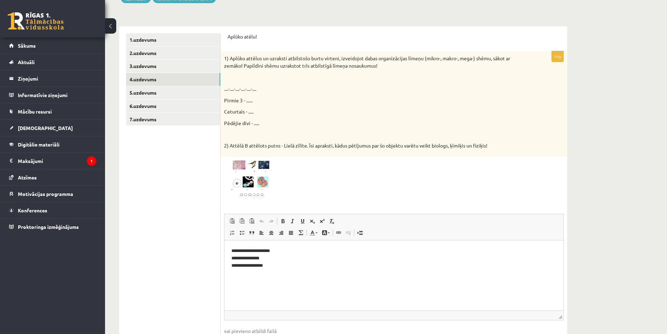
click at [355, 127] on p "Pēdējie divi - ....." at bounding box center [376, 122] width 305 height 7
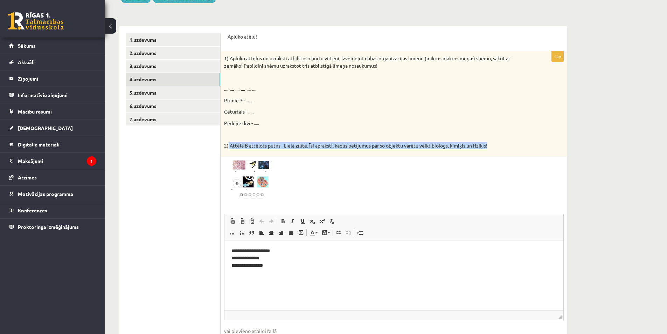
drag, startPoint x: 229, startPoint y: 144, endPoint x: 501, endPoint y: 149, distance: 271.8
click at [501, 149] on p "2) Attēlā B attēlots putns - Lielā zīlīte. Īsi apraksti, kādus pētījumus par šo…" at bounding box center [376, 145] width 305 height 7
click at [496, 149] on div at bounding box center [496, 149] width 0 height 0
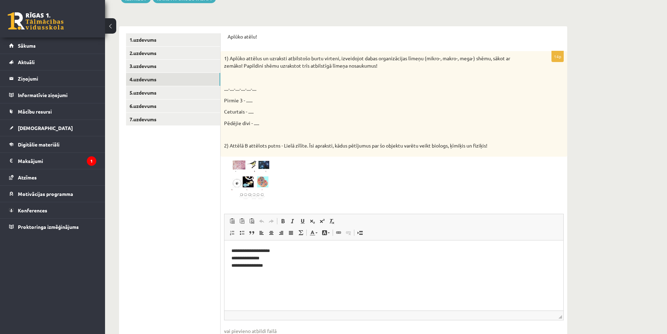
click at [380, 119] on div "1) Aplūko attēlus un uzraksti atbilstošo burtu virteni, izveidojot dabas organi…" at bounding box center [394, 103] width 347 height 105
click at [290, 265] on p "**********" at bounding box center [394, 258] width 325 height 22
click at [270, 145] on p "2) Attēlā B attēlots putns - Lielā zīlīte. Īsi apraksti, kādus pētījumus par šo…" at bounding box center [376, 145] width 305 height 7
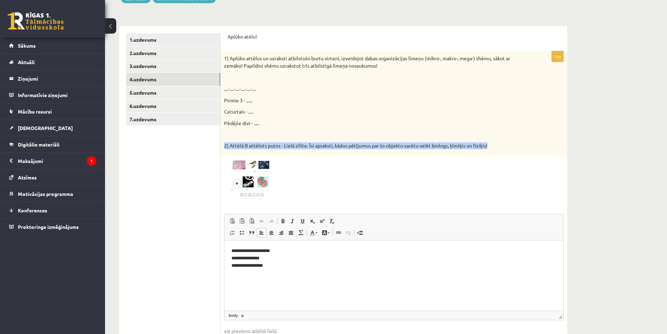
click at [270, 145] on p "2) Attēlā B attēlots putns - Lielā zīlīte. Īsi apraksti, kādus pētījumus par šo…" at bounding box center [376, 145] width 305 height 7
click at [265, 133] on div at bounding box center [265, 133] width 0 height 0
click at [271, 139] on div "1) Aplūko attēlus un uzraksti atbilstošo burtu virteni, izveidojot dabas organi…" at bounding box center [394, 103] width 347 height 105
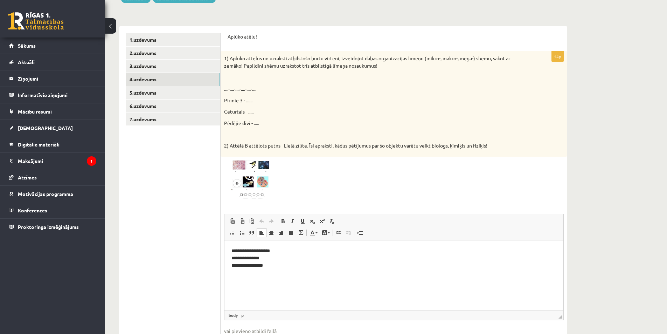
click at [284, 147] on p "2) Attēlā B attēlots putns - Lielā zīlīte. Īsi apraksti, kādus pētījumus par šo…" at bounding box center [376, 145] width 305 height 7
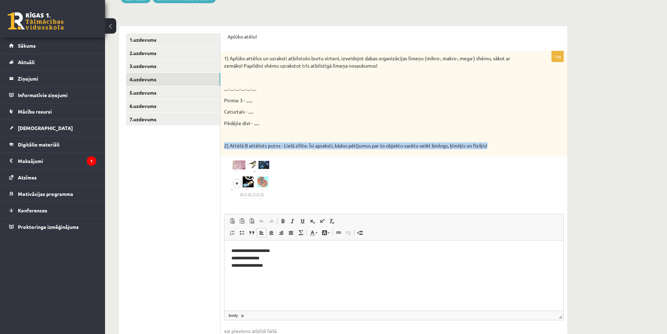
click at [284, 147] on p "2) Attēlā B attēlots putns - Lielā zīlīte. Īsi apraksti, kādus pētījumus par šo…" at bounding box center [376, 145] width 305 height 7
click at [284, 143] on p "2) Attēlā B attēlots putns - Lielā zīlīte. Īsi apraksti, kādus pētījumus par šo…" at bounding box center [376, 145] width 305 height 7
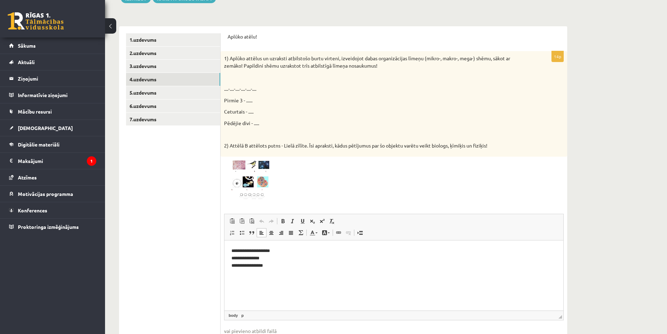
click at [283, 147] on p "2) Attēlā B attēlots putns - Lielā zīlīte. Īsi apraksti, kādus pētījumus par šo…" at bounding box center [376, 145] width 305 height 7
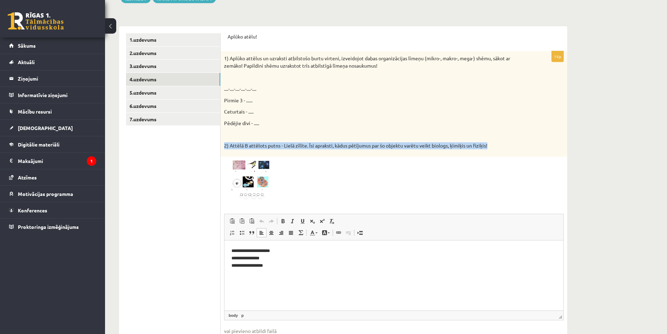
click at [283, 147] on p "2) Attēlā B attēlots putns - Lielā zīlīte. Īsi apraksti, kādus pētījumus par šo…" at bounding box center [376, 145] width 305 height 7
click at [279, 149] on div at bounding box center [279, 149] width 0 height 0
click at [285, 147] on p "2) Attēlā B attēlots putns - Lielā zīlīte. Īsi apraksti, kādus pētījumus par šo…" at bounding box center [376, 145] width 305 height 7
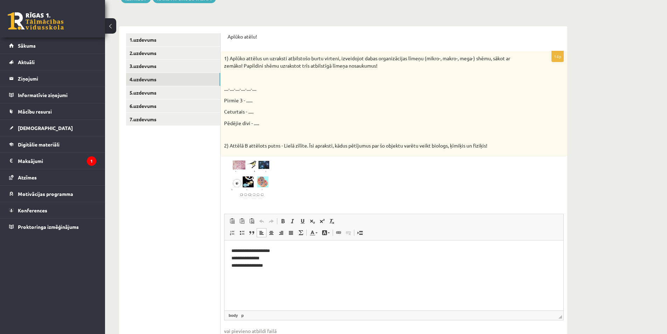
click at [285, 148] on p "2) Attēlā B attēlots putns - Lielā zīlīte. Īsi apraksti, kādus pētījumus par šo…" at bounding box center [376, 145] width 305 height 7
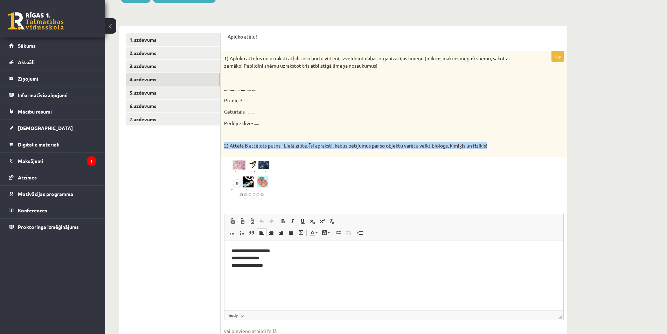
click at [285, 148] on p "2) Attēlā B attēlots putns - Lielā zīlīte. Īsi apraksti, kādus pētījumus par šo…" at bounding box center [376, 145] width 305 height 7
click at [281, 149] on div at bounding box center [281, 149] width 0 height 0
click at [292, 145] on p "2) Attēlā B attēlots putns - Lielā zīlīte. Īsi apraksti, kādus pētījumus par šo…" at bounding box center [376, 145] width 305 height 7
drag, startPoint x: 502, startPoint y: 146, endPoint x: 230, endPoint y: 148, distance: 271.1
click at [230, 148] on p "2) Attēlā B attēlots putns - Lielā zīlīte. Īsi apraksti, kādus pētījumus par šo…" at bounding box center [376, 145] width 305 height 7
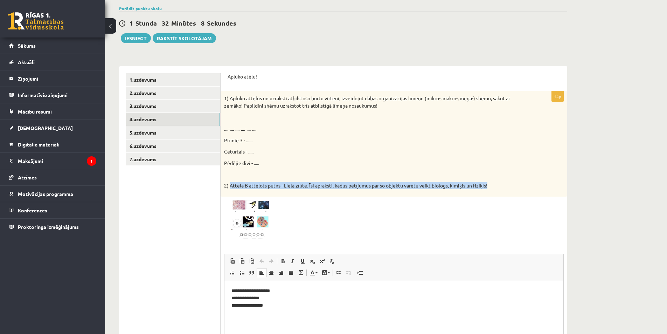
scroll to position [78, 0]
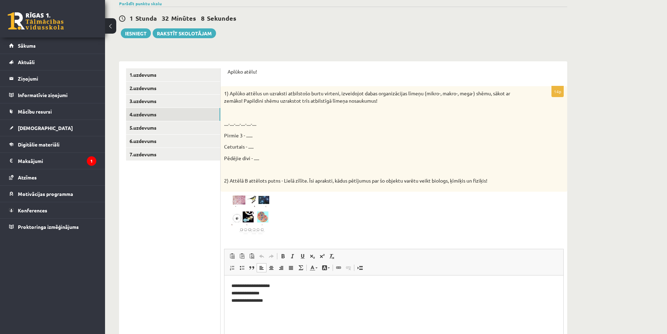
click at [326, 69] on p "Aplūko atēlu!" at bounding box center [394, 71] width 333 height 7
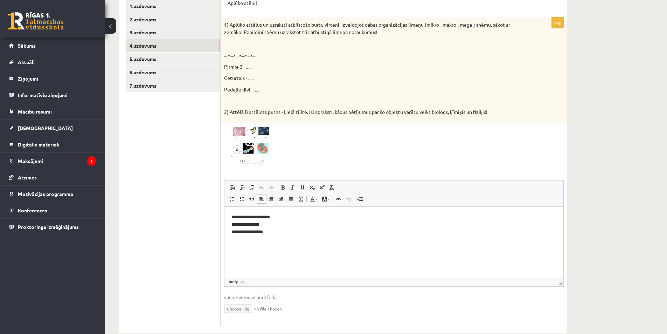
scroll to position [161, 0]
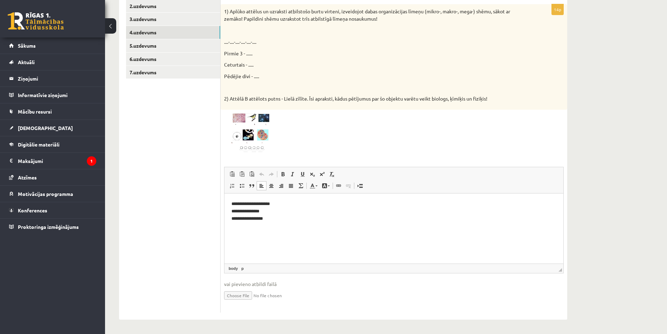
click at [286, 219] on p "**********" at bounding box center [394, 211] width 325 height 22
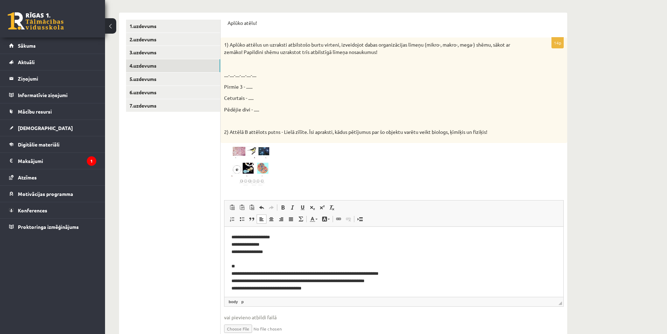
scroll to position [126, 0]
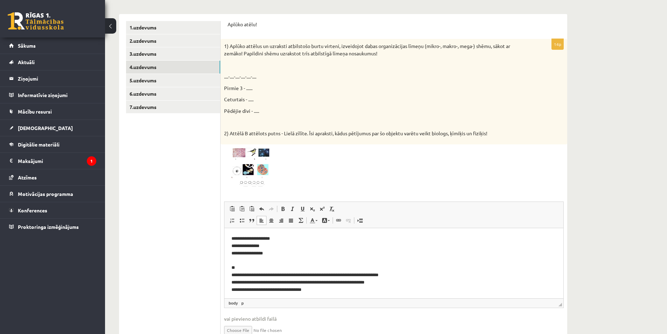
click at [230, 237] on html "**********" at bounding box center [394, 264] width 339 height 72
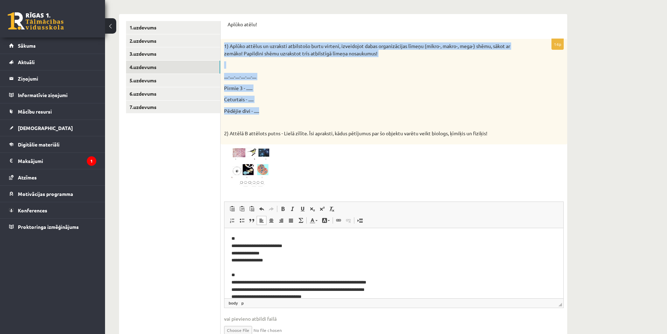
drag, startPoint x: 236, startPoint y: 89, endPoint x: 224, endPoint y: 47, distance: 44.0
click at [224, 47] on div "1) Aplūko attēlus un uzraksti atbilstošo burtu virteni, izveidojot dabas organi…" at bounding box center [394, 91] width 347 height 105
click at [273, 111] on p "Pēdējie divi - ....." at bounding box center [376, 110] width 305 height 7
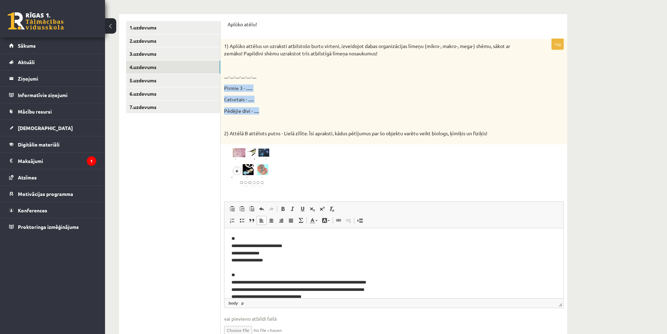
drag, startPoint x: 260, startPoint y: 110, endPoint x: 224, endPoint y: 88, distance: 41.6
click at [224, 88] on div "1) Aplūko attēlus un uzraksti atbilstošo burtu virteni, izveidojot dabas organi…" at bounding box center [394, 91] width 347 height 105
drag, startPoint x: 247, startPoint y: 240, endPoint x: 448, endPoint y: 468, distance: 303.9
click at [225, 239] on html "**********" at bounding box center [394, 268] width 339 height 80
click at [257, 95] on div "1) Aplūko attēlus un uzraksti atbilstošo burtu virteni, izveidojot dabas organi…" at bounding box center [394, 91] width 347 height 105
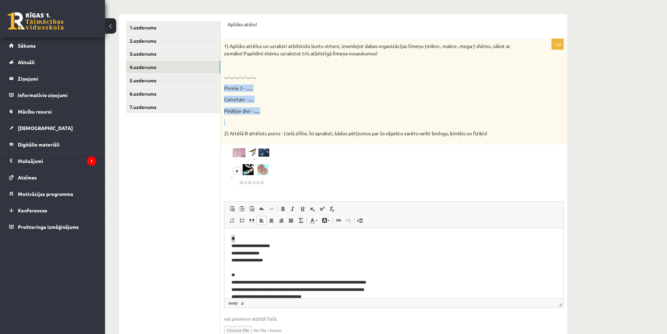
drag, startPoint x: 226, startPoint y: 98, endPoint x: 224, endPoint y: 88, distance: 10.4
click at [224, 88] on div "1) Aplūko attēlus un uzraksti atbilstošo burtu virteni, izveidojot dabas organi…" at bounding box center [394, 91] width 347 height 105
click at [254, 106] on div "1) Aplūko attēlus un uzraksti atbilstošo burtu virteni, izveidojot dabas organi…" at bounding box center [394, 91] width 347 height 105
drag, startPoint x: 264, startPoint y: 112, endPoint x: 225, endPoint y: 89, distance: 45.5
click at [225, 89] on div "1) Aplūko attēlus un uzraksti atbilstošo burtu virteni, izveidojot dabas organi…" at bounding box center [394, 91] width 347 height 105
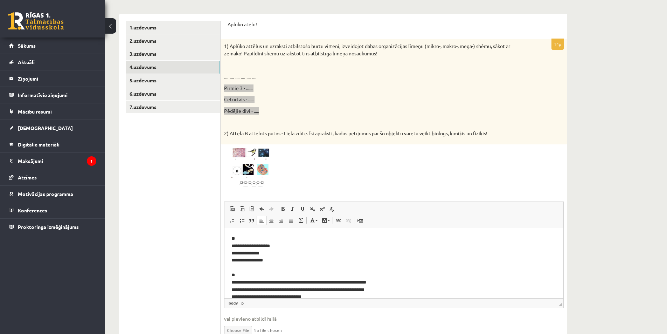
drag, startPoint x: 275, startPoint y: 258, endPoint x: 281, endPoint y: 260, distance: 6.1
click at [275, 258] on p "**********" at bounding box center [392, 267] width 320 height 65
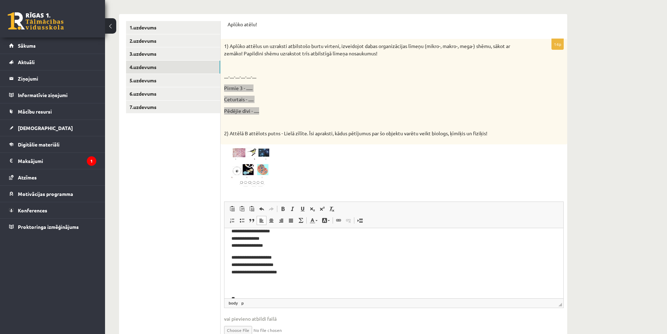
scroll to position [8, 0]
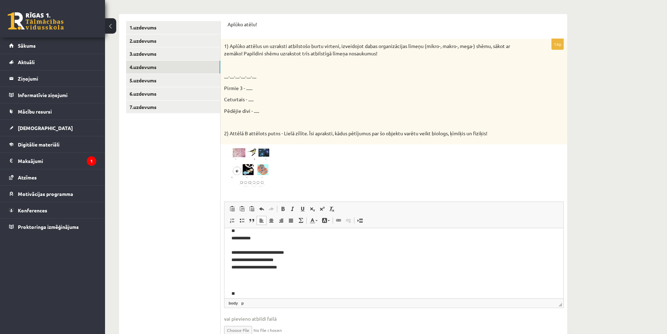
click at [191, 217] on ul "1.uzdevums 2.uzdevums 3.uzdevums 4.uzdevums 5.uzdevums 6.uzdevums 7.uzdevums" at bounding box center [173, 184] width 95 height 326
click at [313, 48] on p "1) Aplūko attēlus un uzraksti atbilstošo burtu virteni, izveidojot dabas organi…" at bounding box center [376, 49] width 305 height 15
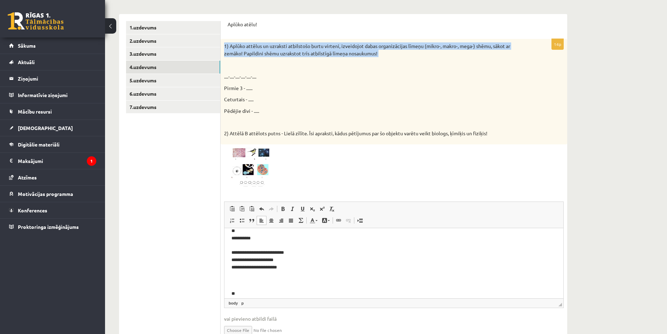
click at [313, 48] on p "1) Aplūko attēlus un uzraksti atbilstošo burtu virteni, izveidojot dabas organi…" at bounding box center [376, 49] width 305 height 15
click at [309, 34] on div at bounding box center [309, 34] width 0 height 0
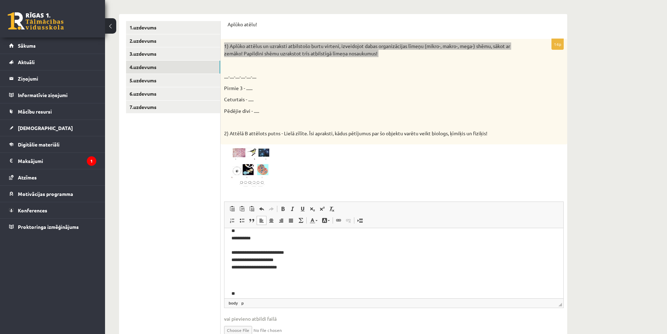
click at [234, 240] on p "**********" at bounding box center [392, 249] width 320 height 44
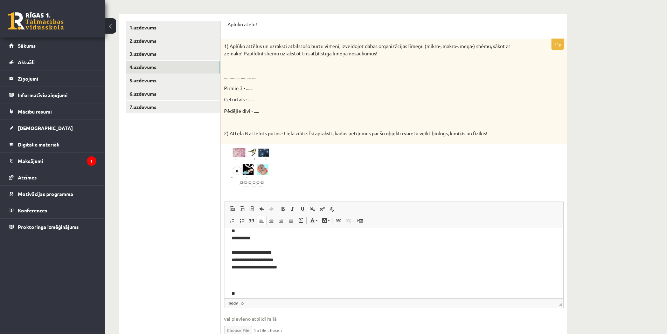
click at [154, 214] on ul "1.uzdevums 2.uzdevums 3.uzdevums 4.uzdevums 5.uzdevums 6.uzdevums 7.uzdevums" at bounding box center [173, 184] width 95 height 326
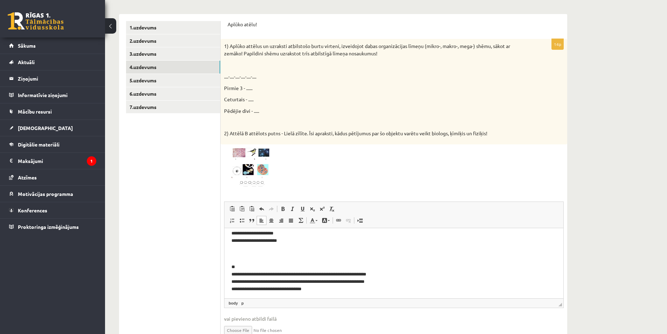
scroll to position [36, 0]
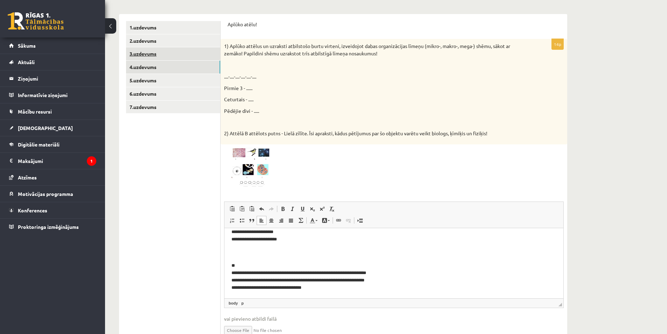
click at [139, 58] on link "3.uzdevums" at bounding box center [173, 53] width 94 height 13
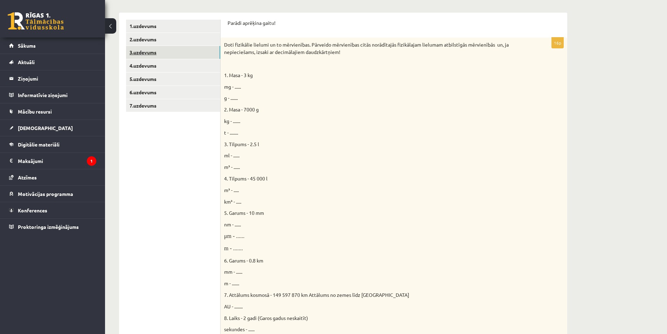
scroll to position [34, 0]
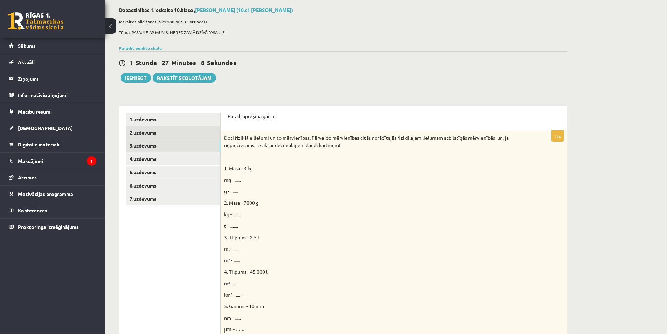
click at [175, 137] on link "2.uzdevums" at bounding box center [173, 132] width 94 height 13
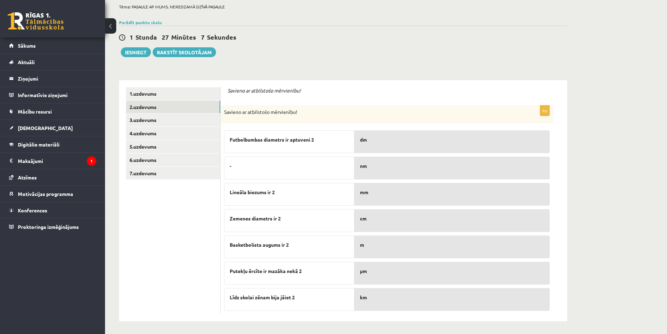
scroll to position [62, 0]
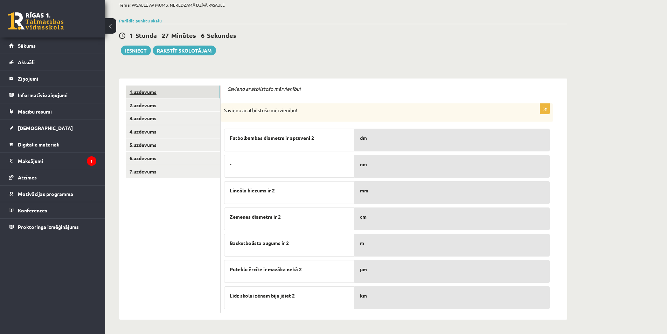
click at [174, 94] on link "1.uzdevums" at bounding box center [173, 91] width 94 height 13
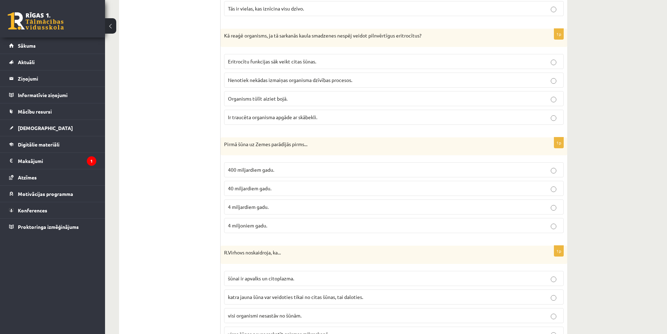
scroll to position [0, 0]
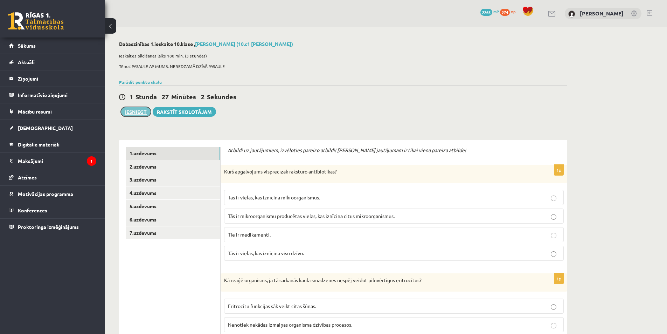
click at [130, 111] on button "Iesniegt" at bounding box center [136, 112] width 30 height 10
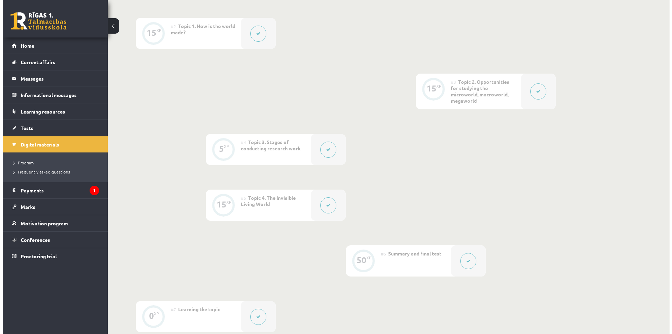
scroll to position [315, 0]
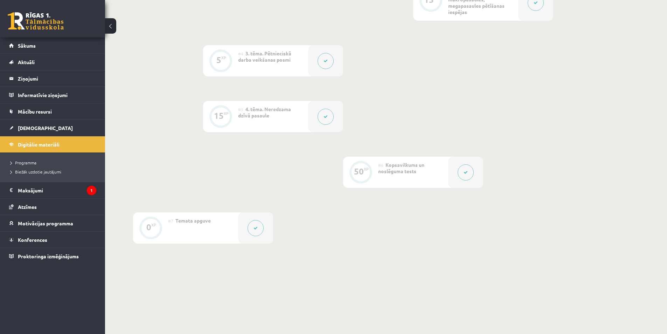
click at [323, 113] on button at bounding box center [326, 117] width 16 height 16
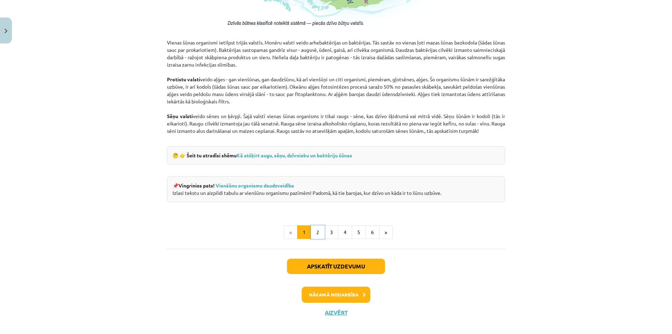
click at [319, 233] on button "2" at bounding box center [318, 232] width 14 height 14
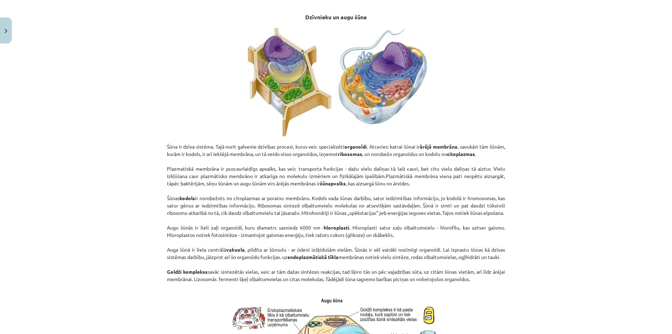
scroll to position [371, 0]
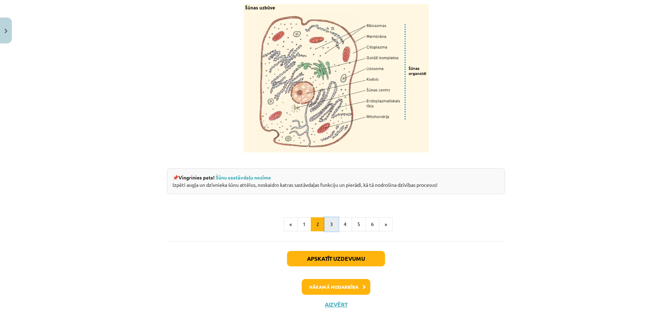
click at [331, 228] on button "3" at bounding box center [332, 224] width 14 height 14
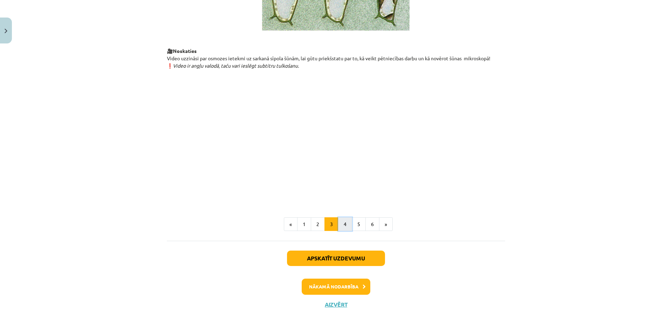
click at [343, 225] on button "4" at bounding box center [345, 224] width 14 height 14
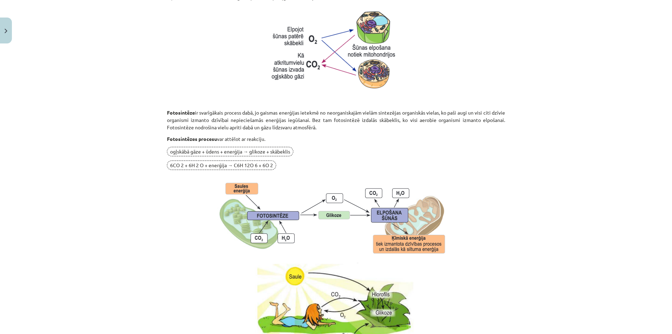
scroll to position [581, 0]
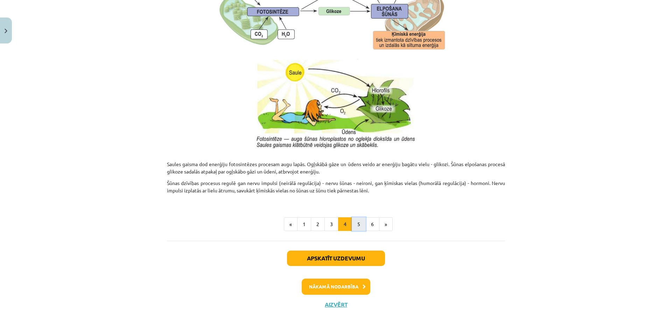
click at [354, 228] on button "5" at bounding box center [359, 224] width 14 height 14
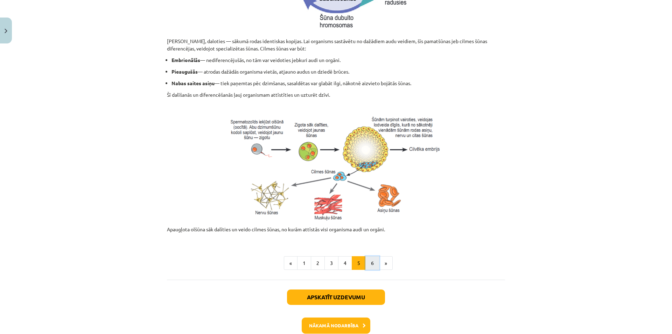
click at [368, 260] on button "6" at bounding box center [373, 263] width 14 height 14
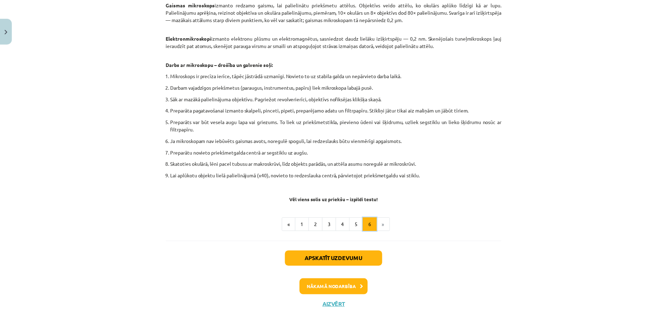
scroll to position [360, 0]
click at [0, 33] on button "Close" at bounding box center [6, 31] width 12 height 26
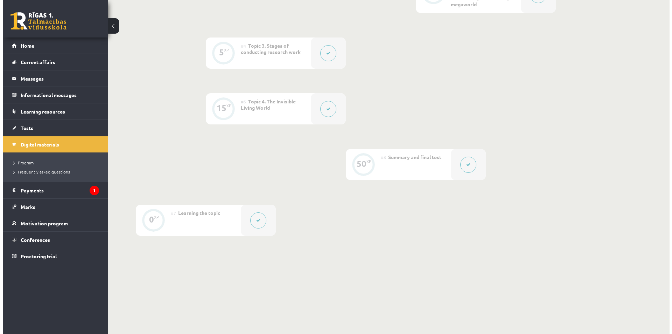
scroll to position [242, 0]
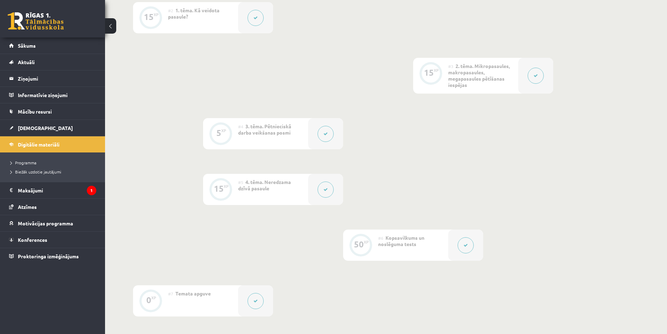
click at [529, 68] on div at bounding box center [535, 76] width 35 height 36
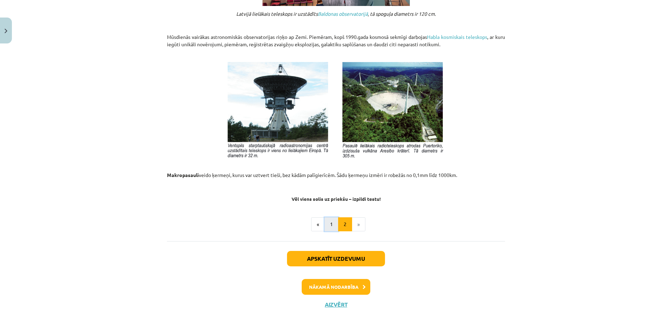
click at [334, 225] on button "1" at bounding box center [332, 224] width 14 height 14
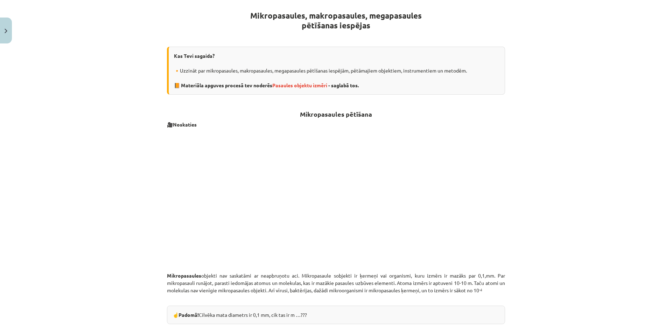
scroll to position [502, 0]
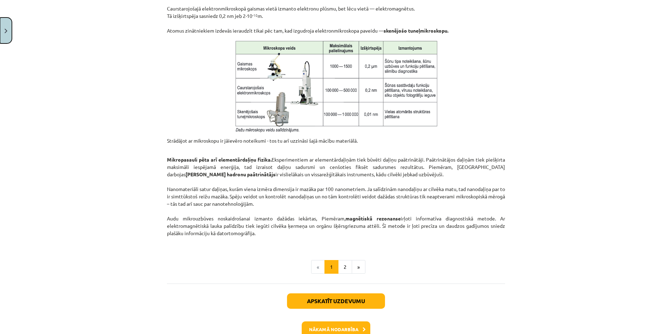
click at [8, 36] on button "Close" at bounding box center [6, 31] width 12 height 26
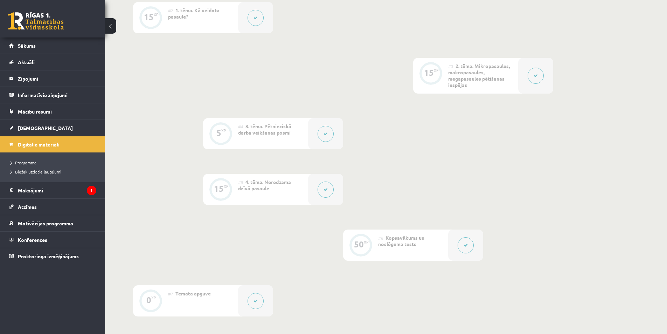
click at [326, 189] on icon at bounding box center [326, 189] width 4 height 4
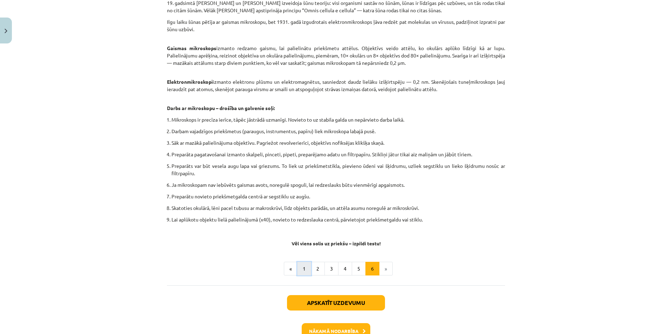
click at [301, 269] on button "1" at bounding box center [304, 269] width 14 height 14
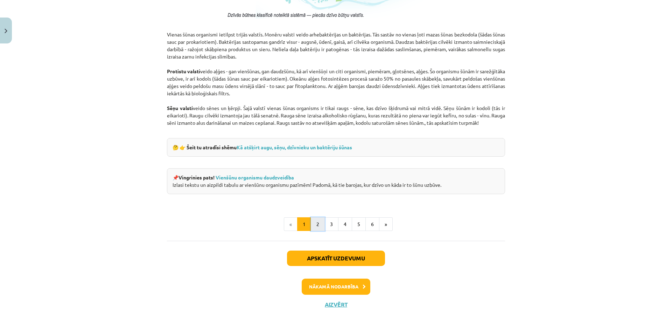
click at [315, 223] on button "2" at bounding box center [318, 224] width 14 height 14
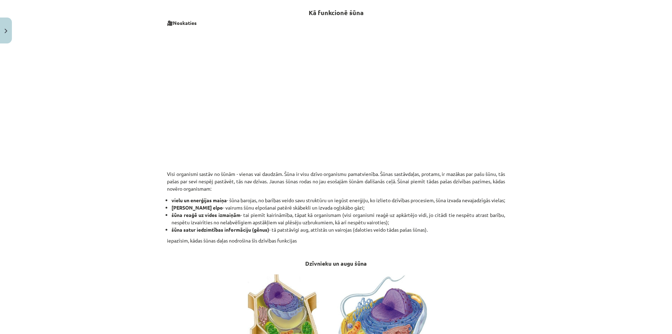
scroll to position [381, 0]
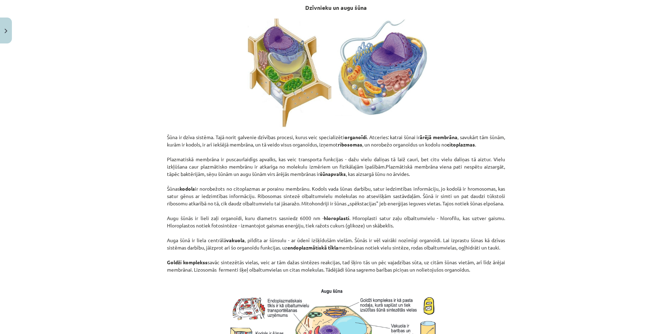
drag, startPoint x: 110, startPoint y: 125, endPoint x: 336, endPoint y: 183, distance: 233.9
click at [335, 177] on strong "šūnapvalks" at bounding box center [333, 174] width 26 height 6
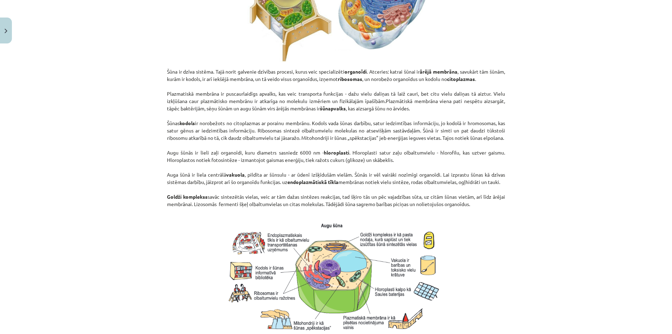
scroll to position [556, 0]
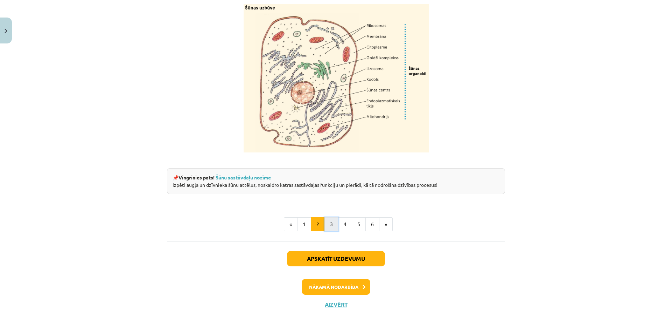
click at [325, 223] on button "3" at bounding box center [332, 224] width 14 height 14
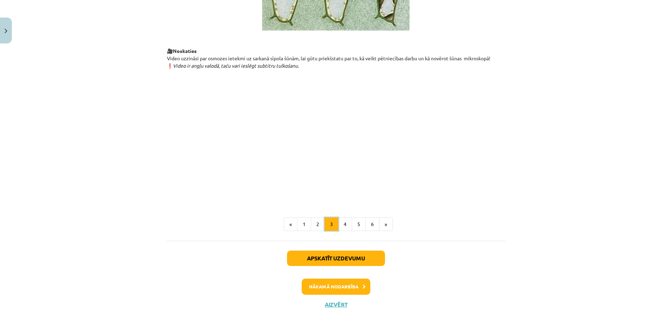
scroll to position [766, 0]
click at [343, 223] on button "4" at bounding box center [345, 224] width 14 height 14
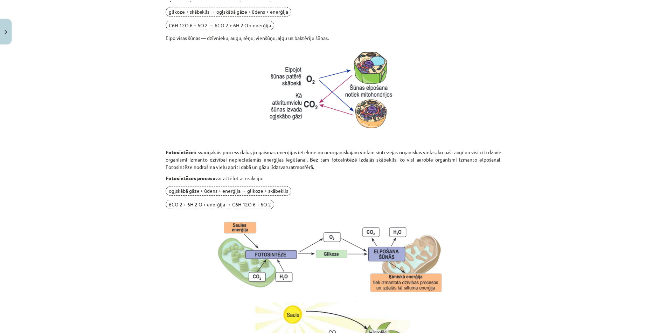
scroll to position [428, 0]
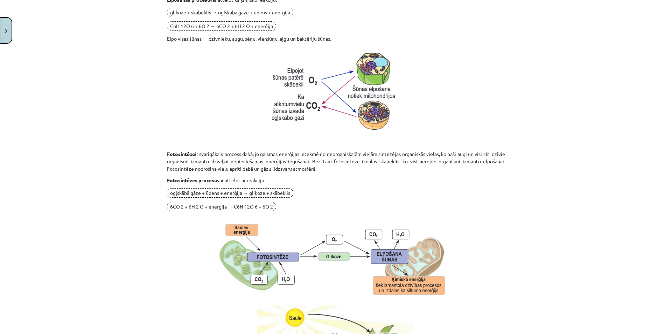
click at [7, 30] on img "Close" at bounding box center [6, 31] width 3 height 5
click at [51, 193] on legend "Maksājumi 1" at bounding box center [57, 190] width 78 height 16
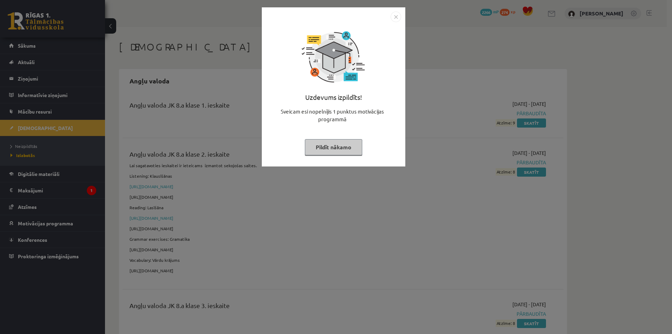
click at [331, 149] on button "Pildīt nākamo" at bounding box center [333, 147] width 57 height 16
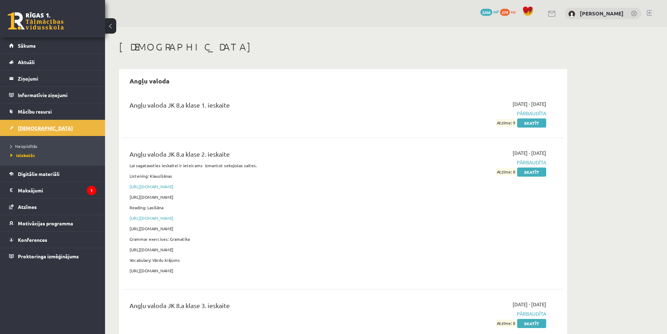
click at [66, 130] on link "[DEMOGRAPHIC_DATA]" at bounding box center [52, 128] width 87 height 16
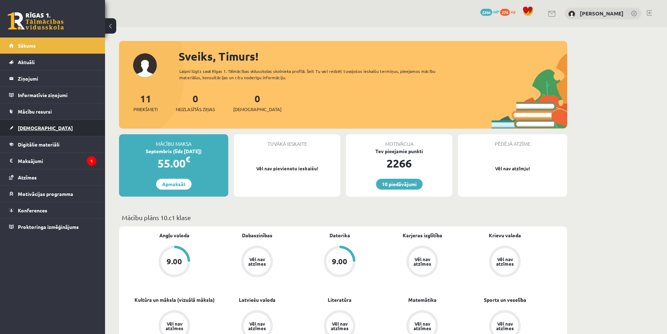
click at [58, 131] on link "[DEMOGRAPHIC_DATA]" at bounding box center [52, 128] width 87 height 16
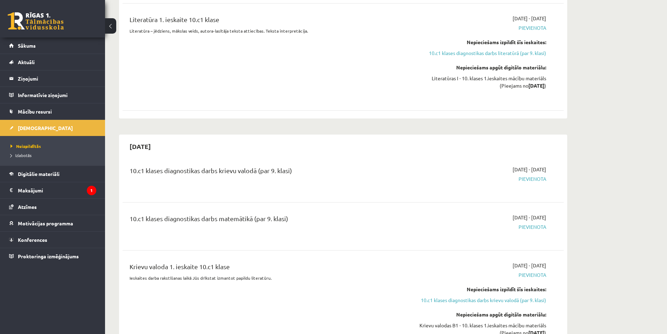
scroll to position [455, 0]
